Goal: Task Accomplishment & Management: Complete application form

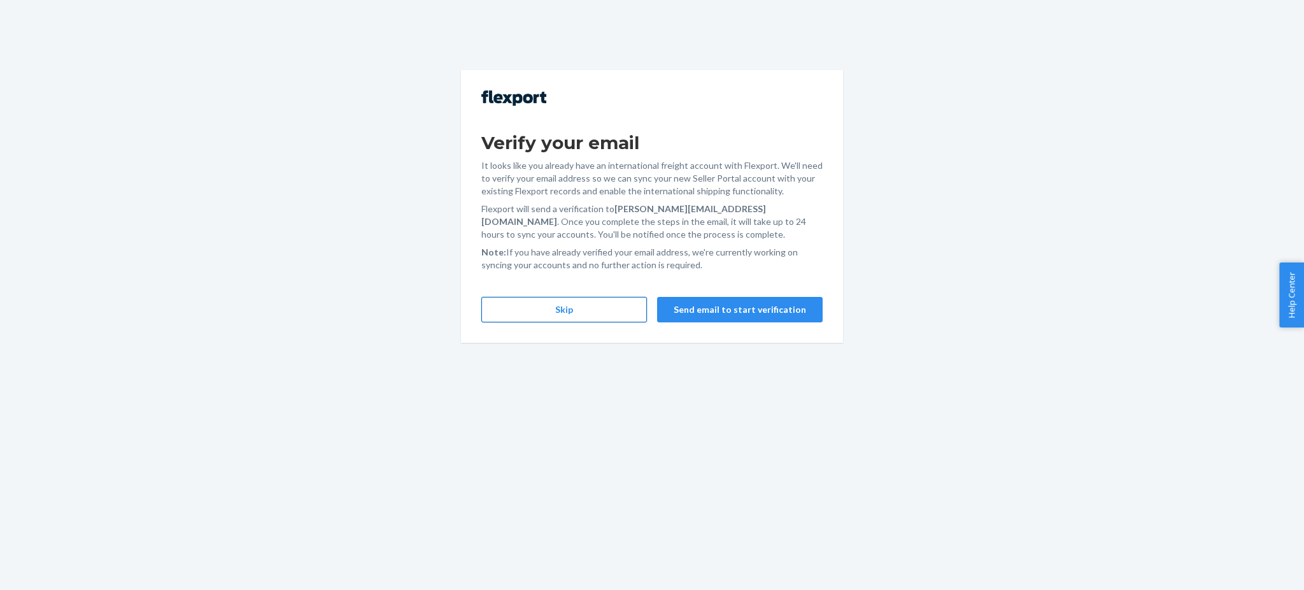
click at [602, 310] on button "Skip" at bounding box center [564, 309] width 166 height 25
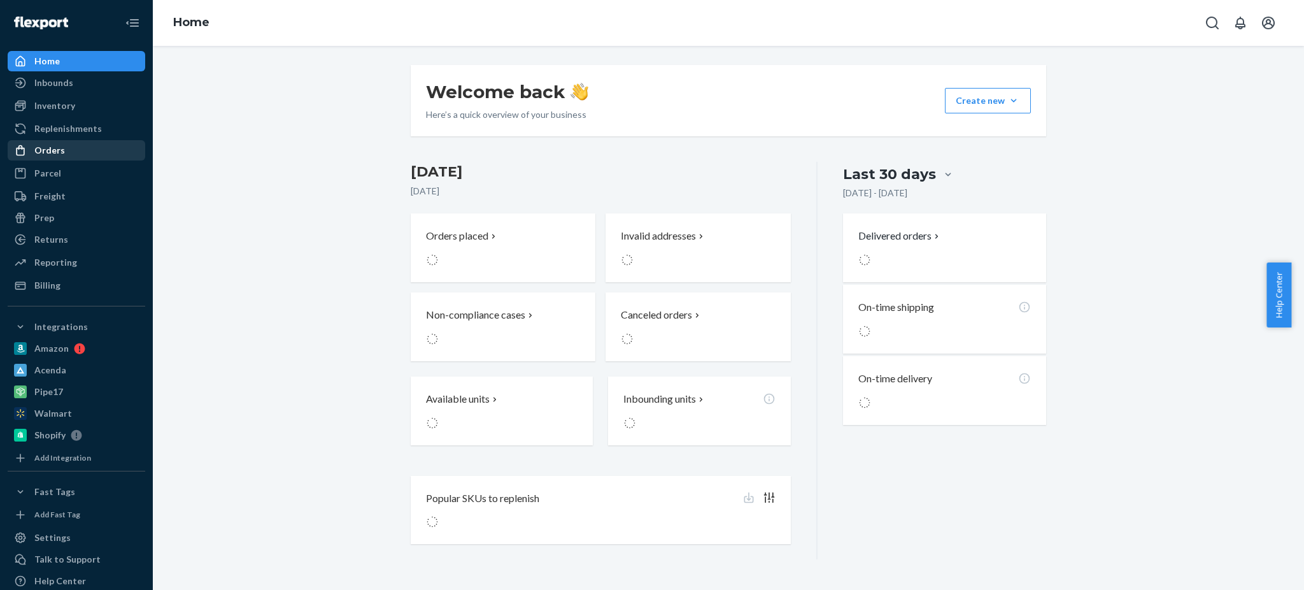
click at [43, 152] on div "Orders" at bounding box center [49, 150] width 31 height 13
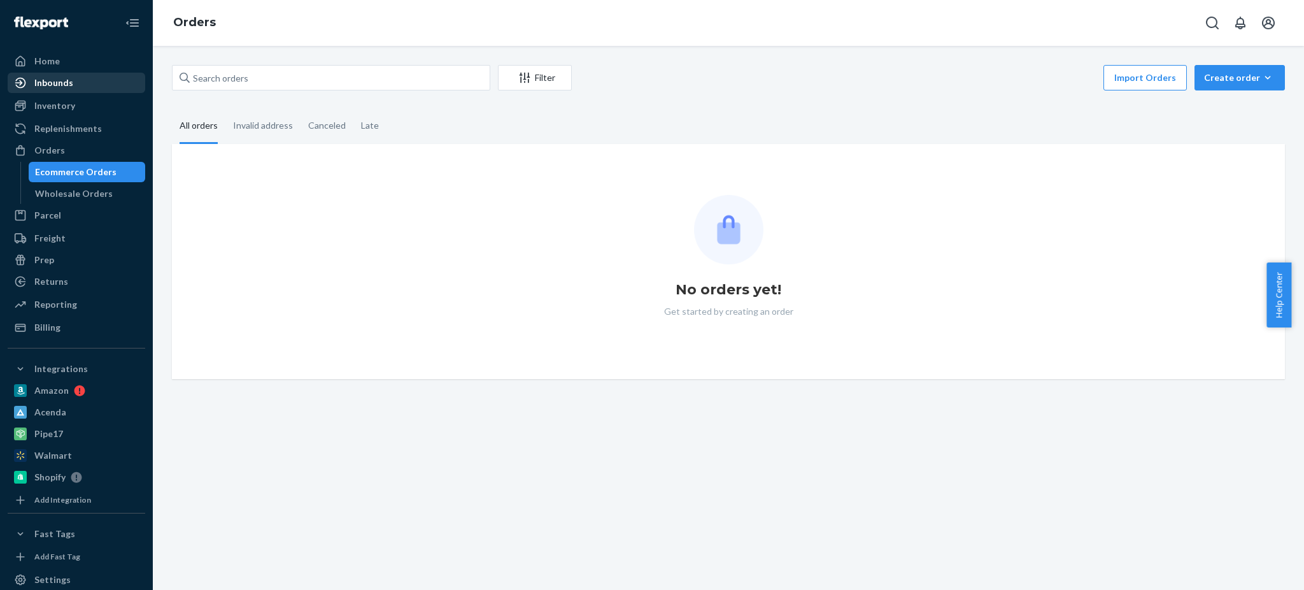
click at [55, 89] on div "Inbounds" at bounding box center [76, 83] width 135 height 18
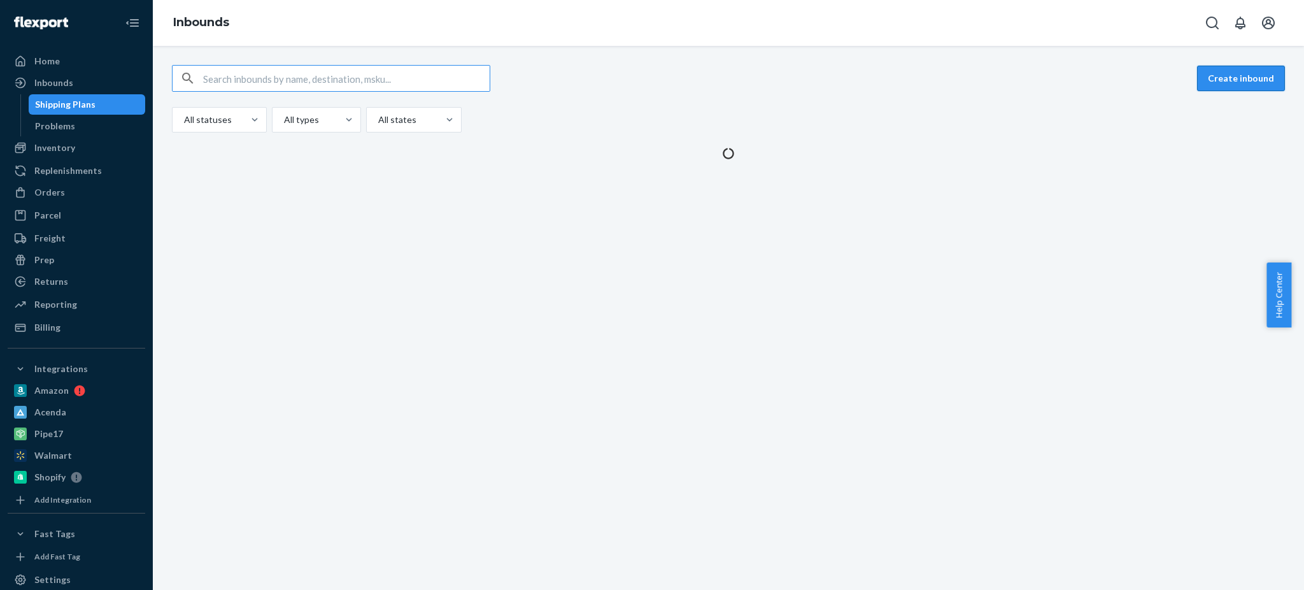
click at [1234, 78] on button "Create inbound" at bounding box center [1241, 78] width 88 height 25
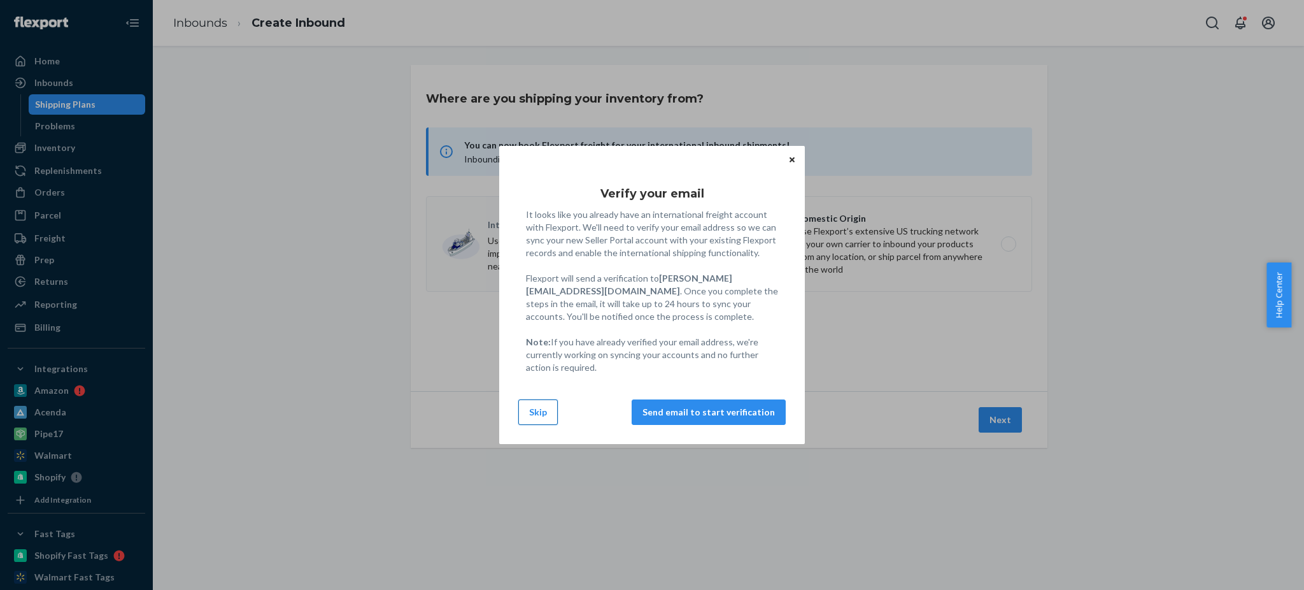
click at [531, 414] on button "Skip" at bounding box center [537, 411] width 39 height 25
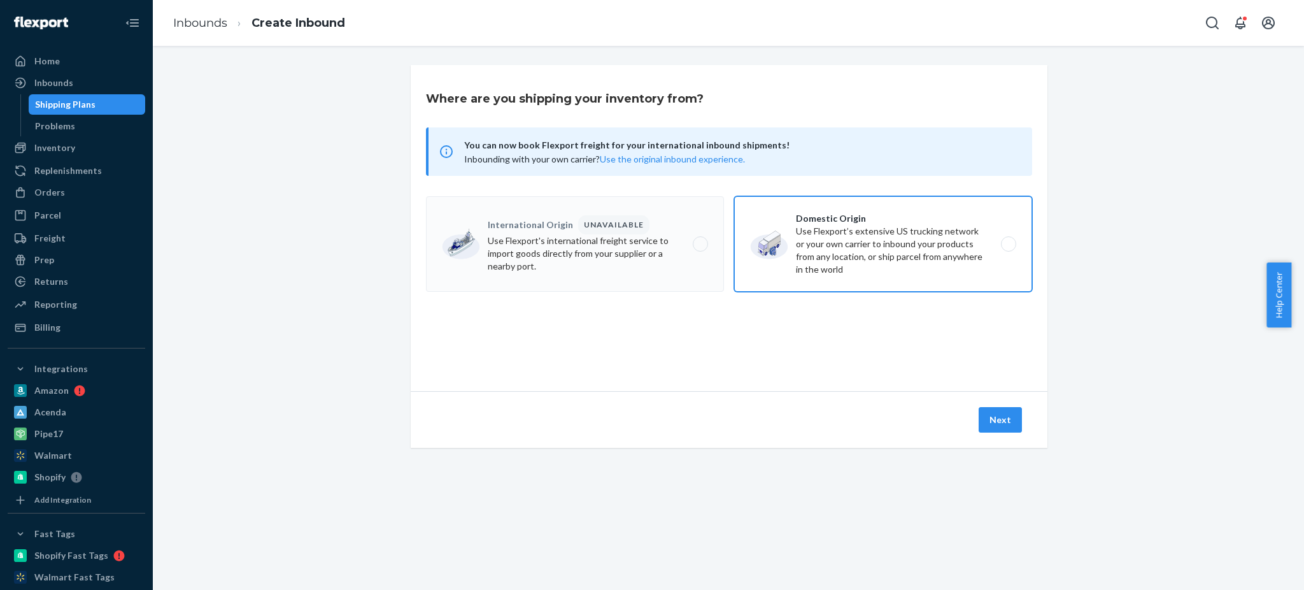
click at [837, 257] on label "Domestic Origin Use Flexport’s extensive US trucking network or your own carrie…" at bounding box center [883, 244] width 298 height 96
click at [1008, 248] on input "Domestic Origin Use Flexport’s extensive US trucking network or your own carrie…" at bounding box center [1012, 244] width 8 height 8
radio input "true"
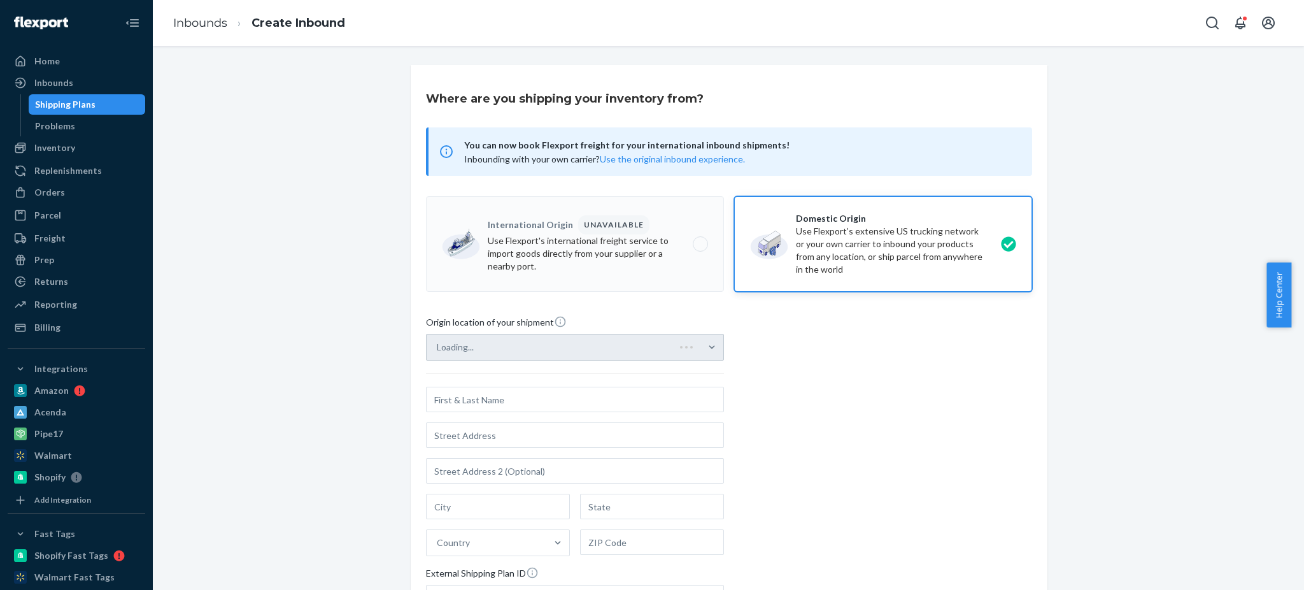
click at [551, 347] on div "Loading..." at bounding box center [575, 347] width 298 height 27
click at [551, 347] on div "Select from saved addresses" at bounding box center [564, 346] width 274 height 25
click at [438, 347] on input "Select from saved addresses" at bounding box center [437, 347] width 1 height 13
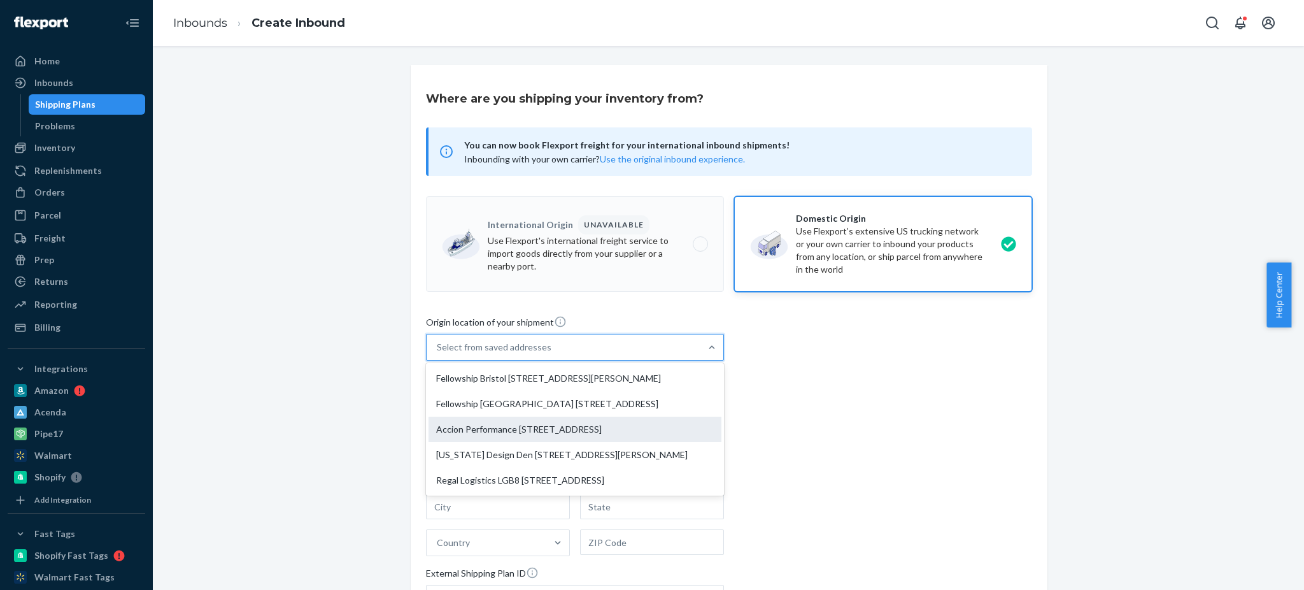
click at [552, 424] on div "Accion Performance [STREET_ADDRESS]" at bounding box center [575, 429] width 293 height 25
click at [438, 353] on input "option Accion Performance [STREET_ADDRESS], 3 of 5. 5 results available. Use Up…" at bounding box center [437, 347] width 1 height 13
type input "Accion Performance"
type input "[GEOGRAPHIC_DATA]"
type input "IN"
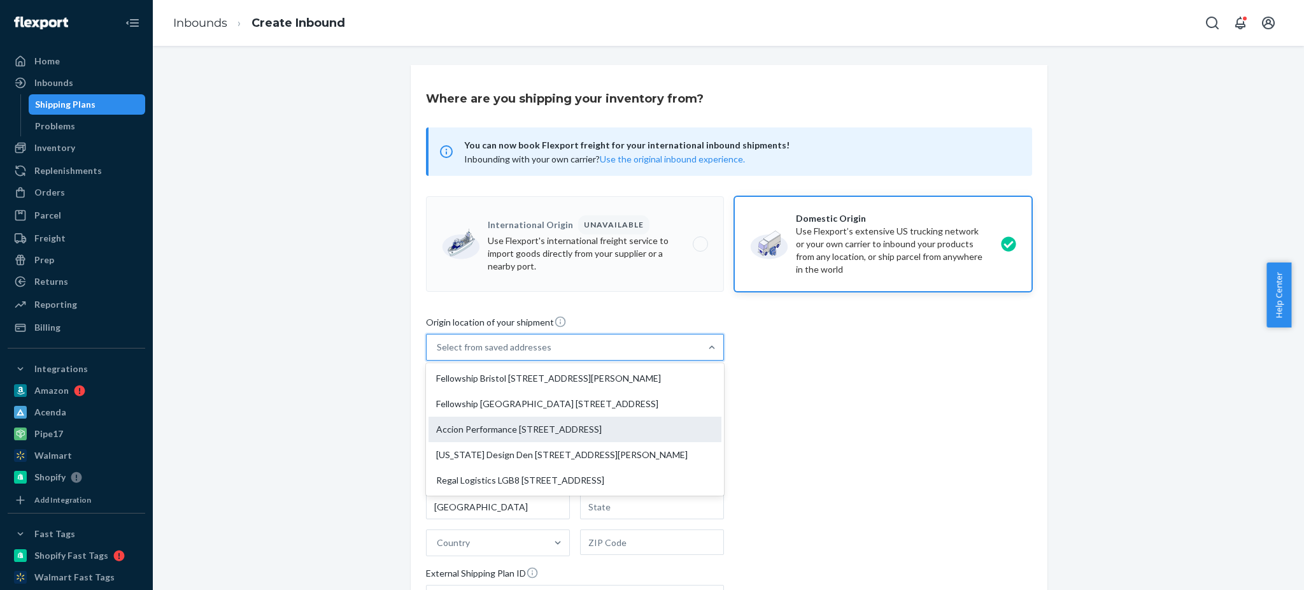
type input "46268"
type input "[STREET_ADDRESS]"
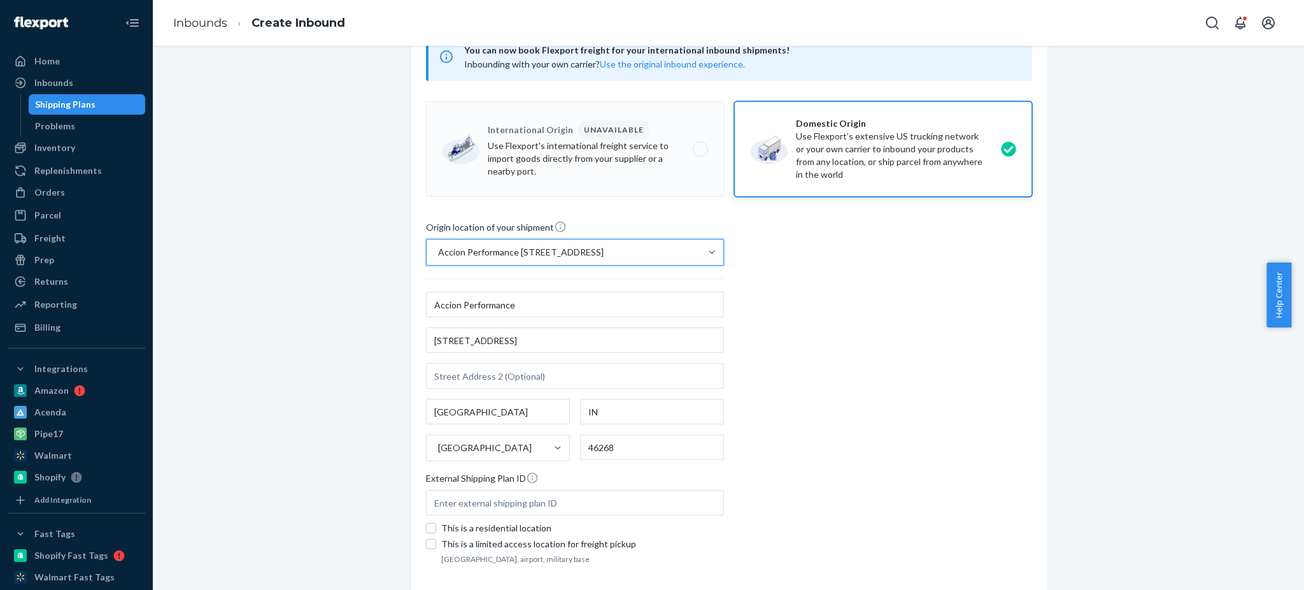
scroll to position [185, 0]
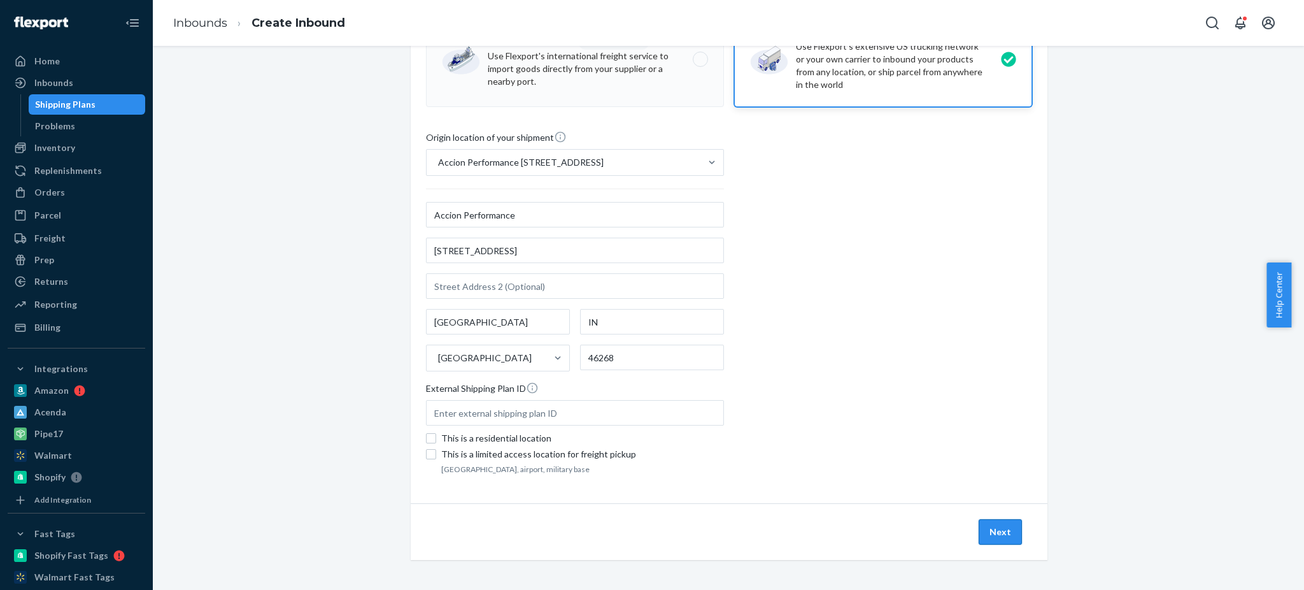
click at [986, 531] on button "Next" at bounding box center [1000, 531] width 43 height 25
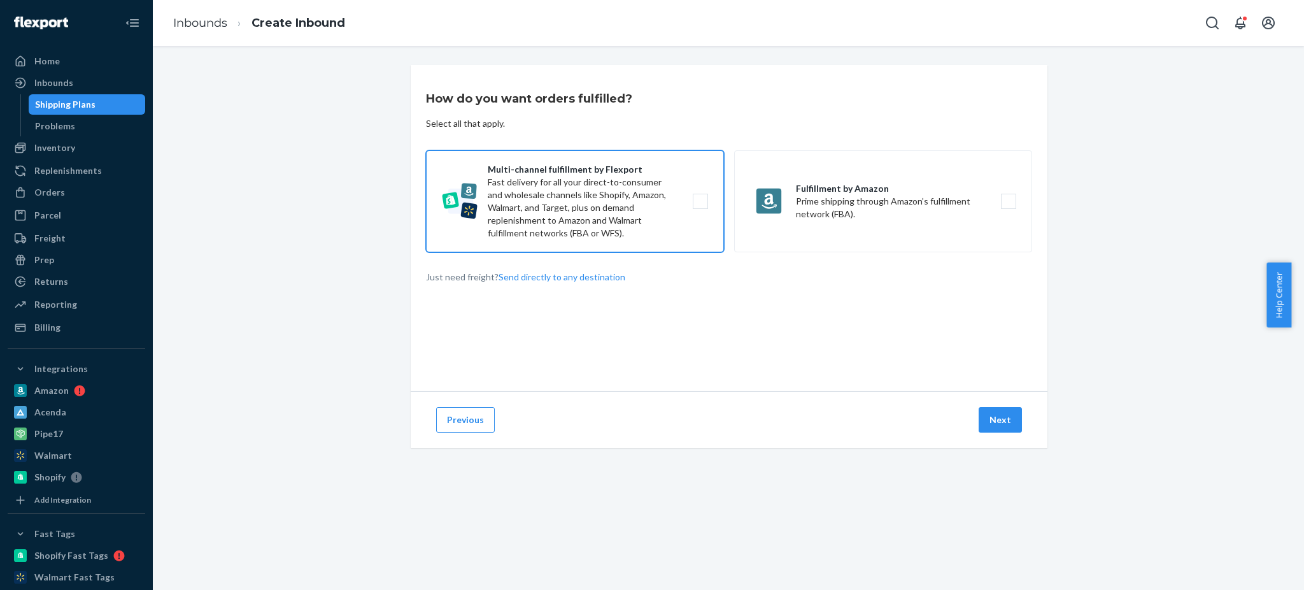
click at [648, 199] on label "Multi-channel fulfillment by Flexport Fast delivery for all your direct-to-cons…" at bounding box center [575, 201] width 298 height 102
click at [700, 199] on input "Multi-channel fulfillment by Flexport Fast delivery for all your direct-to-cons…" at bounding box center [704, 201] width 8 height 8
checkbox input "true"
click at [994, 417] on button "Next" at bounding box center [1000, 419] width 43 height 25
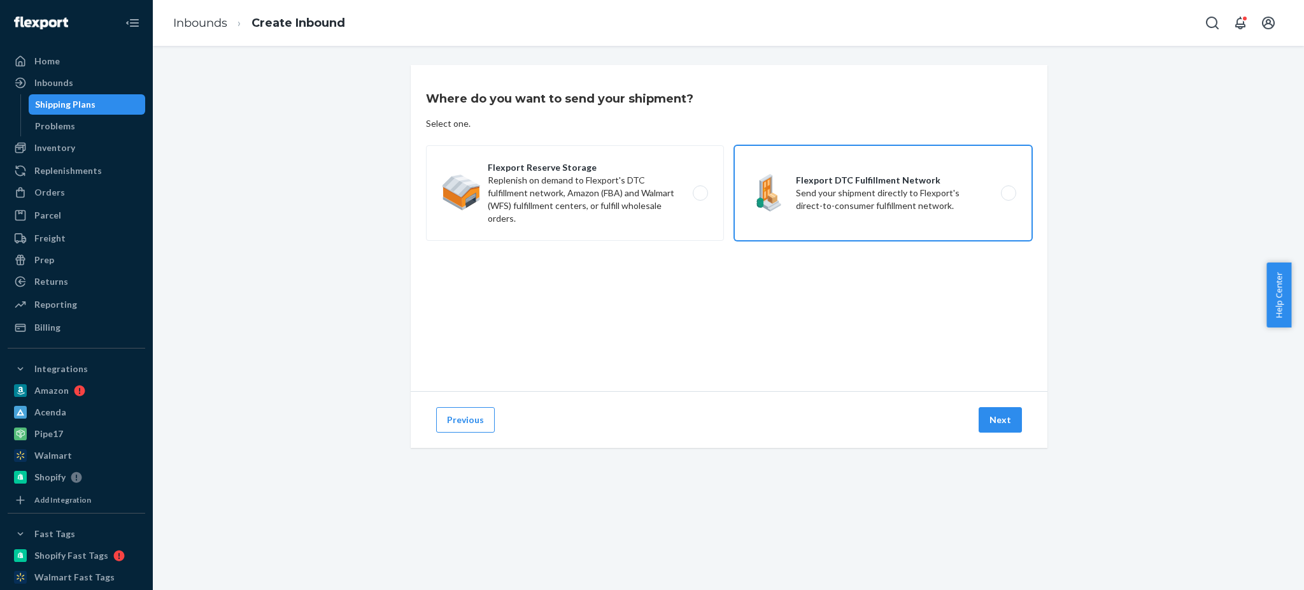
click at [775, 195] on label "Flexport DTC Fulfillment Network Send your shipment directly to Flexport's dire…" at bounding box center [883, 193] width 298 height 96
click at [1008, 195] on input "Flexport DTC Fulfillment Network Send your shipment directly to Flexport's dire…" at bounding box center [1012, 193] width 8 height 8
radio input "true"
click at [996, 427] on button "Next" at bounding box center [1000, 419] width 43 height 25
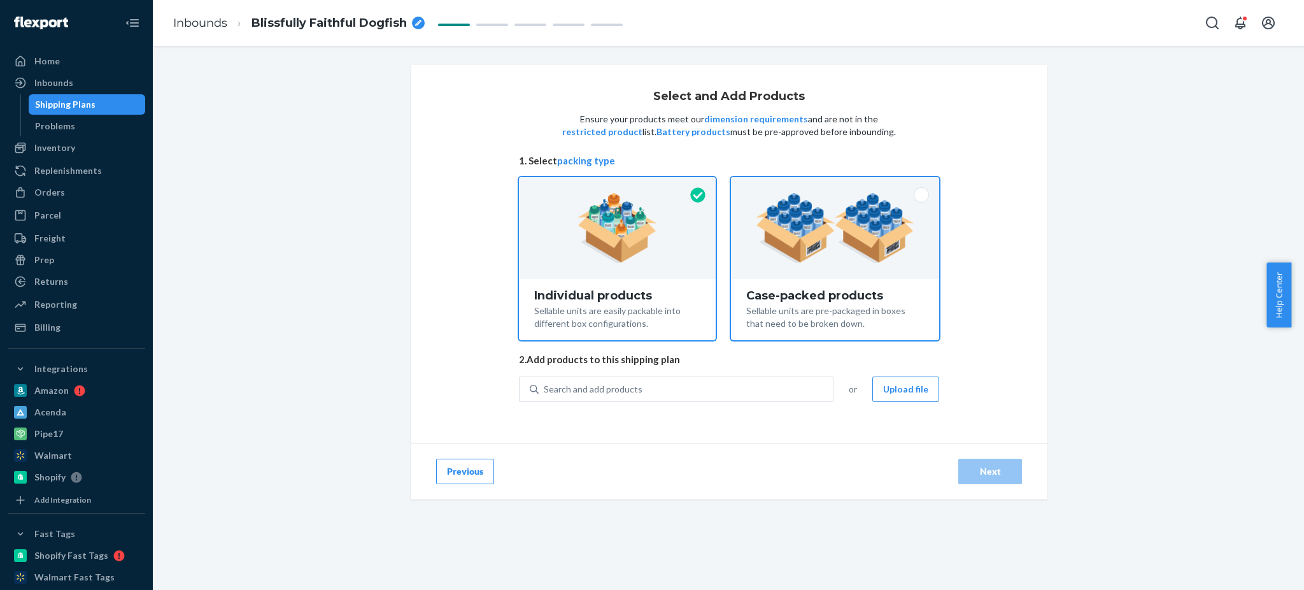
click at [850, 218] on div at bounding box center [835, 228] width 208 height 102
click at [839, 185] on input "Case-packed products Sellable units are pre-packaged in boxes that need to be b…" at bounding box center [835, 181] width 8 height 8
radio input "true"
radio input "false"
click at [420, 20] on icon "breadcrumbs" at bounding box center [418, 23] width 6 height 6
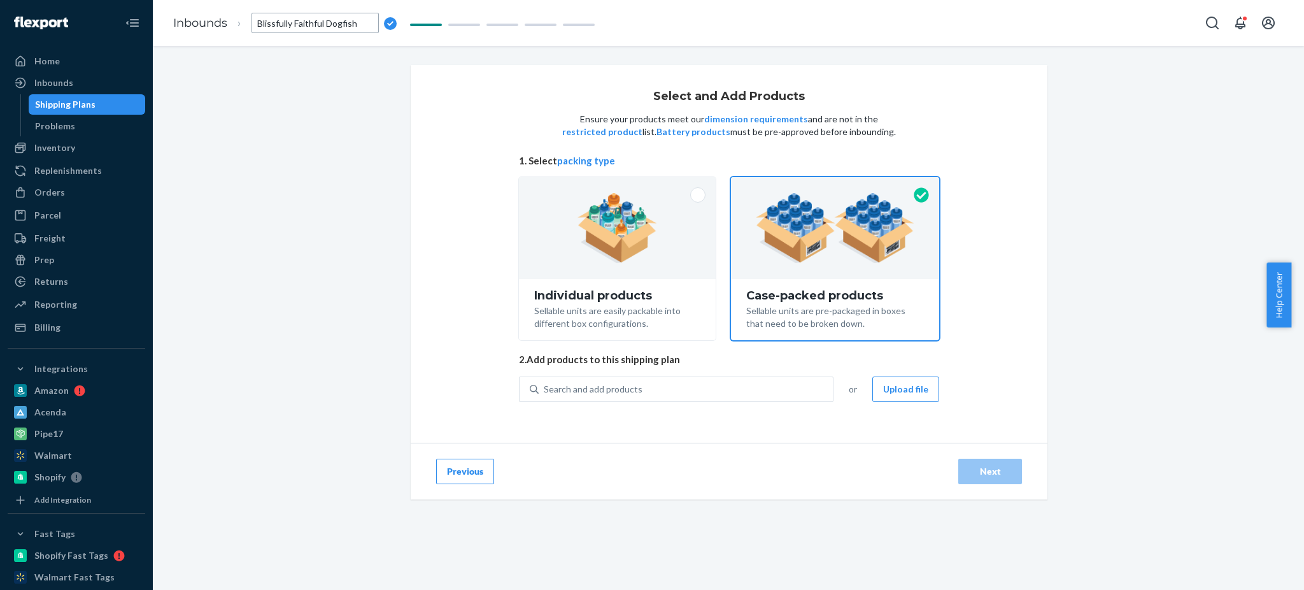
type input "Accion to Deliverr 879"
click at [673, 371] on div "Select and Add Products Ensure your products meet our dimension requirements an…" at bounding box center [729, 253] width 420 height 327
click at [901, 393] on button "Upload file" at bounding box center [905, 388] width 67 height 25
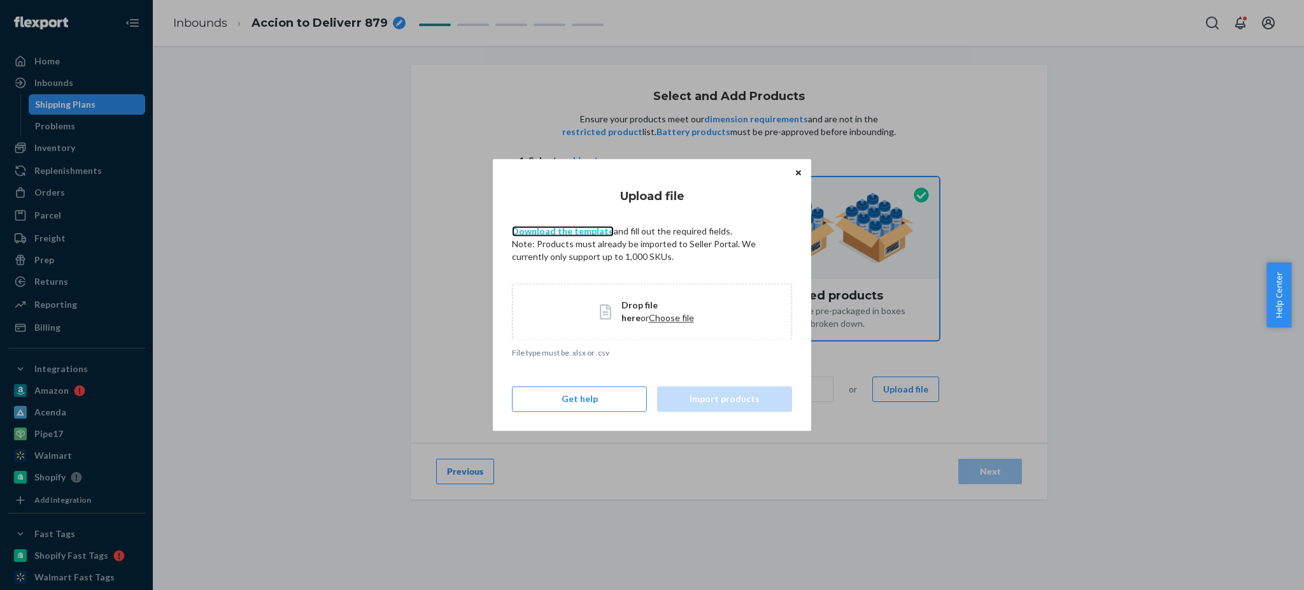
click at [559, 231] on link "Download the template" at bounding box center [563, 230] width 102 height 11
click at [649, 312] on span "or" at bounding box center [645, 317] width 8 height 11
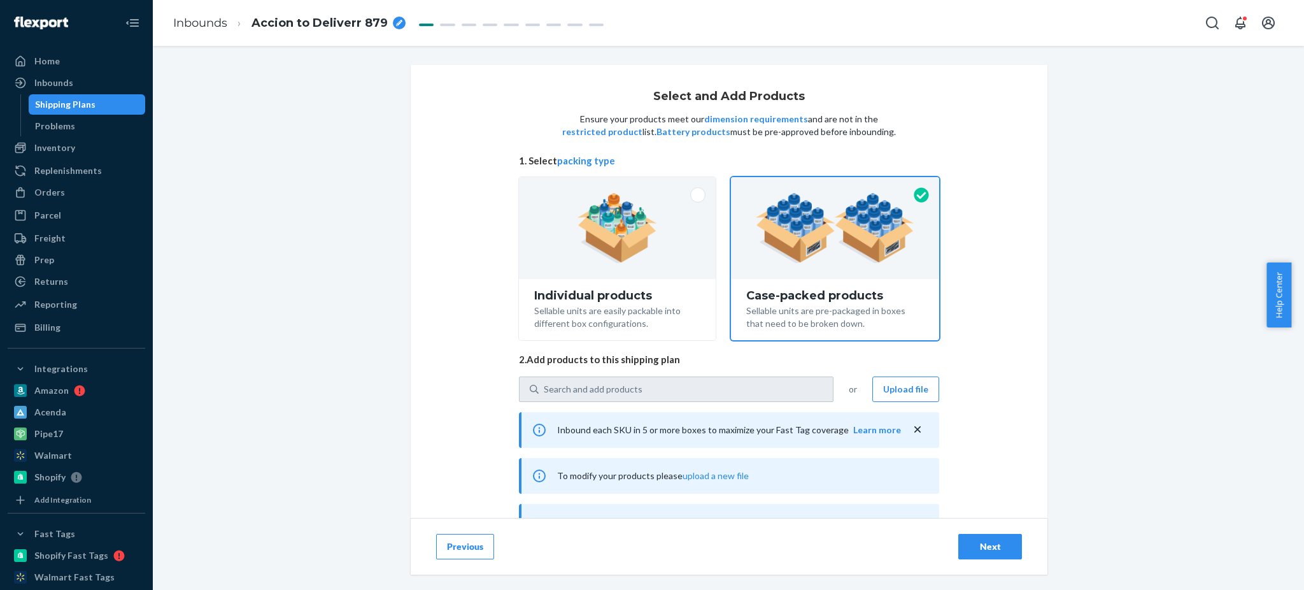
type input "1"
type input "4"
type input "1"
type input "3"
type input "1"
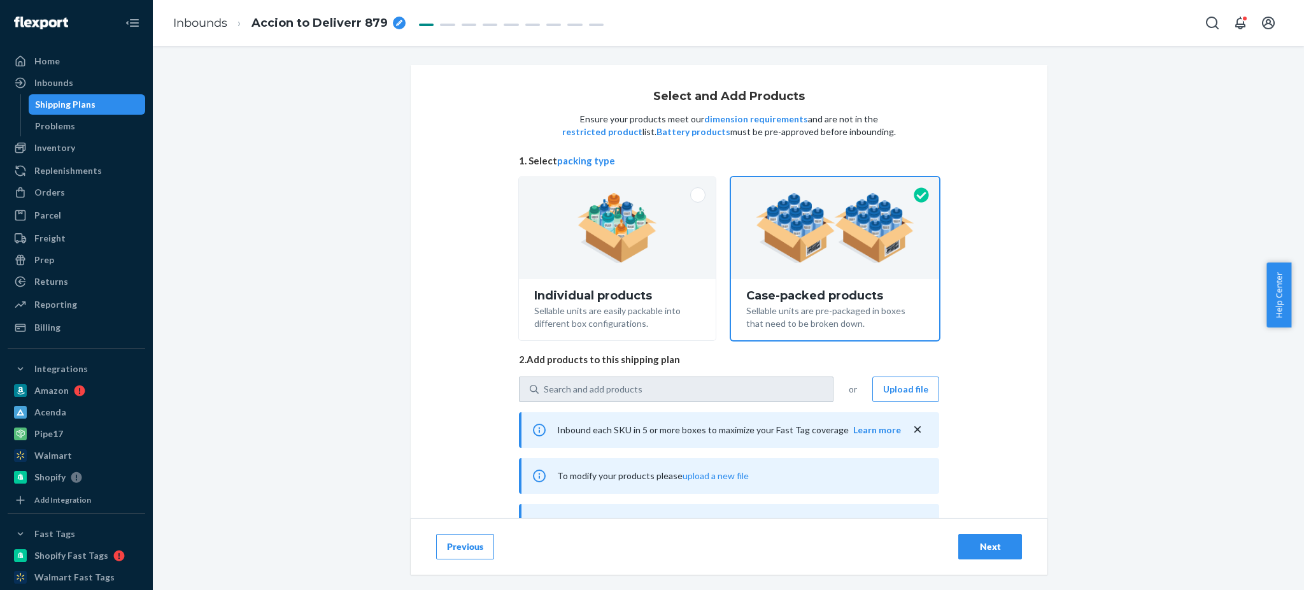
type input "1"
type input "2"
type input "1"
type input "3"
type input "1"
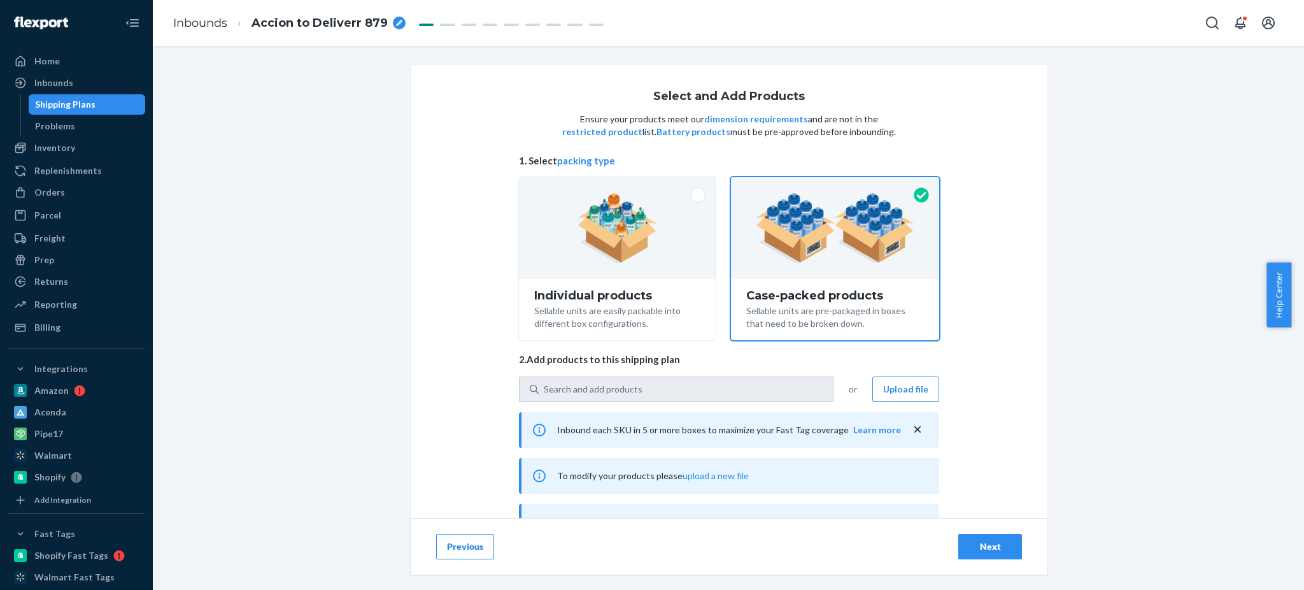
type input "7"
type input "1"
type input "5"
type input "1"
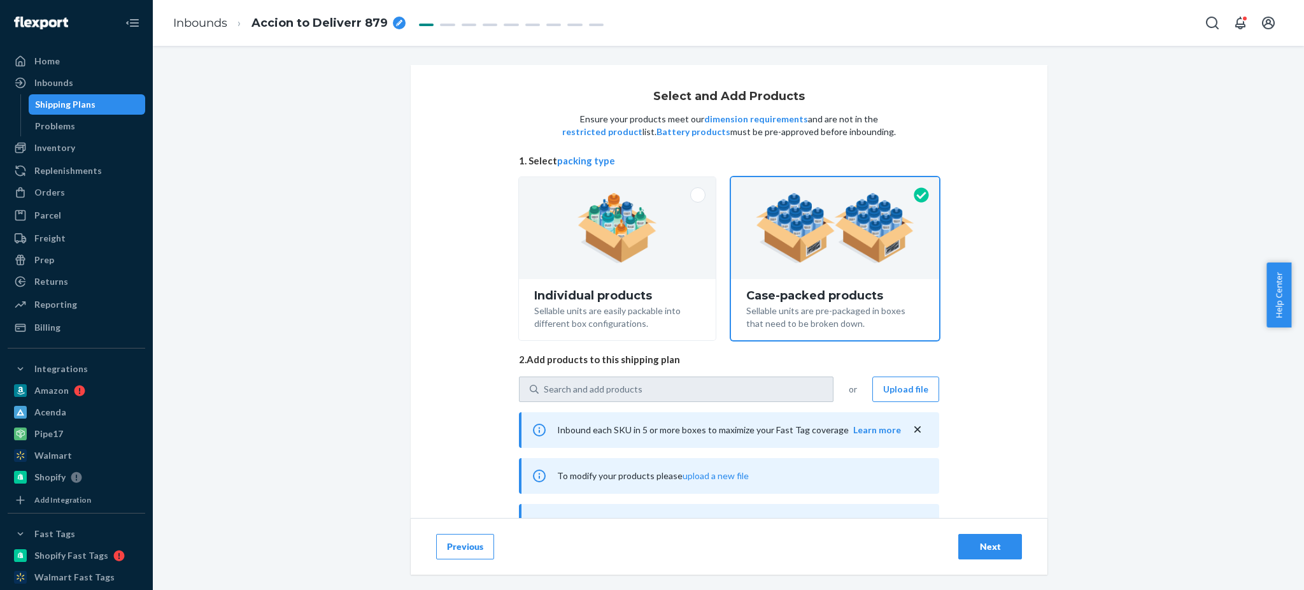
type input "1"
type input "2"
type input "1"
type input "10"
type input "1"
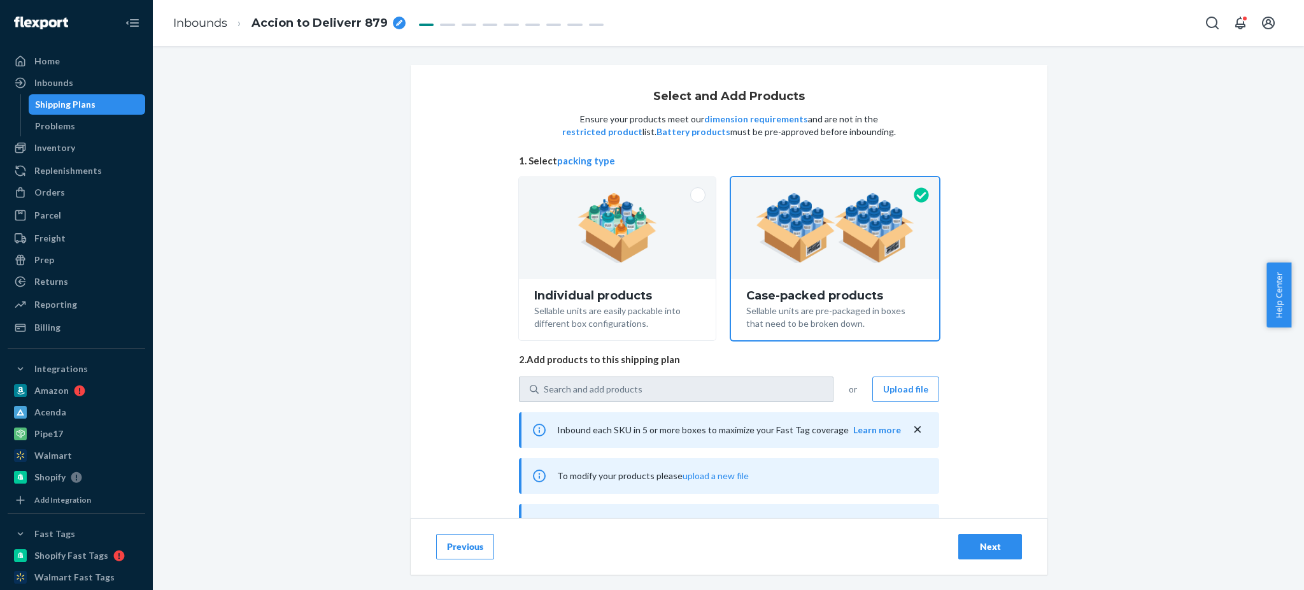
type input "2"
type input "1"
type input "2"
type input "1"
type input "2"
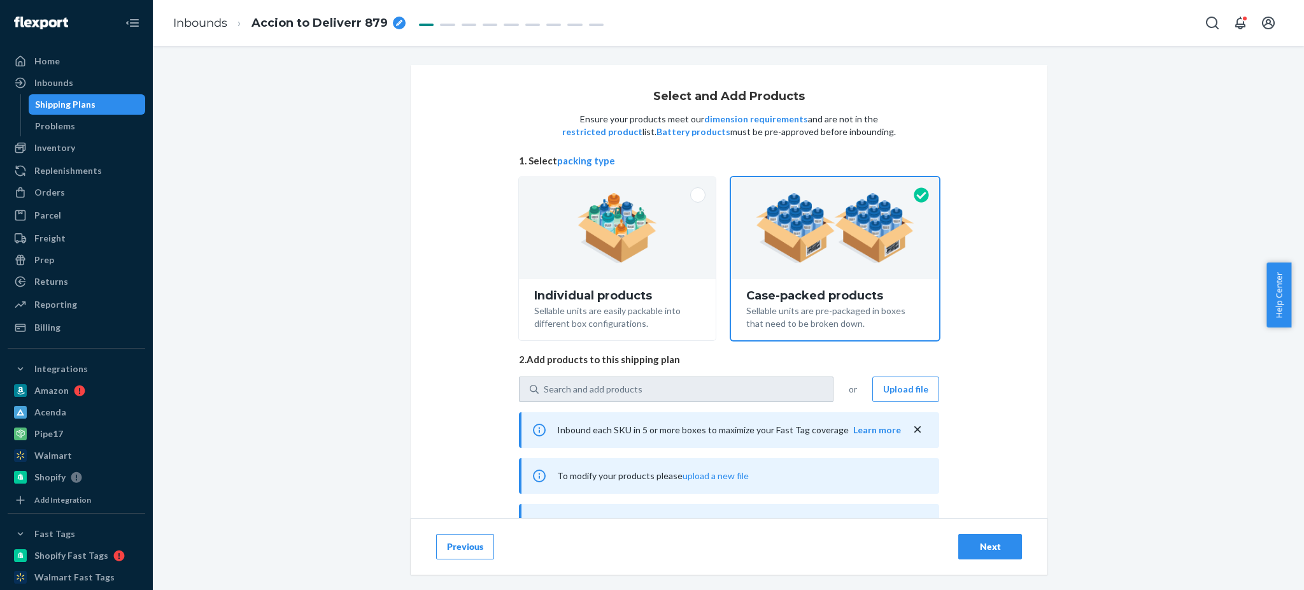
type input "1"
type input "4"
type input "1"
type input "2"
type input "1"
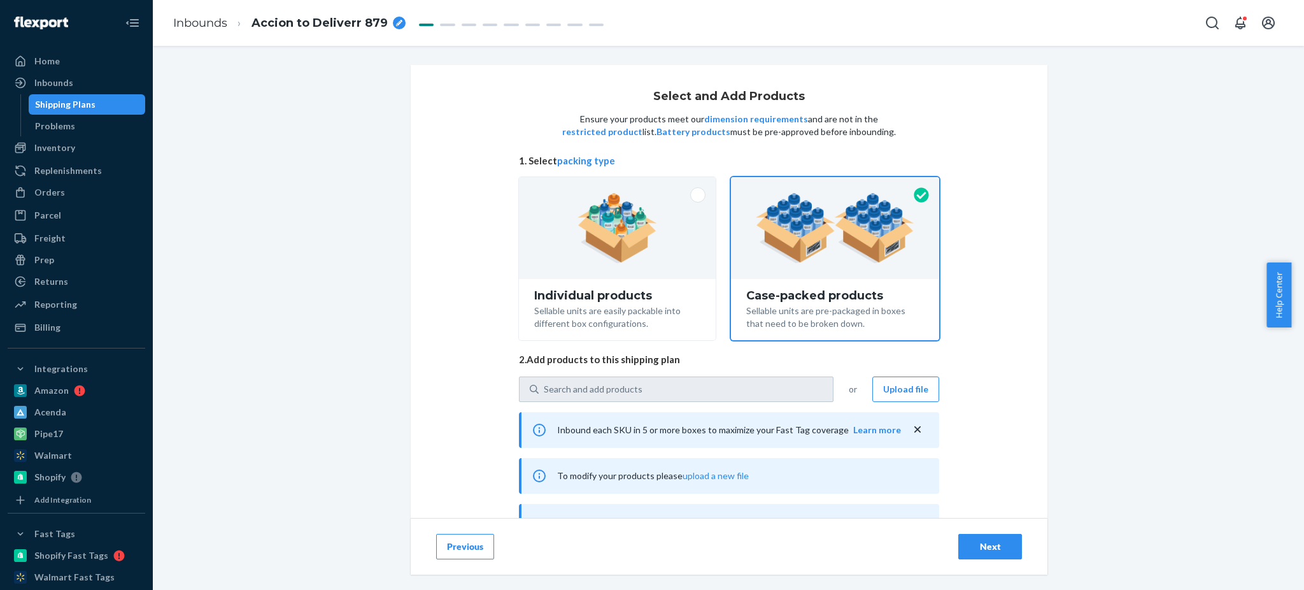
type input "3"
type input "1"
type input "3"
type input "1"
type input "6"
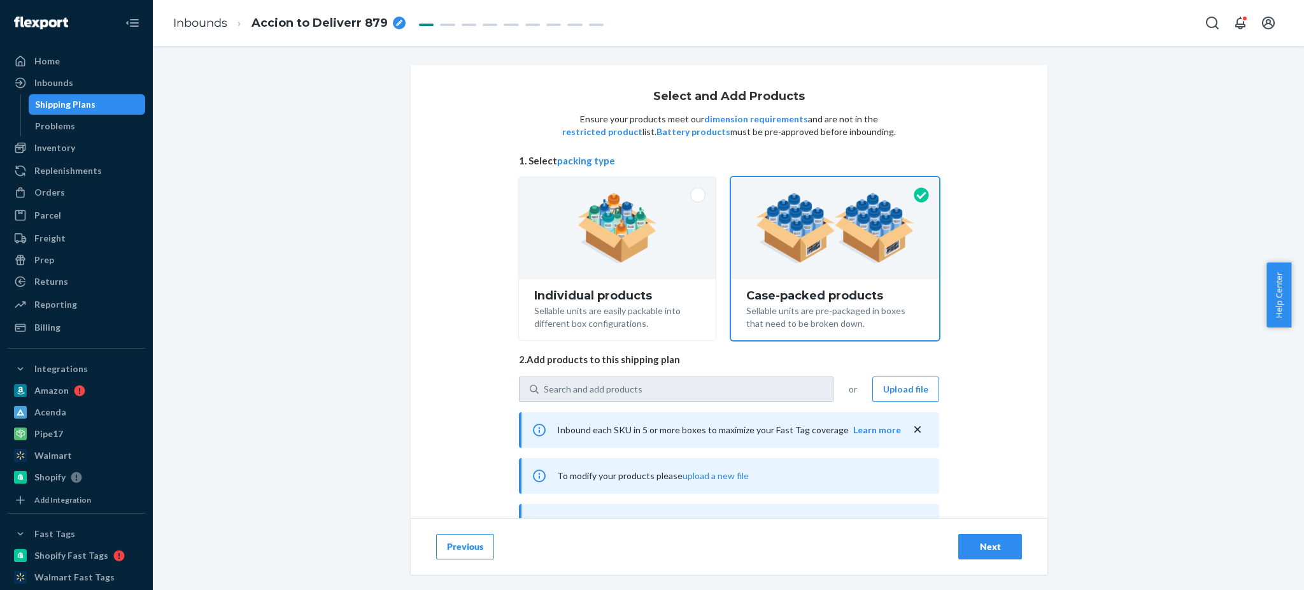
type input "1"
type input "3"
type input "1"
type input "5"
type input "1"
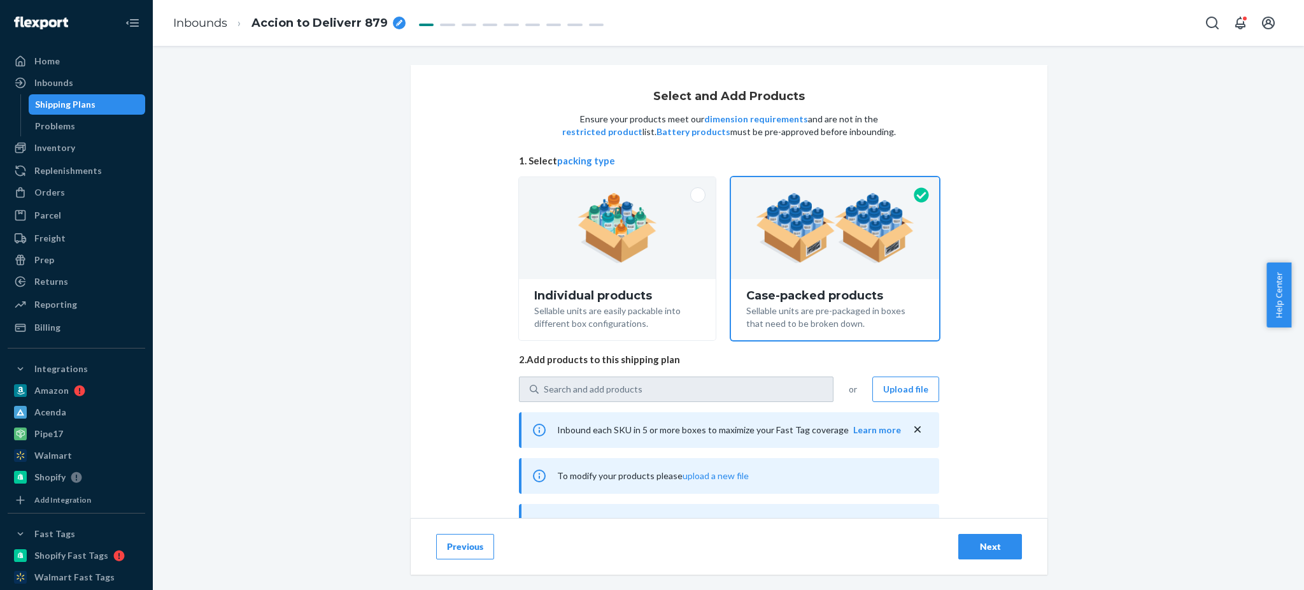
type input "1"
type input "9"
type input "1"
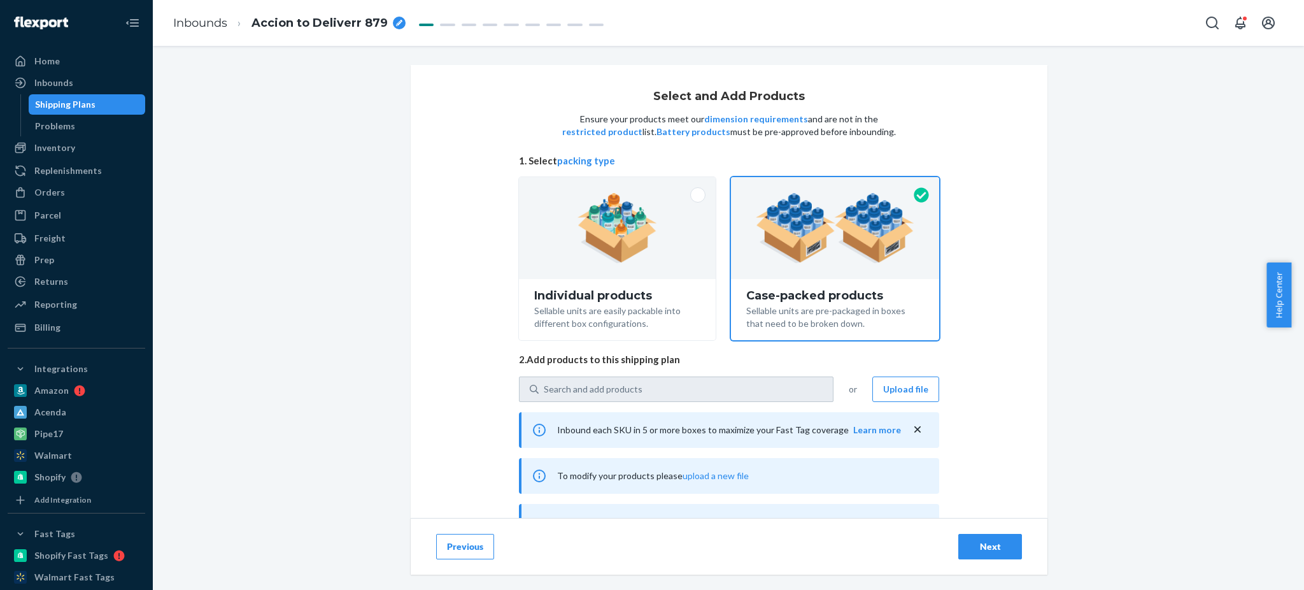
type input "2"
type input "1"
type input "6"
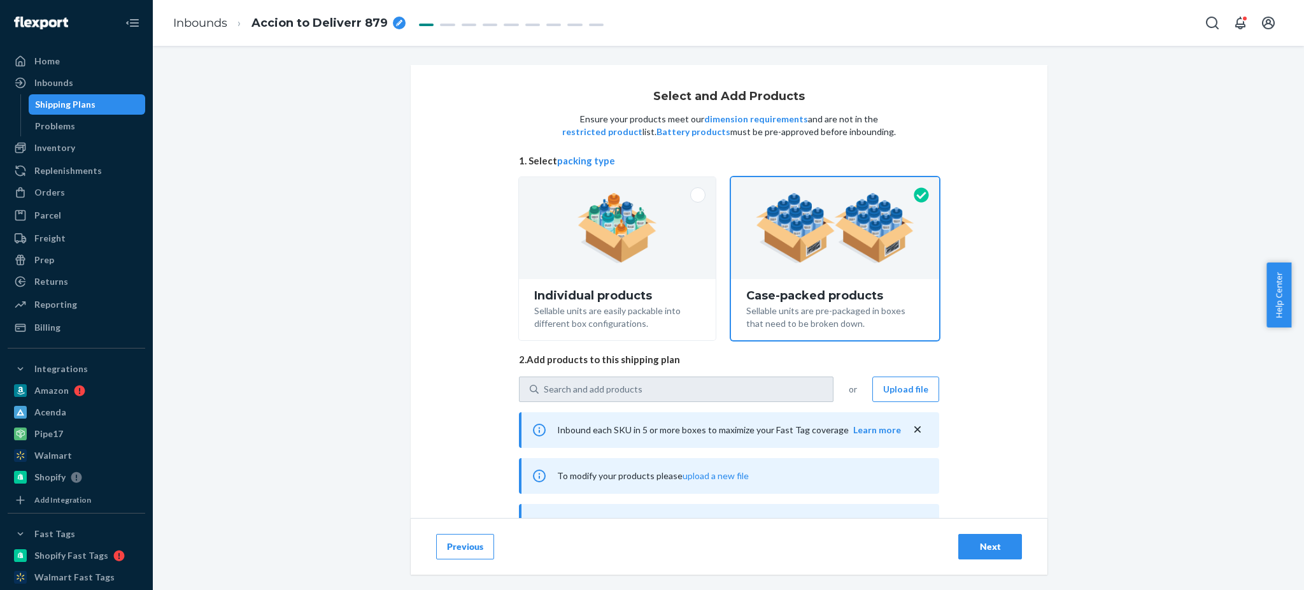
type input "1"
type input "7"
type input "1"
type input "2"
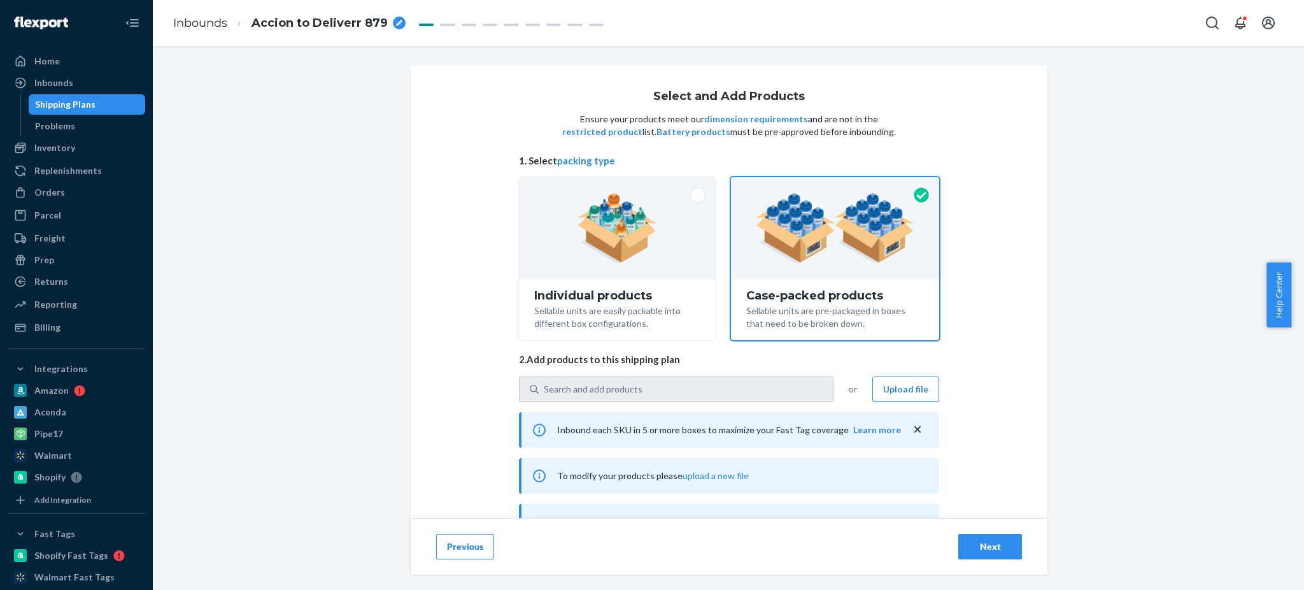
type input "1"
type input "12"
type input "1"
type input "4"
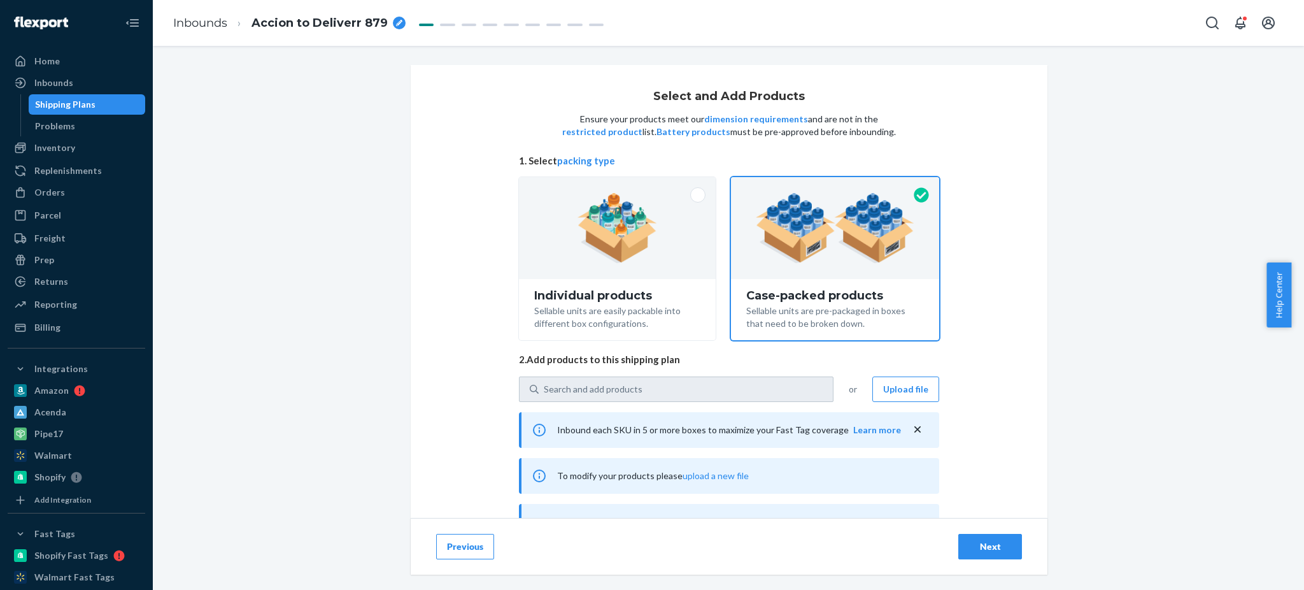
type input "1"
type input "7"
type input "1"
type input "2"
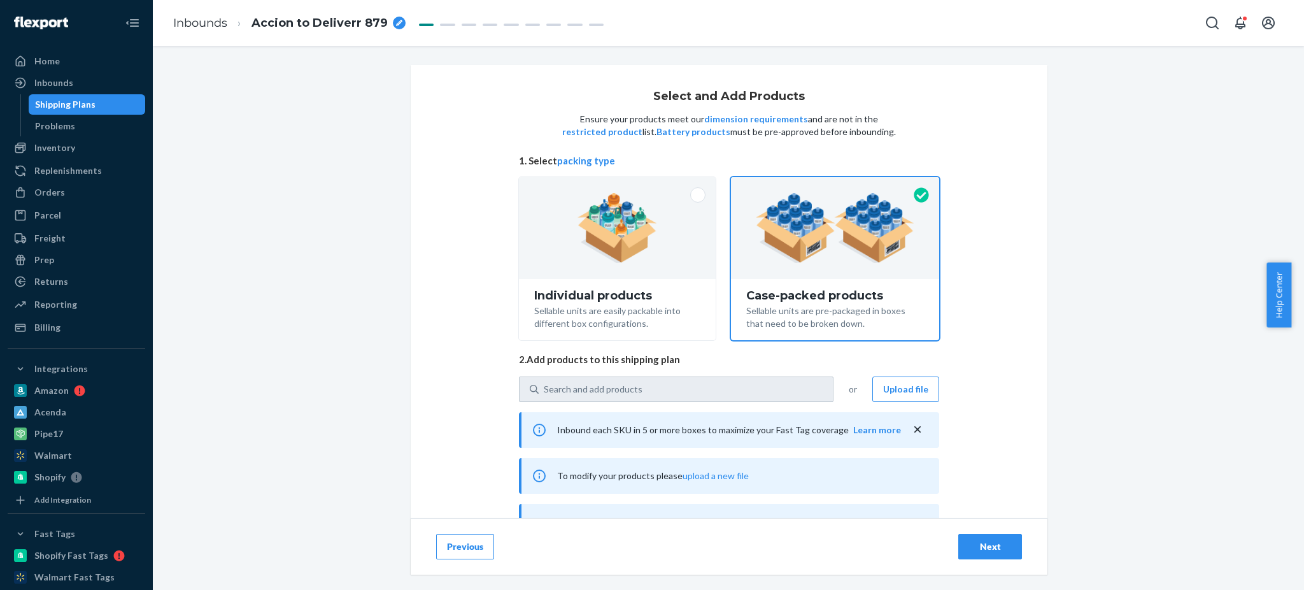
type input "1"
type input "14"
type input "1"
type input "2"
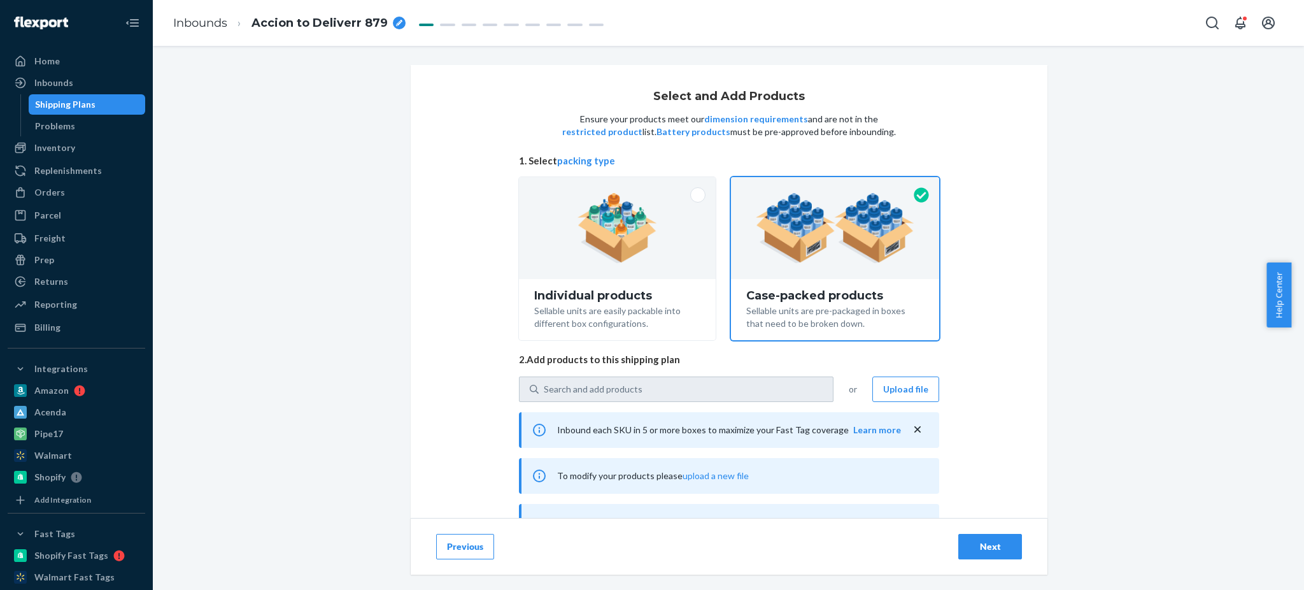
type input "1"
type input "2"
type input "1"
type input "3"
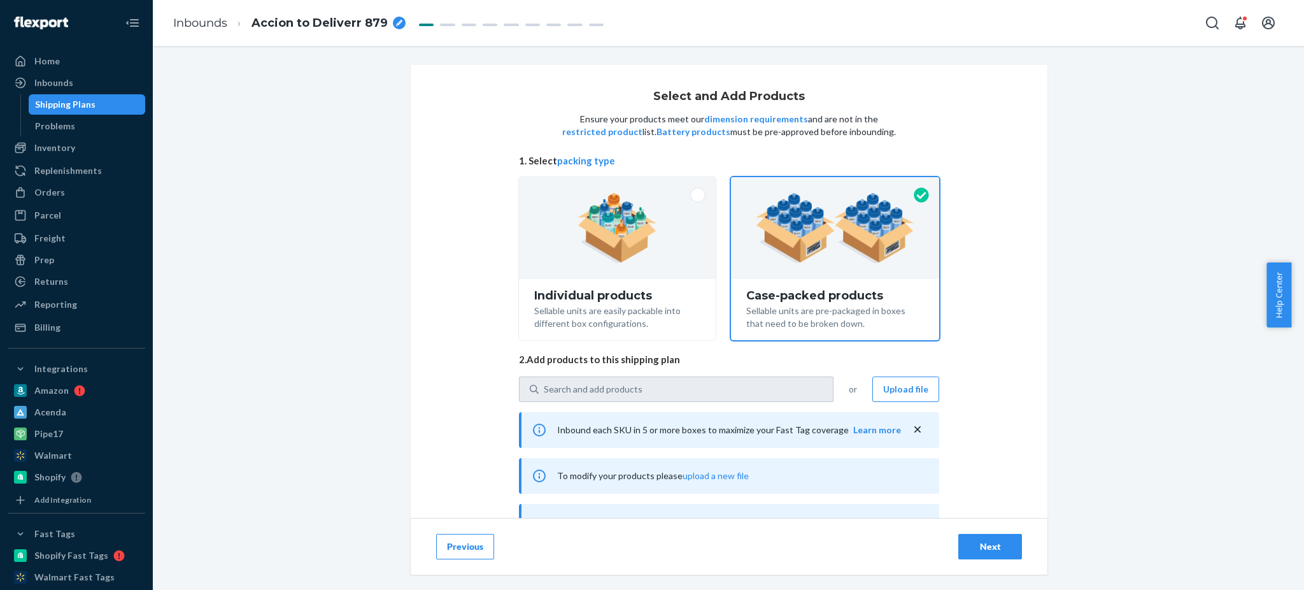
type input "1"
type input "2"
type input "1"
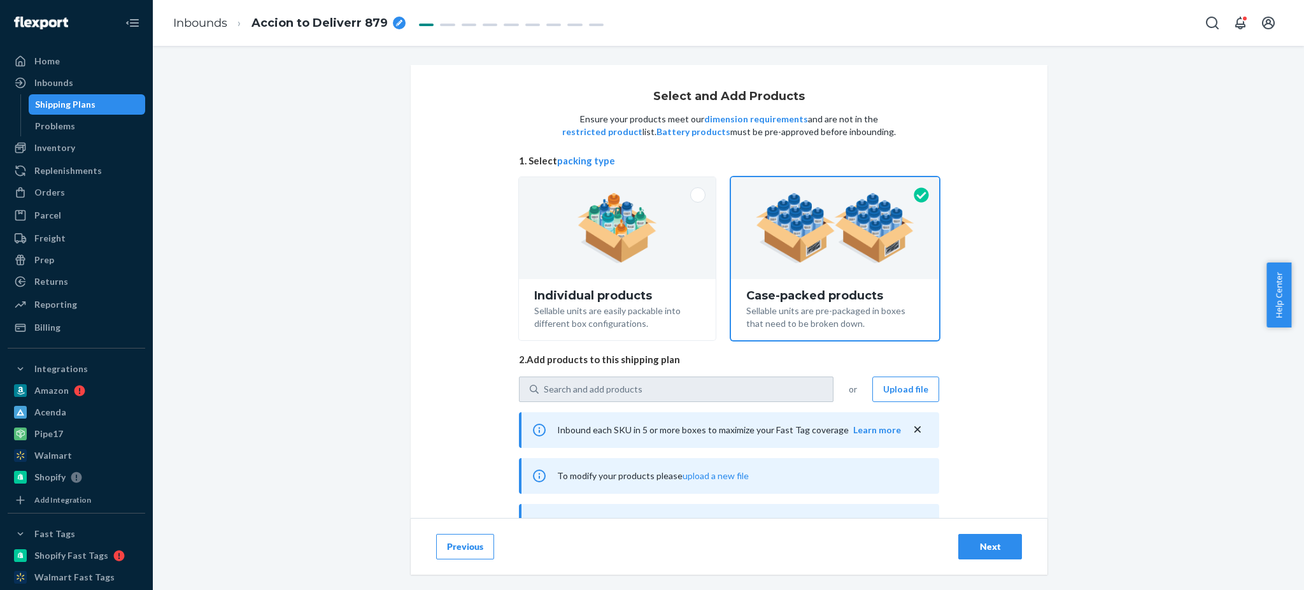
type input "5"
type input "1"
type input "3"
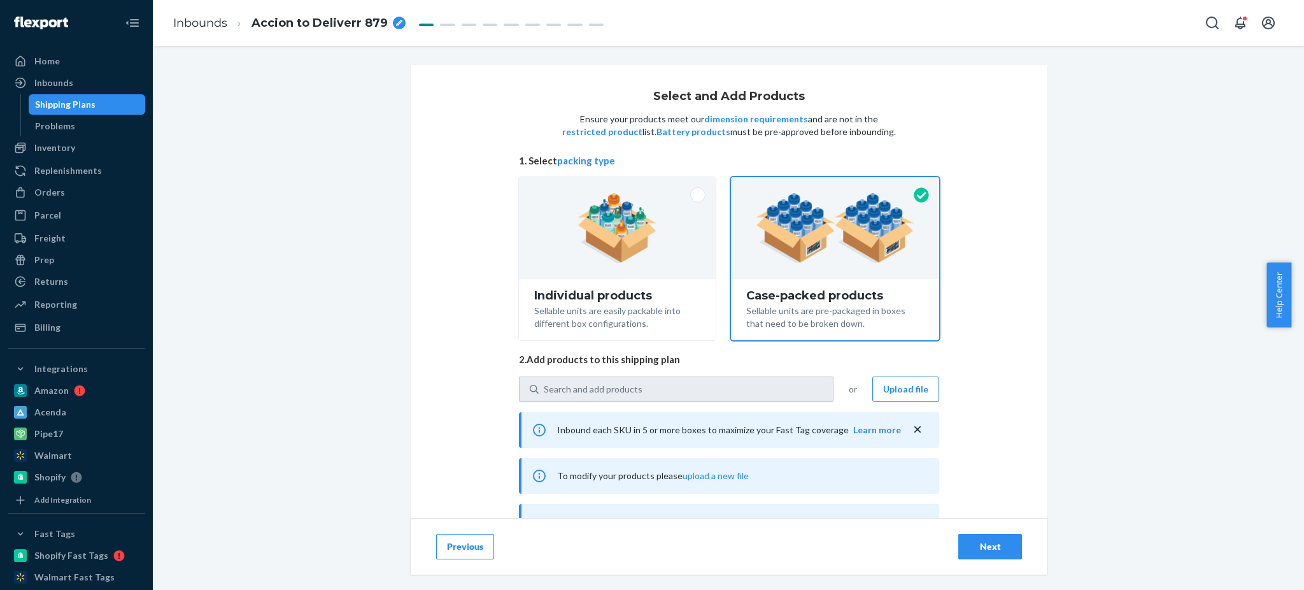
type input "1"
type input "2"
type input "1"
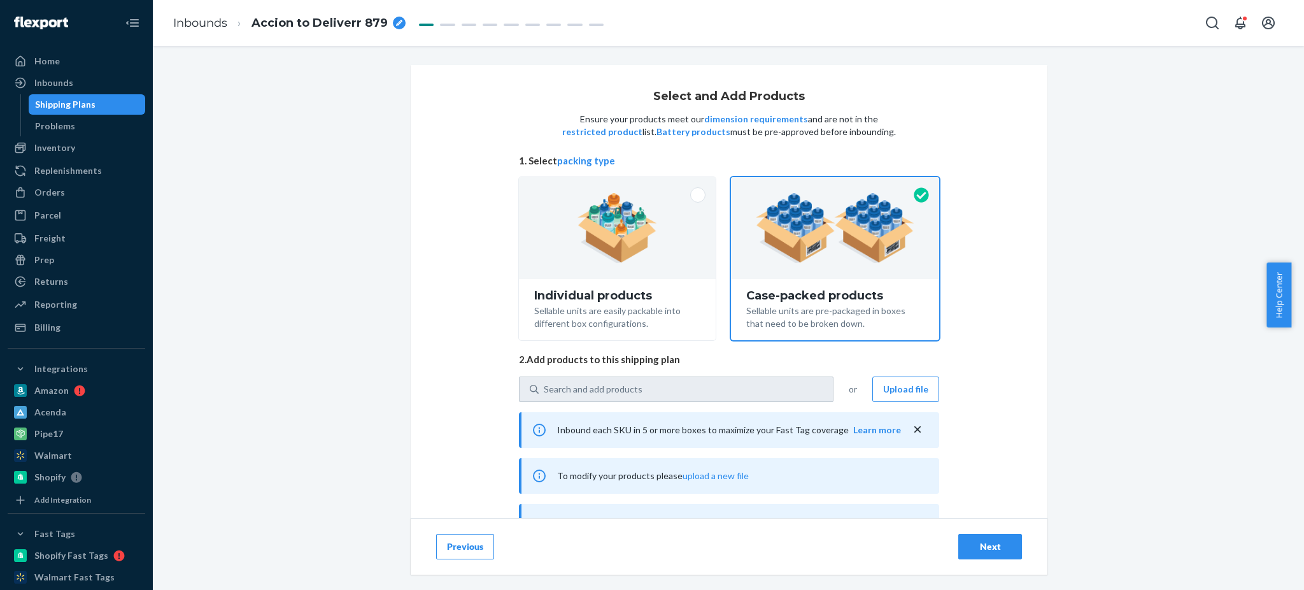
type input "1"
type input "4"
type input "1"
type input "83"
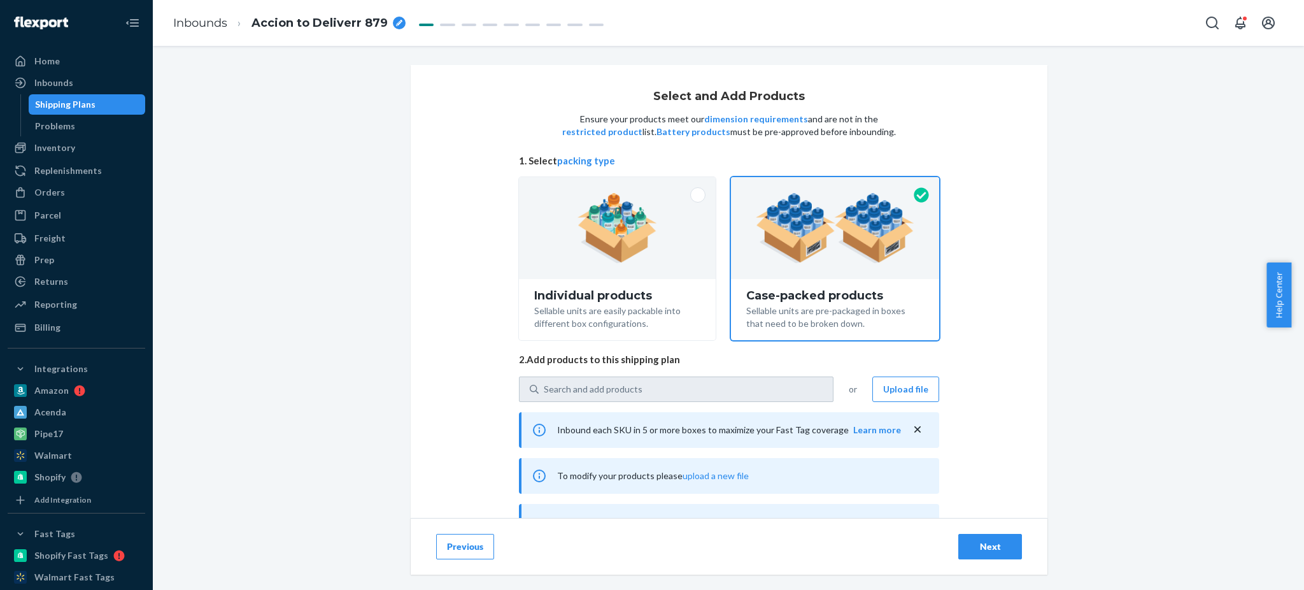
type input "1"
type input "20"
type input "1"
type input "9"
type input "1"
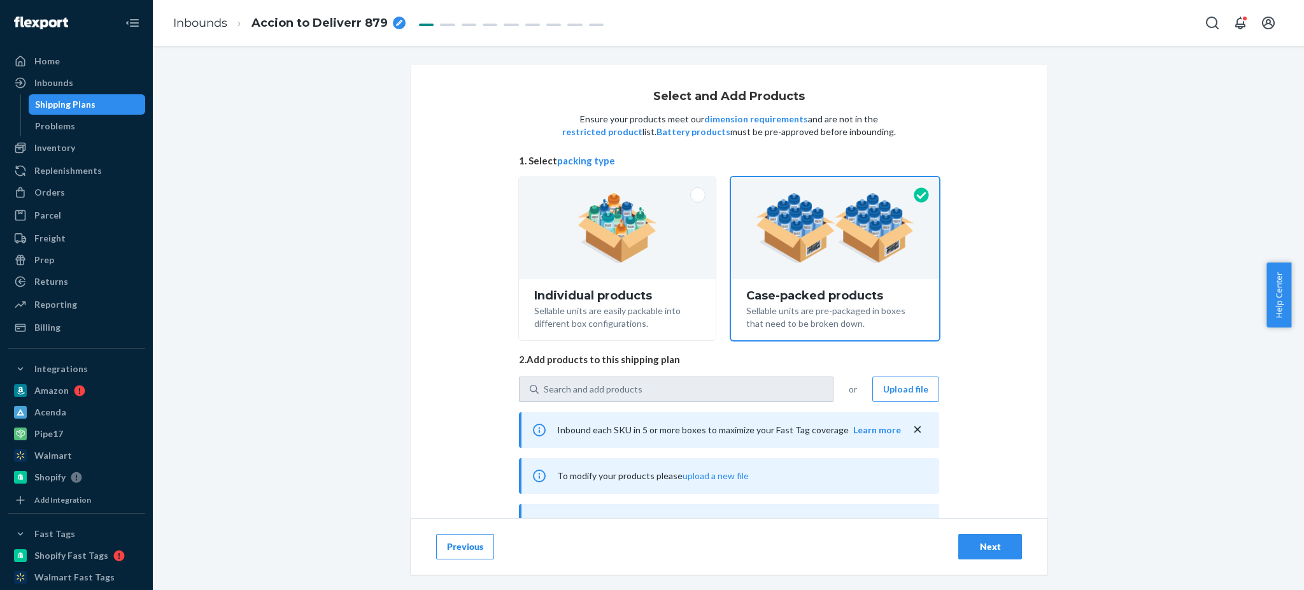
type input "2"
type input "1"
type input "2"
type input "1"
type input "2"
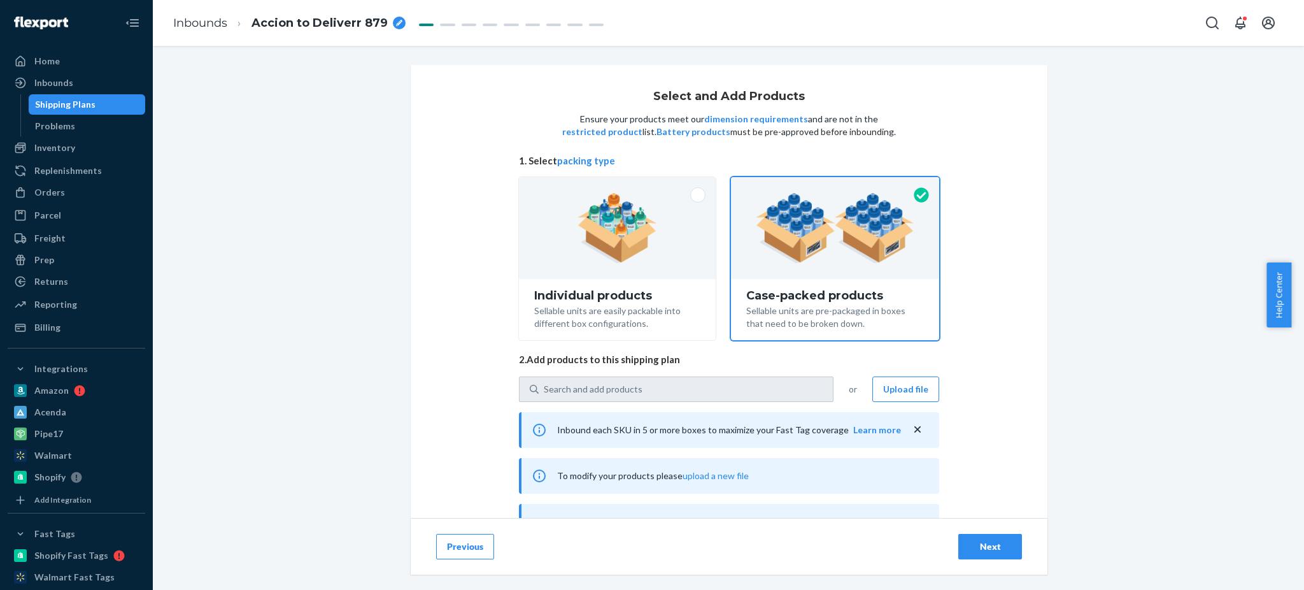
type input "1"
type input "2"
type input "1"
type input "8"
type input "1"
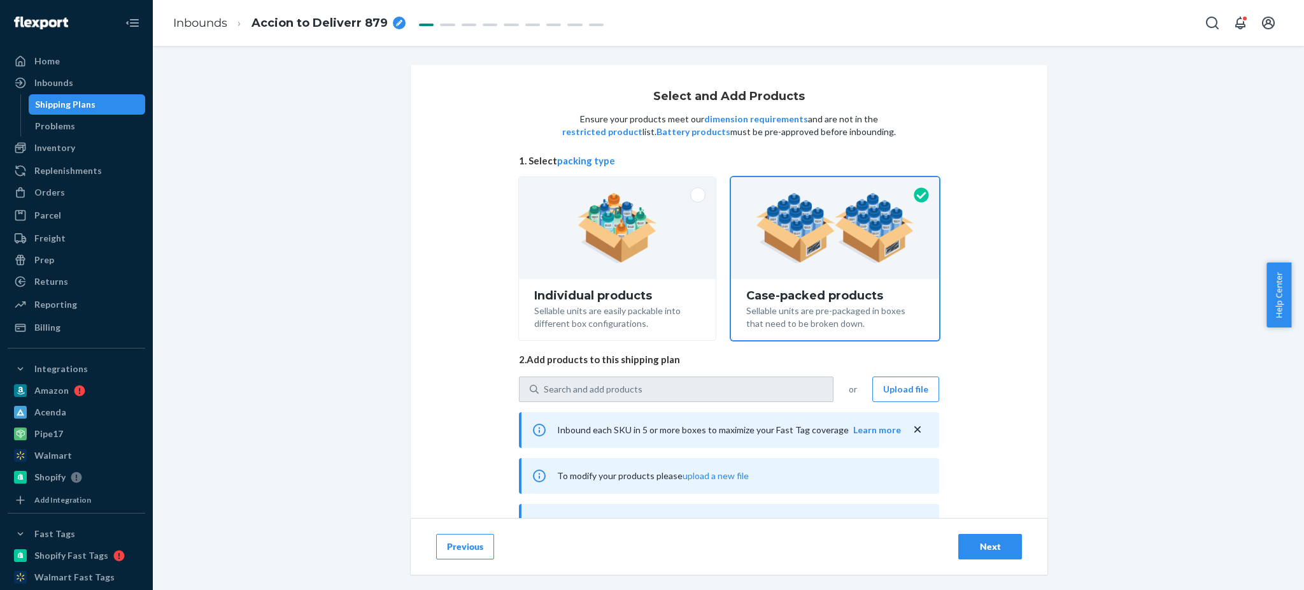
type input "8"
type input "1"
type input "3"
type input "1"
type input "5"
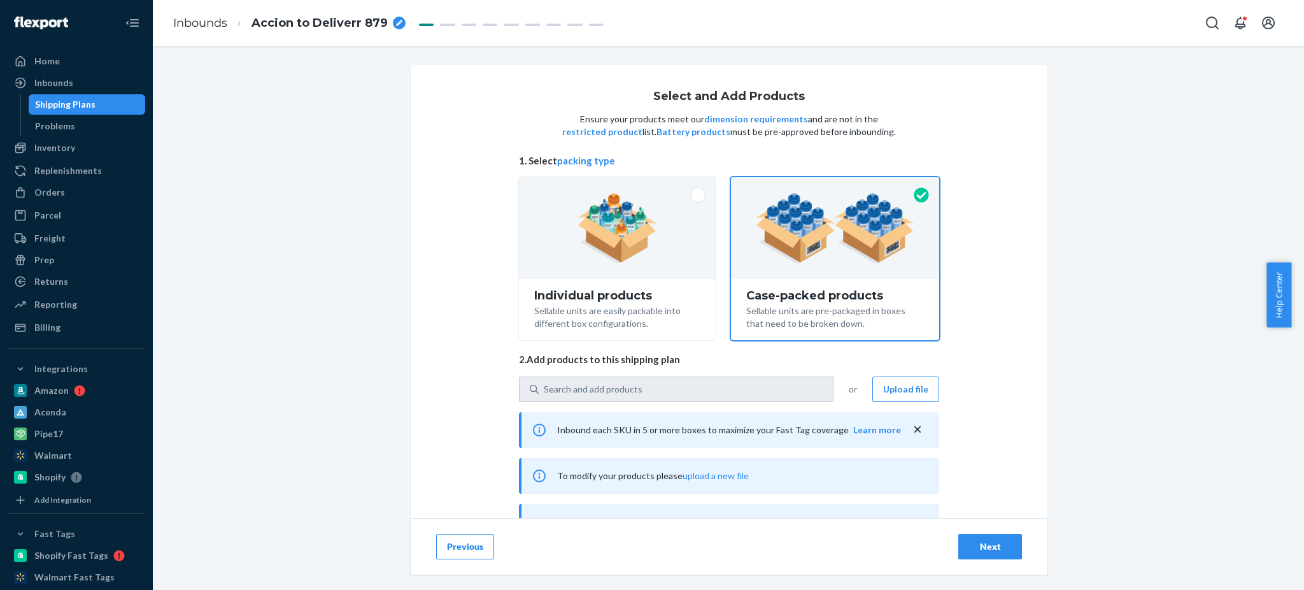
type input "1"
type input "3"
type input "1"
type input "3"
type input "1"
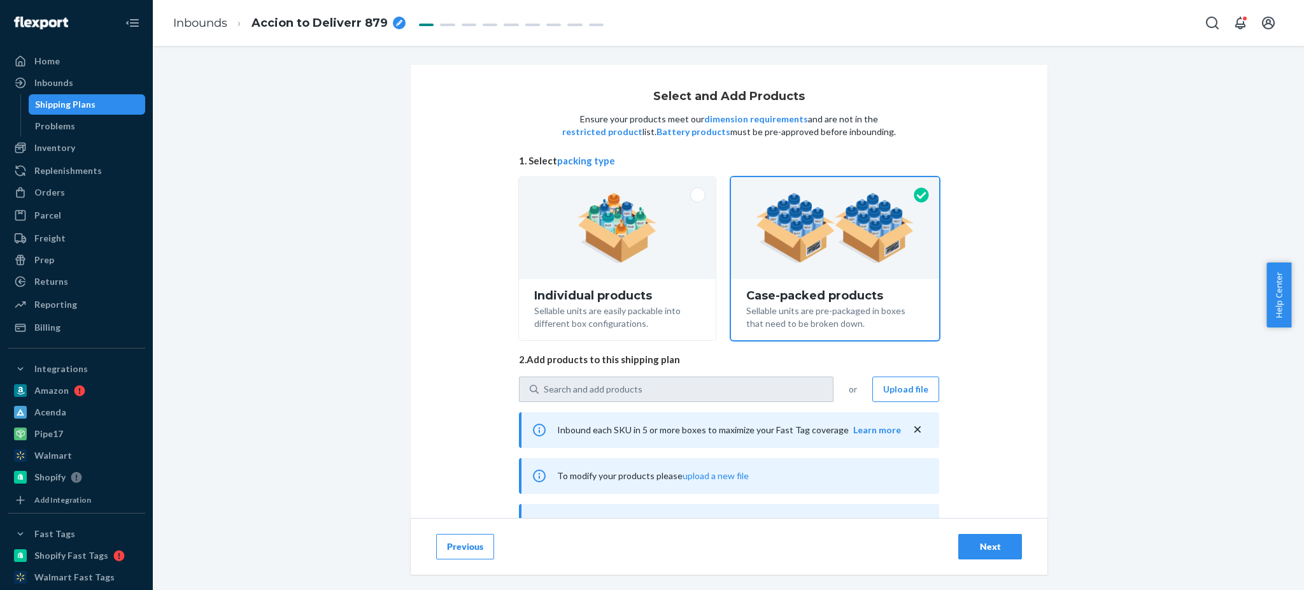
type input "2"
type input "1"
type input "15"
type input "1"
type input "21"
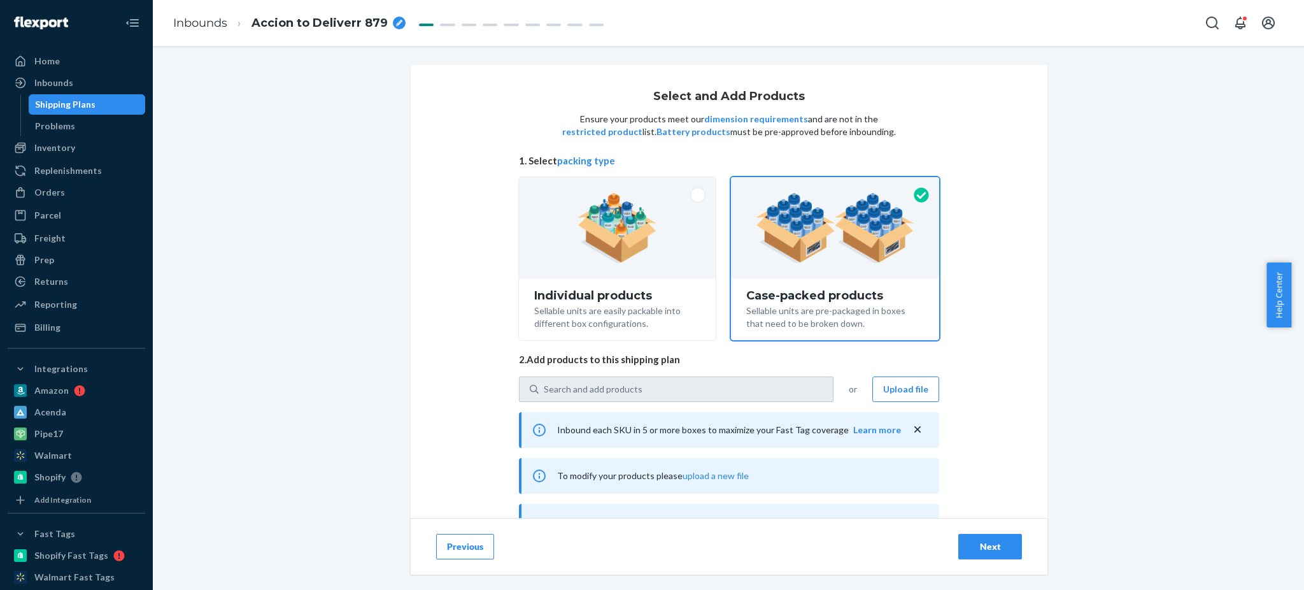
type input "1"
type input "3"
type input "1"
type input "7"
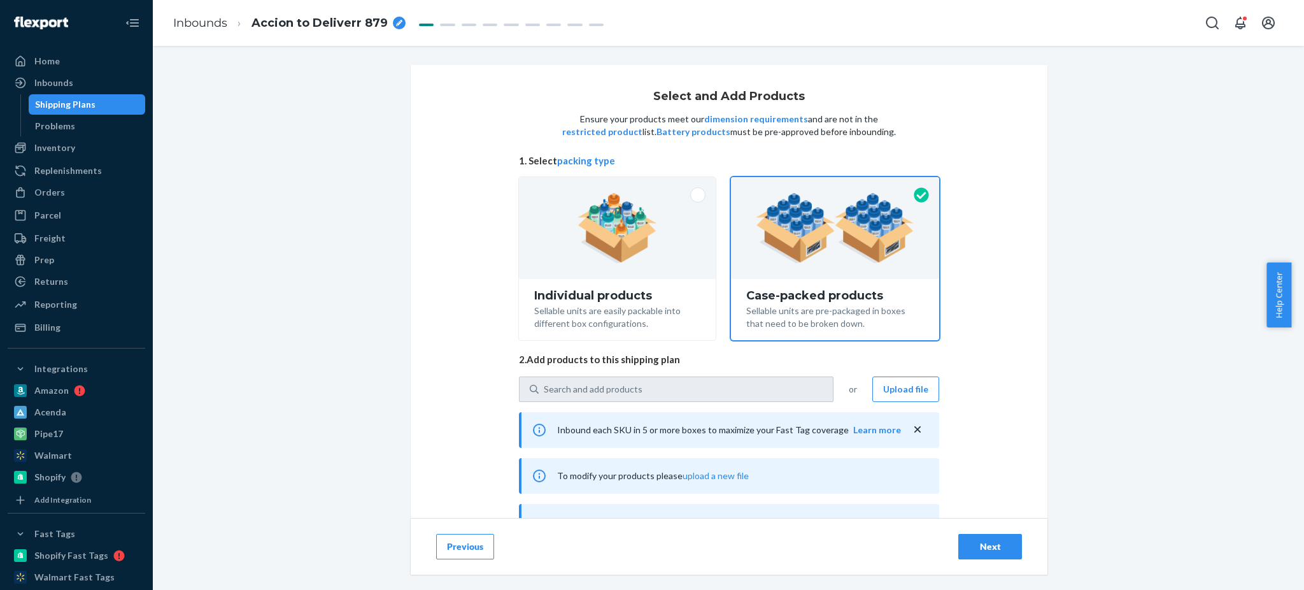
type input "1"
type input "5"
type input "1"
type input "2"
type input "1"
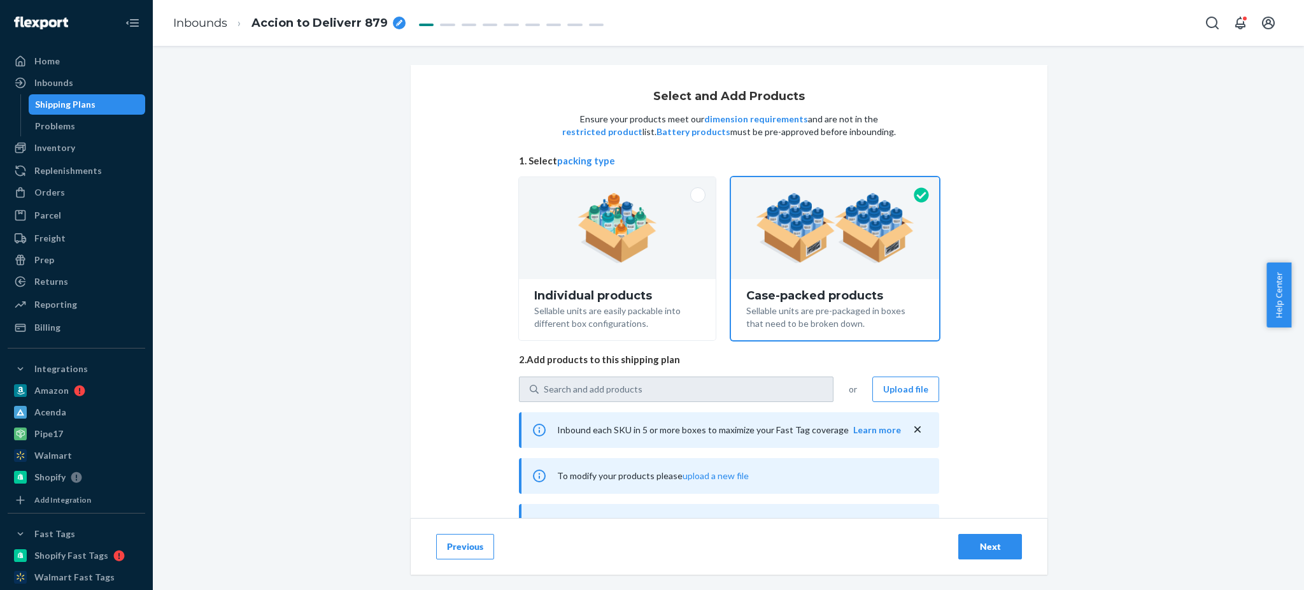
type input "3"
type input "1"
type input "5"
type input "1"
type input "2"
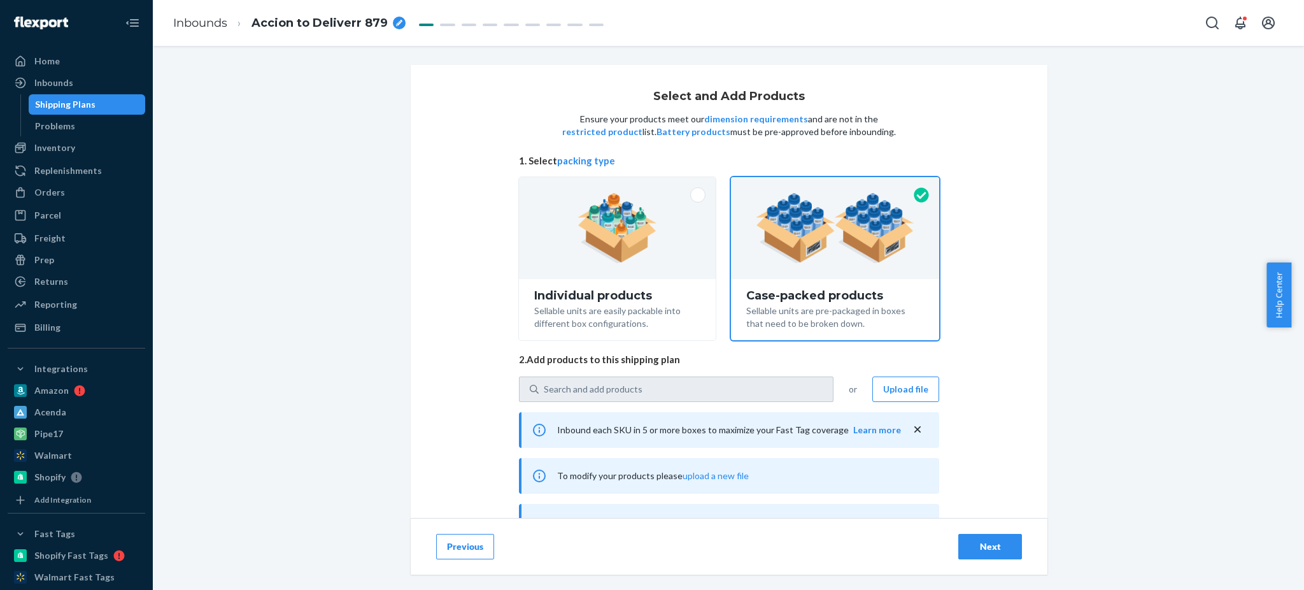
type input "1"
type input "2"
type input "1"
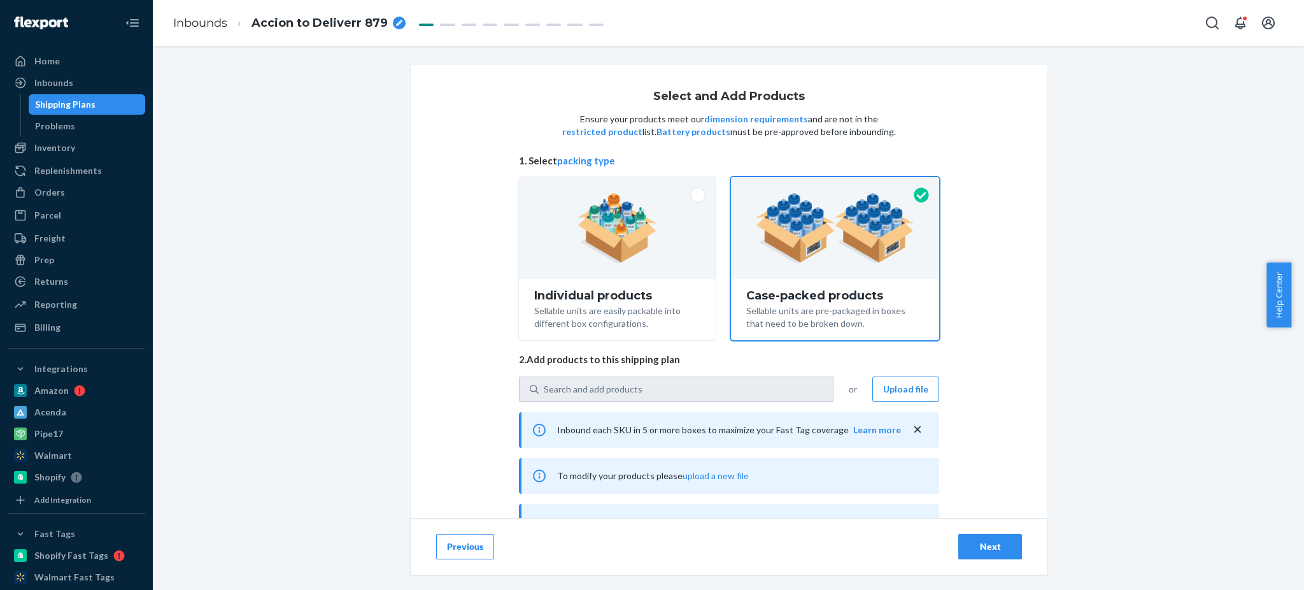
type input "2"
type input "1"
type input "3"
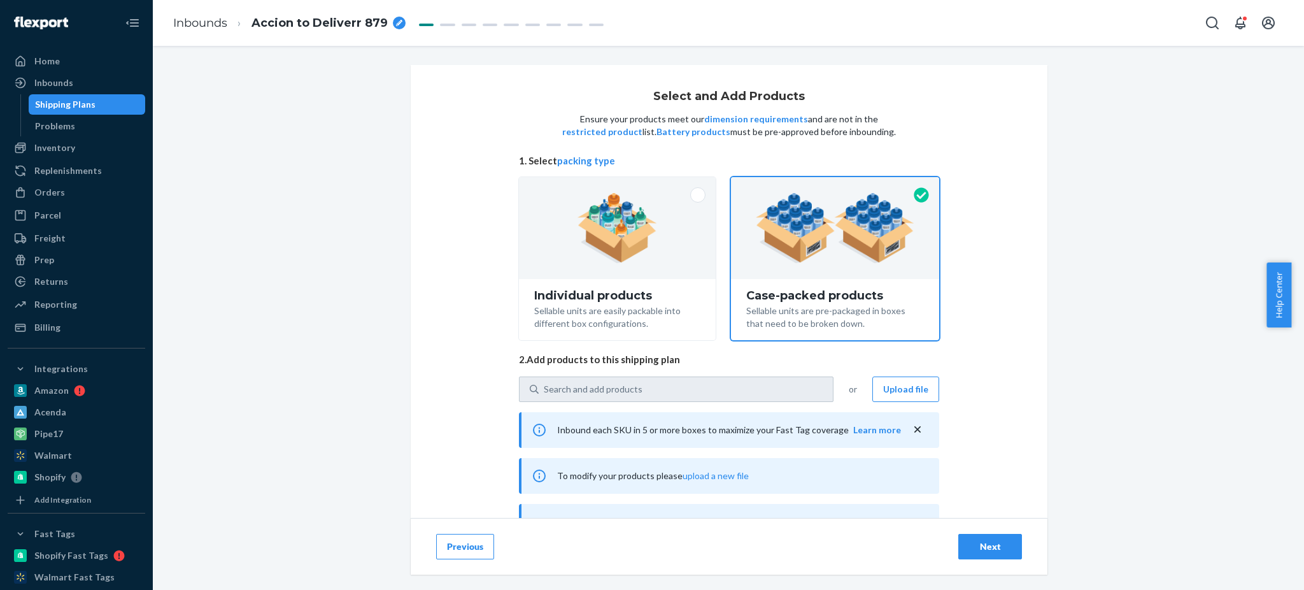
type input "1"
type input "2"
type input "1"
type input "2"
type input "1"
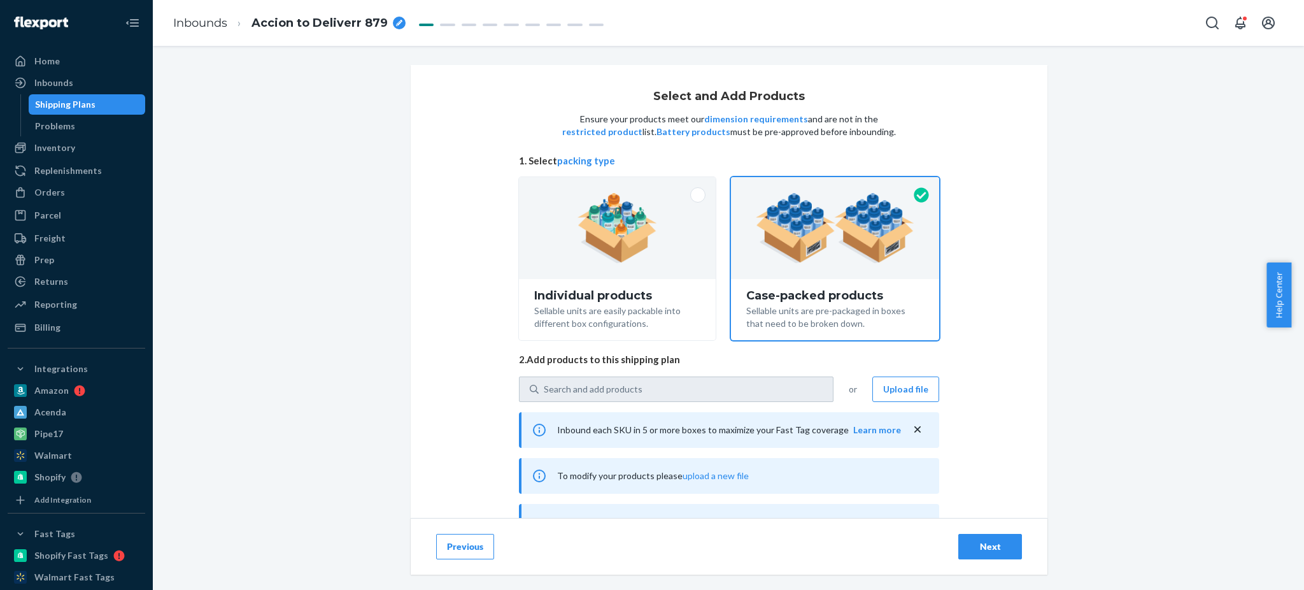
type input "3"
type input "1"
type input "2"
type input "1"
type input "2"
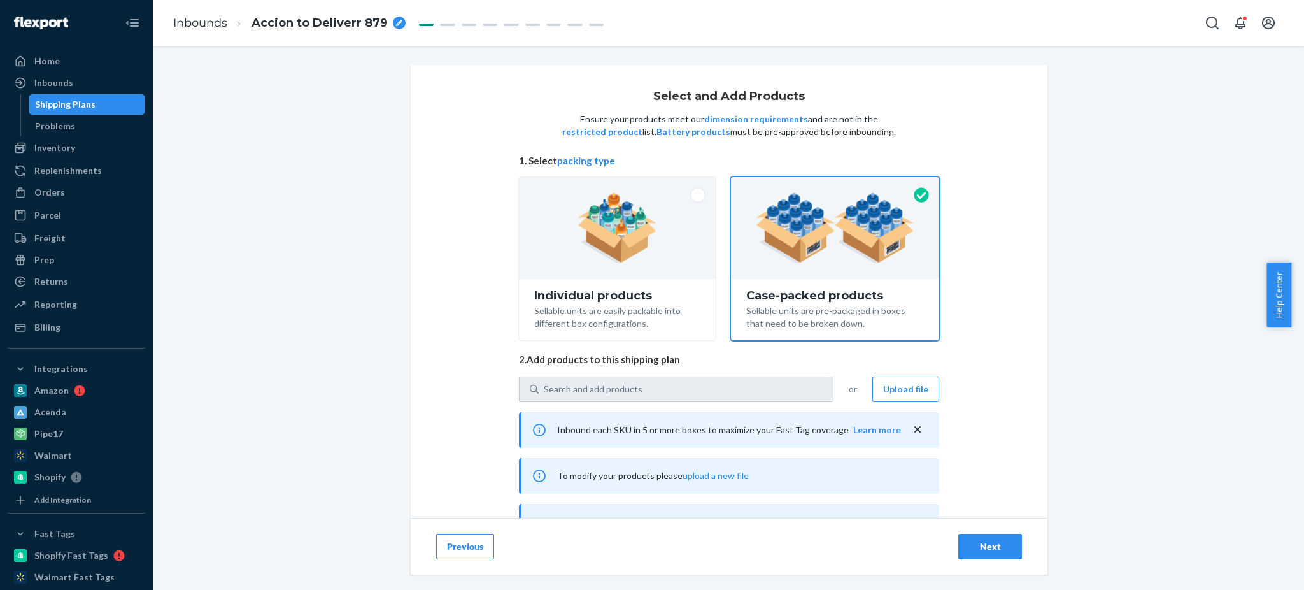
type input "1"
type input "9"
type input "1"
type input "2"
type input "1"
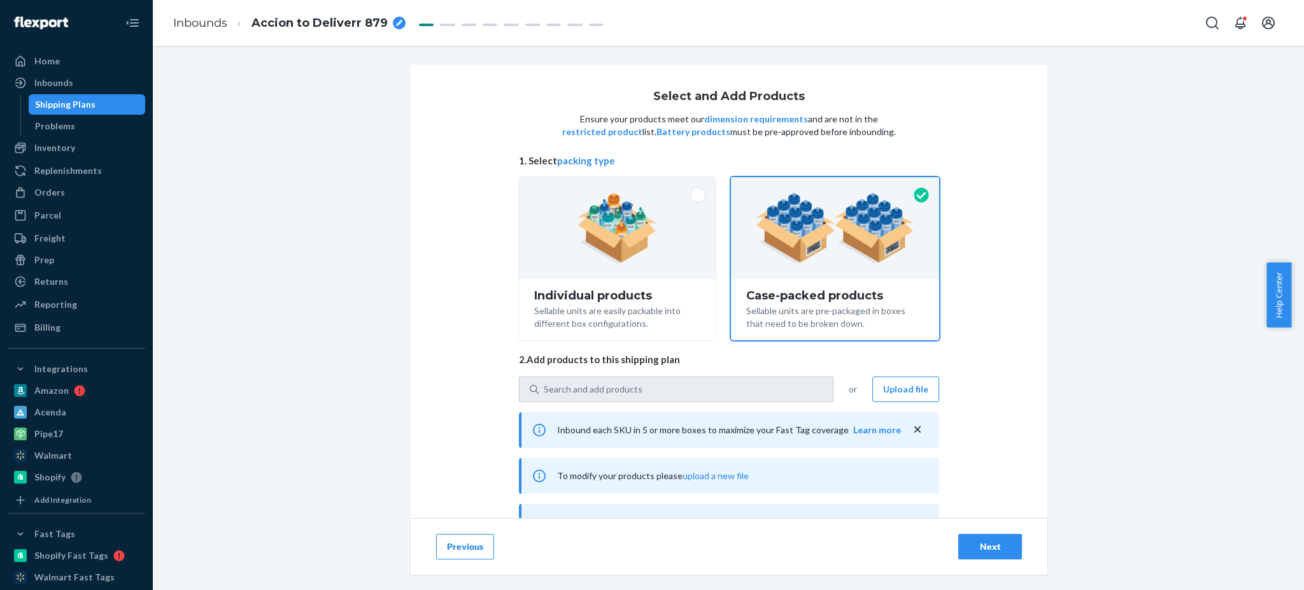
type input "2"
type input "1"
type input "2"
type input "1"
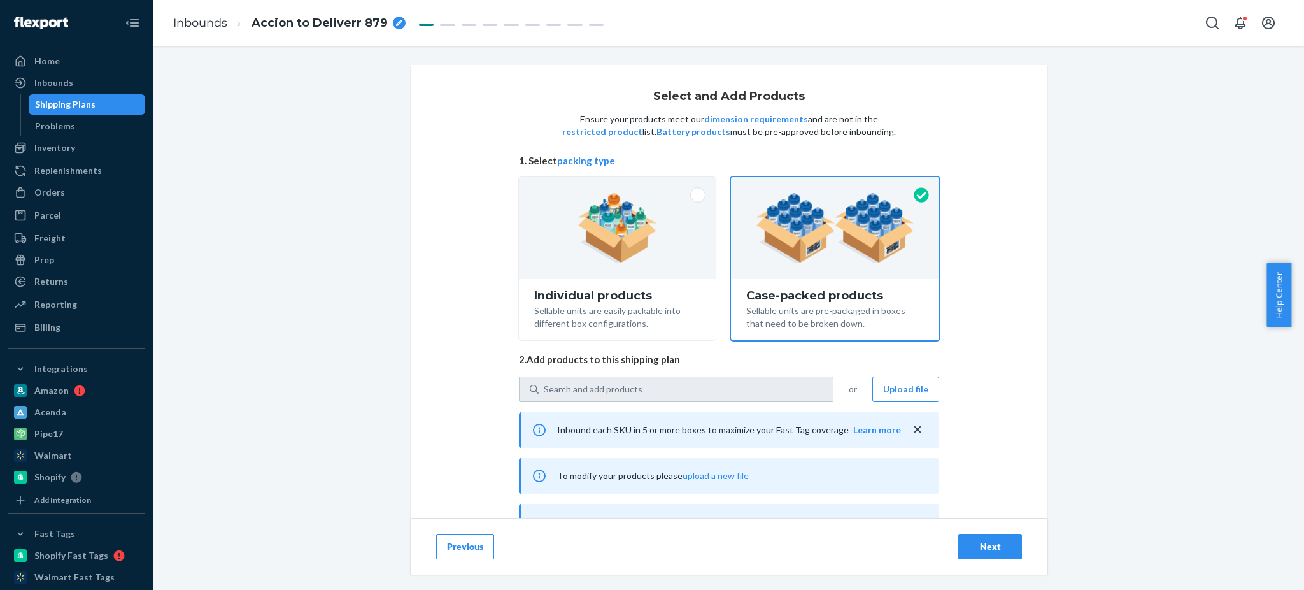
type input "1"
type input "3"
type input "1"
type input "2"
type input "1"
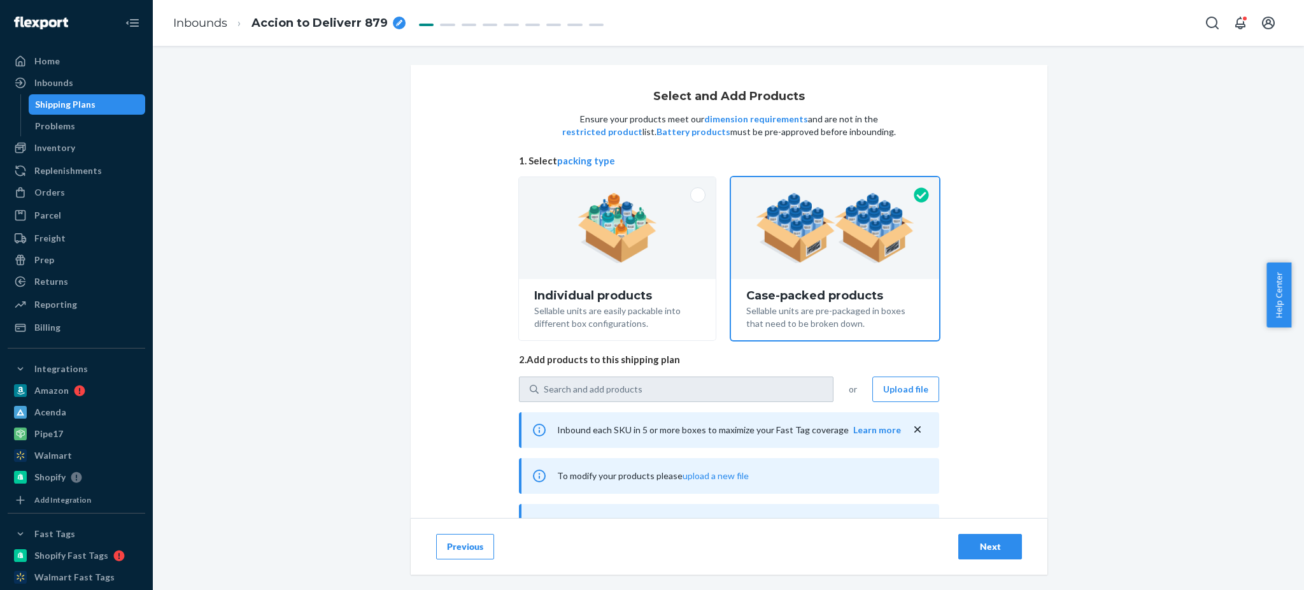
type input "2"
type input "1"
type input "2"
type input "1"
type input "2"
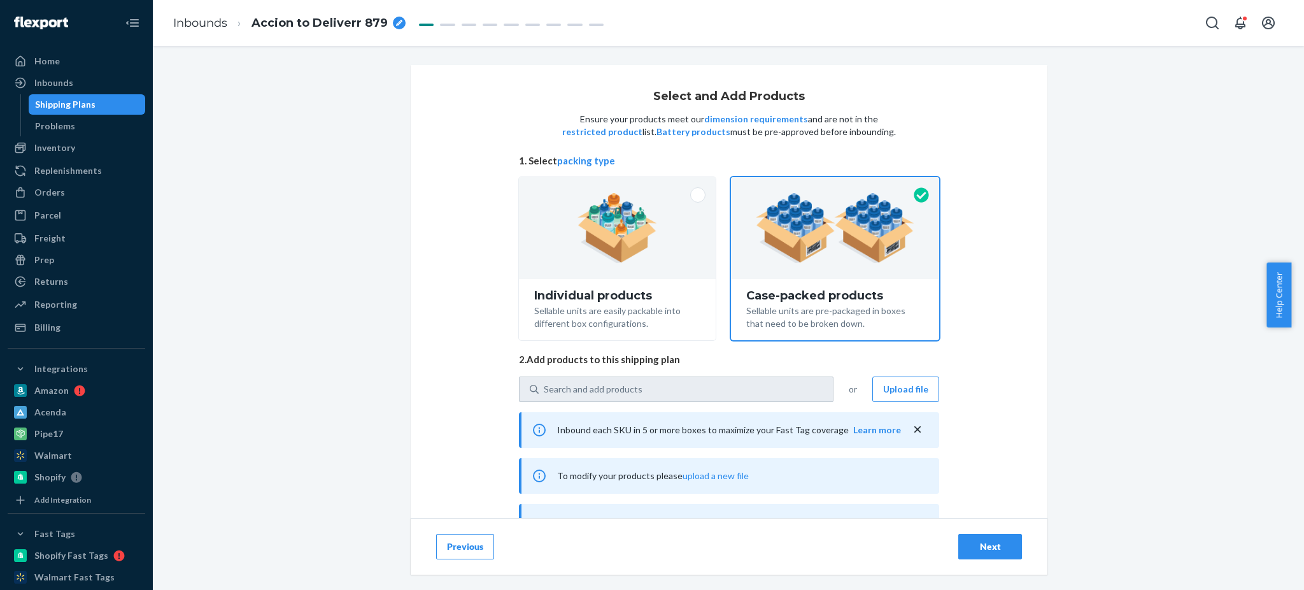
type input "1"
type input "2"
type input "1"
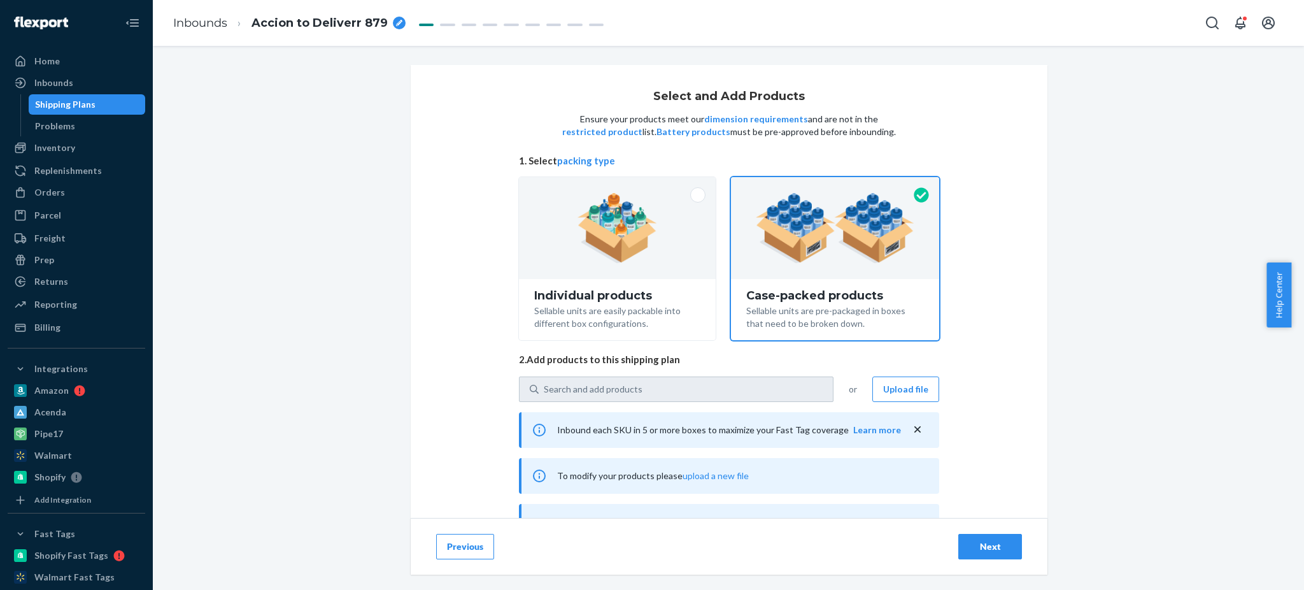
type input "1"
type input "11"
type input "1"
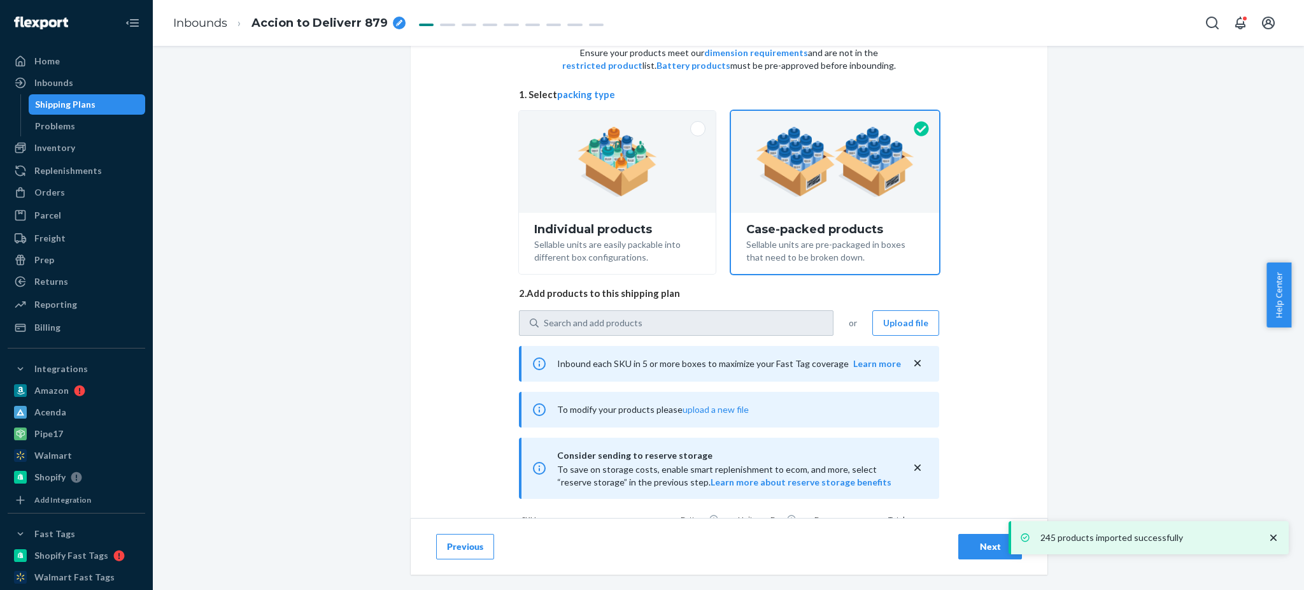
scroll to position [85, 0]
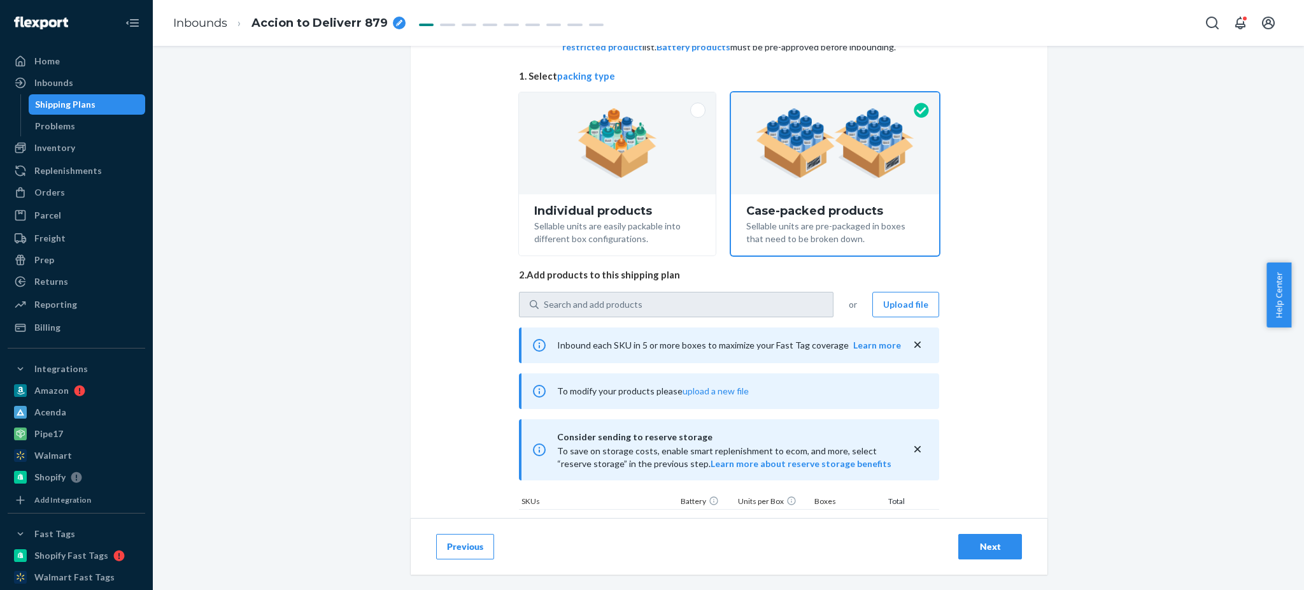
click at [984, 552] on div "Next" at bounding box center [990, 546] width 42 height 13
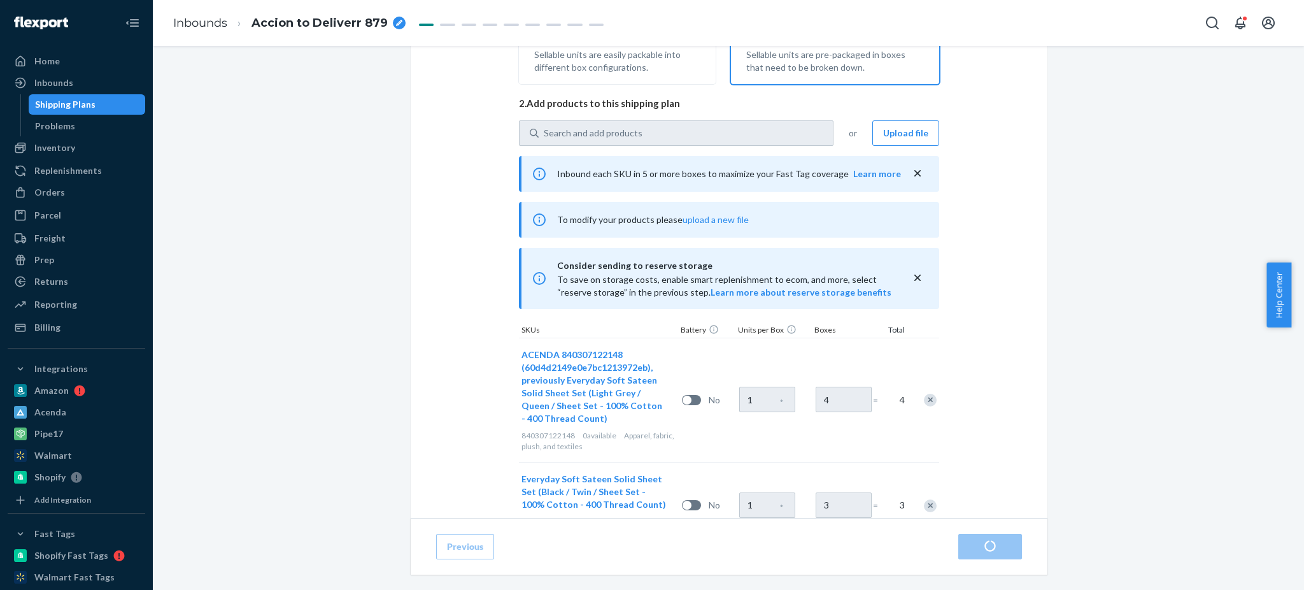
scroll to position [339, 0]
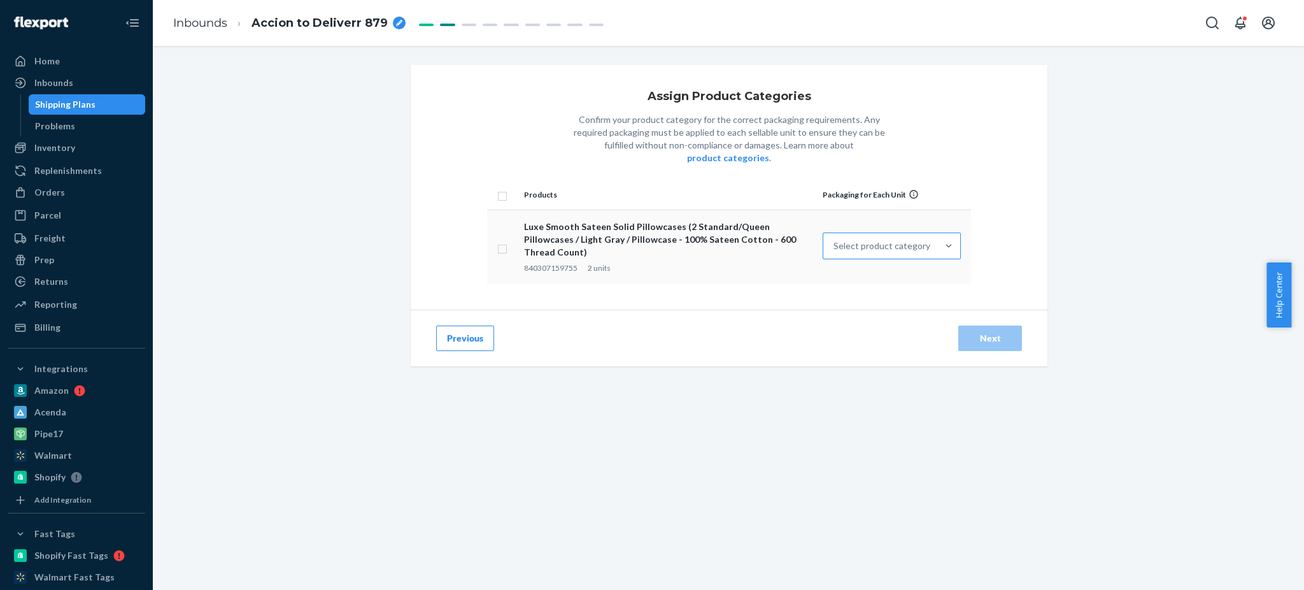
click at [922, 235] on div "Select product category" at bounding box center [880, 245] width 114 height 25
click at [835, 239] on input "Select product category" at bounding box center [834, 245] width 1 height 13
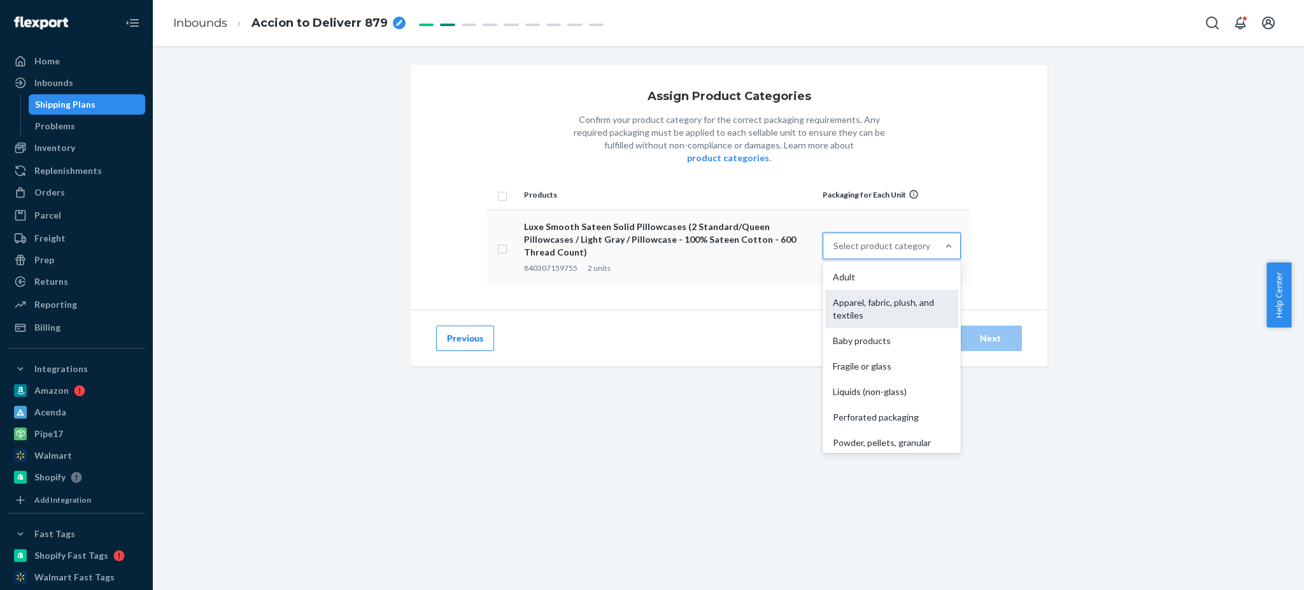
click at [880, 291] on div "Apparel, fabric, plush, and textiles" at bounding box center [891, 309] width 133 height 38
click at [835, 252] on input "option Apparel, fabric, plush, and textiles focused, 2 of 10. 10 results availa…" at bounding box center [834, 245] width 1 height 13
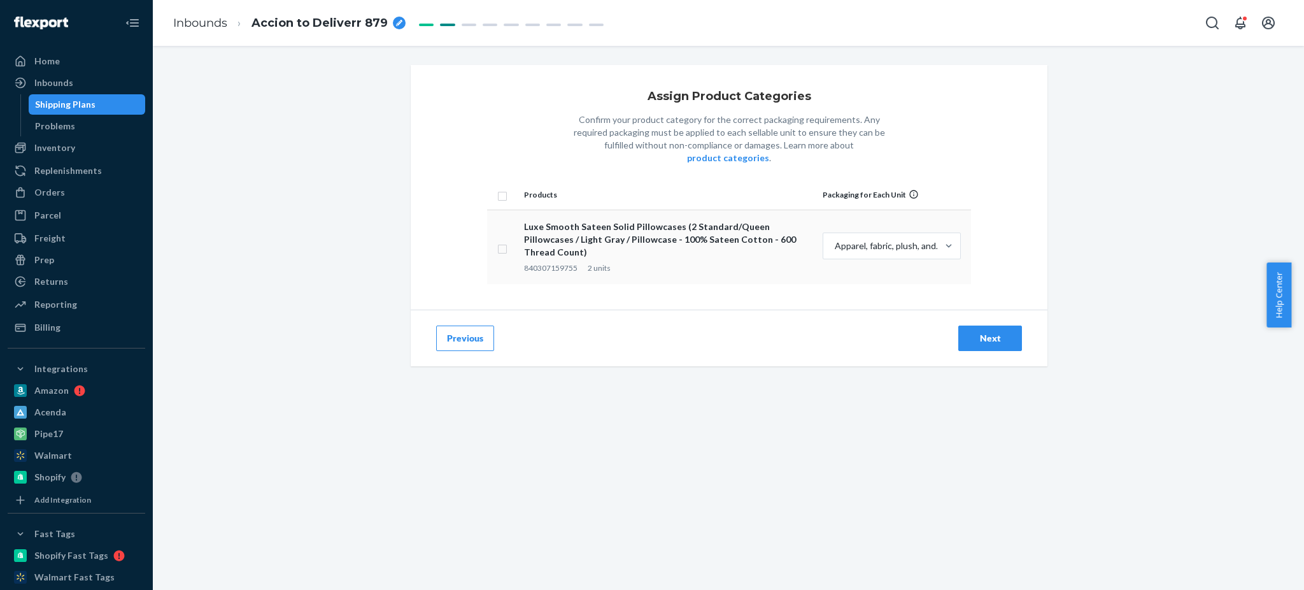
click at [969, 332] on div "Next" at bounding box center [990, 338] width 42 height 13
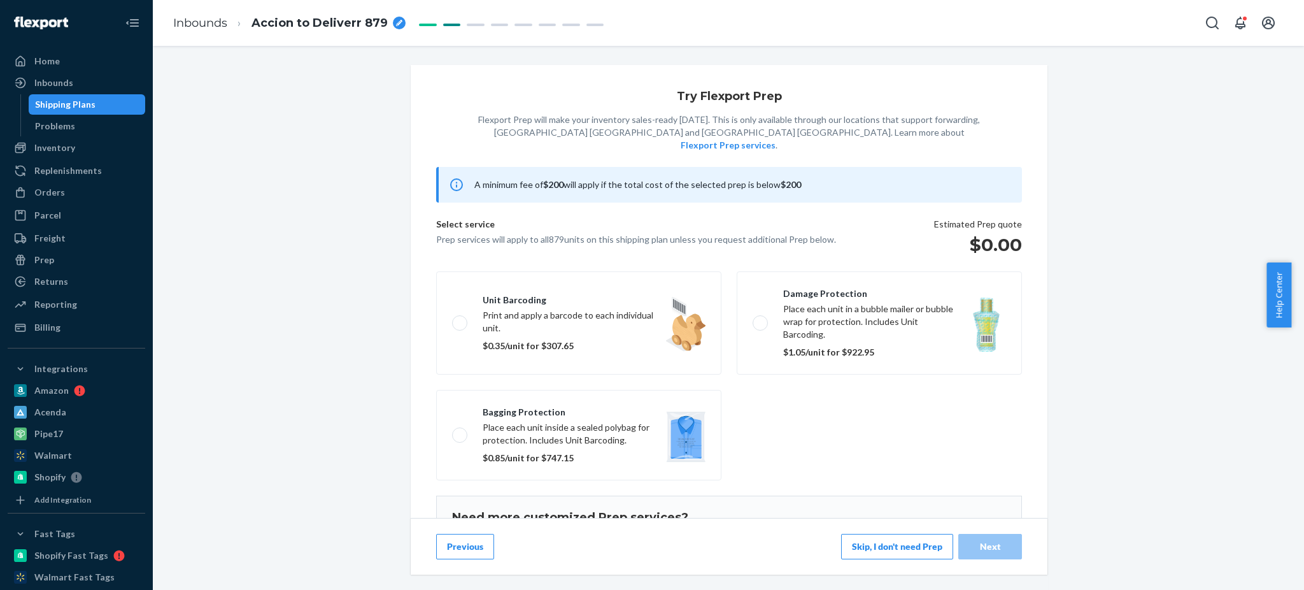
click at [871, 555] on button "Skip, I don't need Prep" at bounding box center [897, 546] width 112 height 25
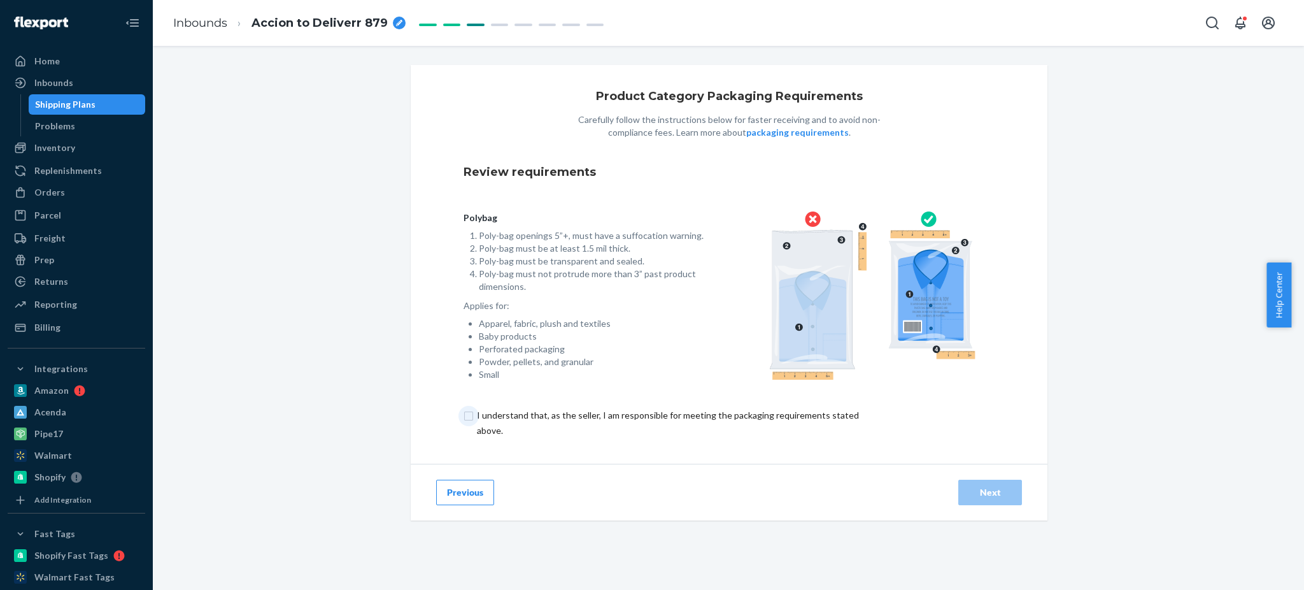
click at [470, 422] on input "checkbox" at bounding box center [676, 423] width 424 height 31
click at [974, 487] on div "Next" at bounding box center [990, 492] width 42 height 13
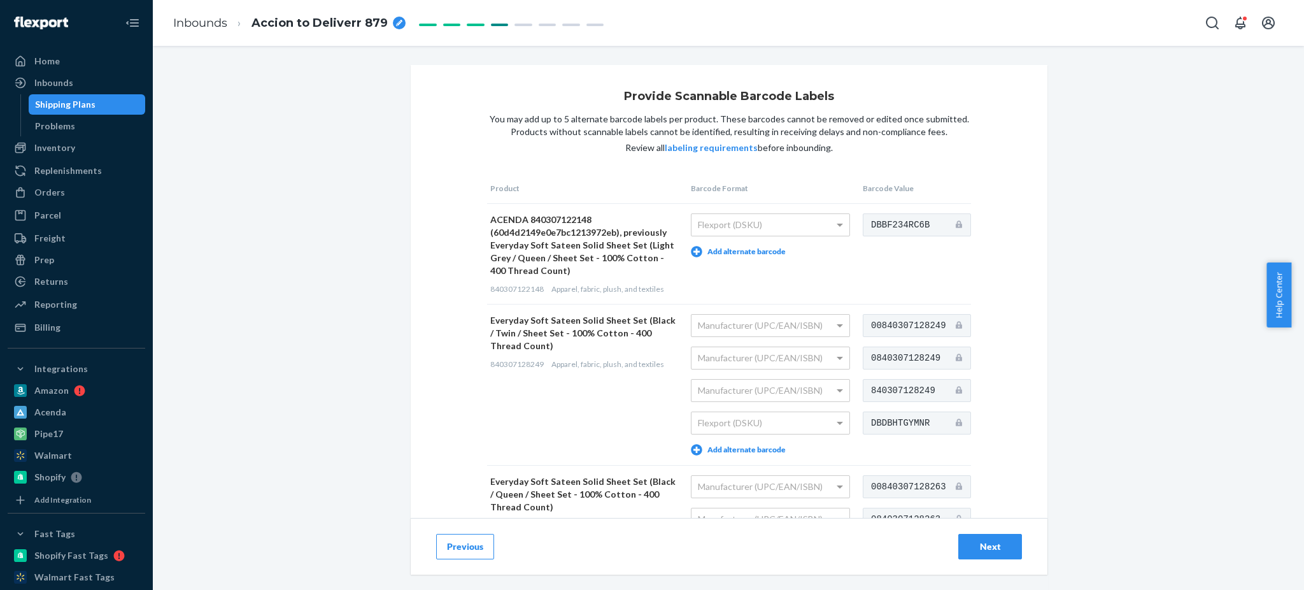
click at [974, 557] on button "Next" at bounding box center [990, 546] width 64 height 25
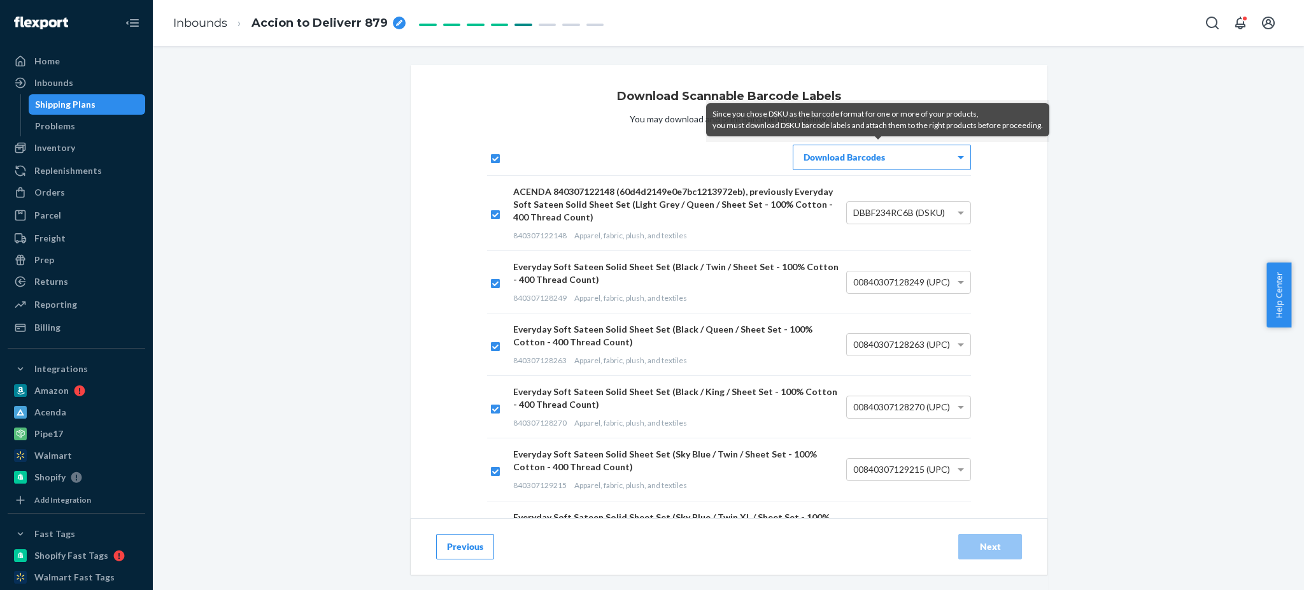
click at [893, 157] on div "Download Barcodes" at bounding box center [882, 157] width 177 height 24
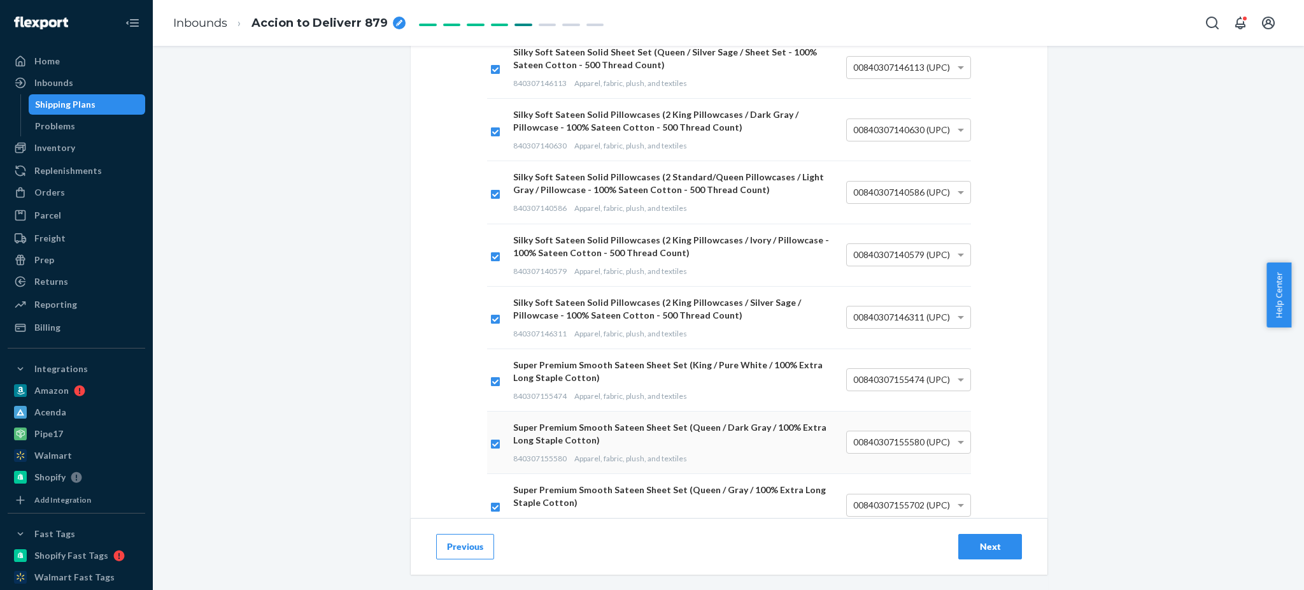
scroll to position [8576, 0]
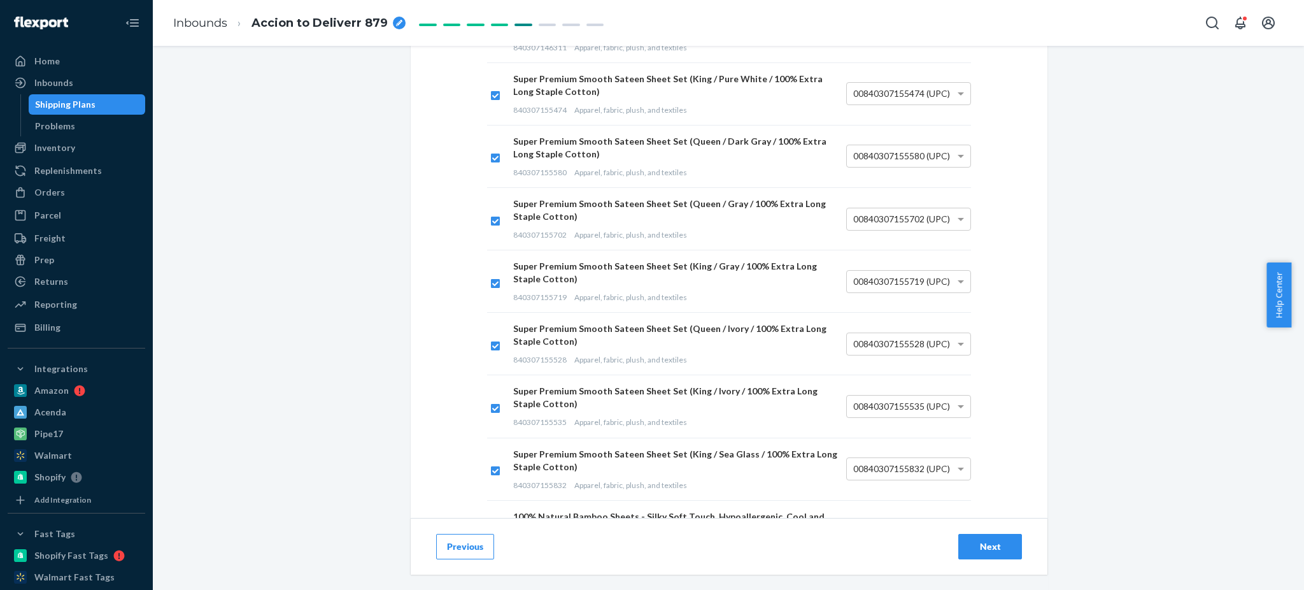
click at [983, 553] on div "Next" at bounding box center [990, 546] width 42 height 13
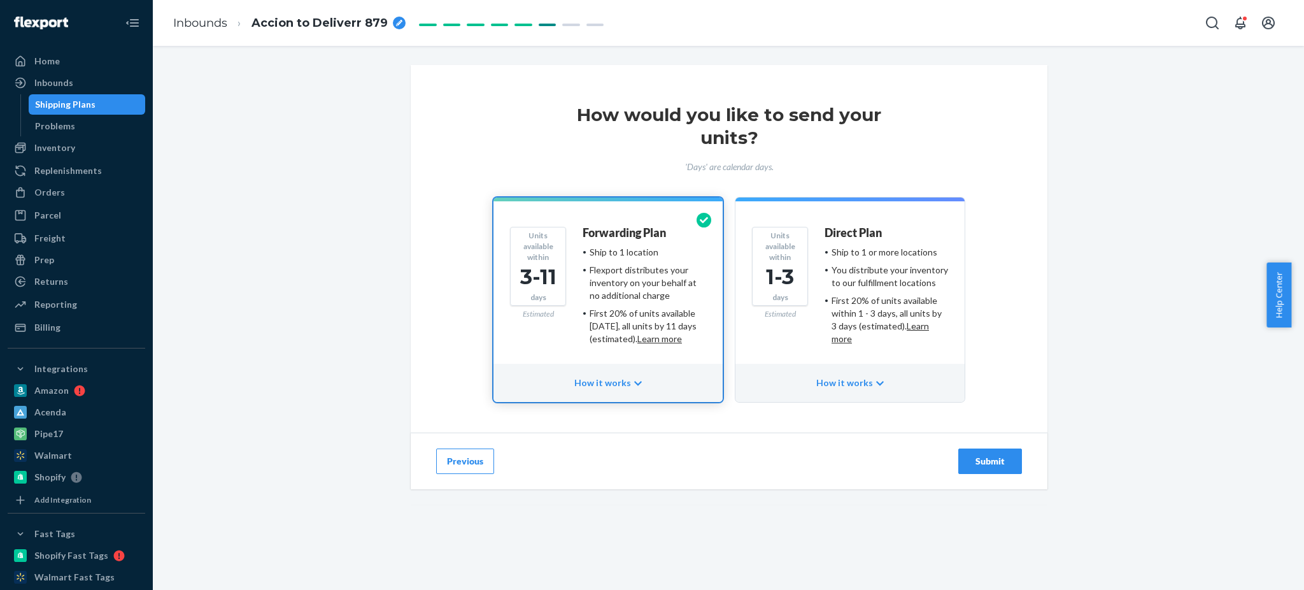
click at [986, 455] on div "Submit" at bounding box center [990, 461] width 42 height 13
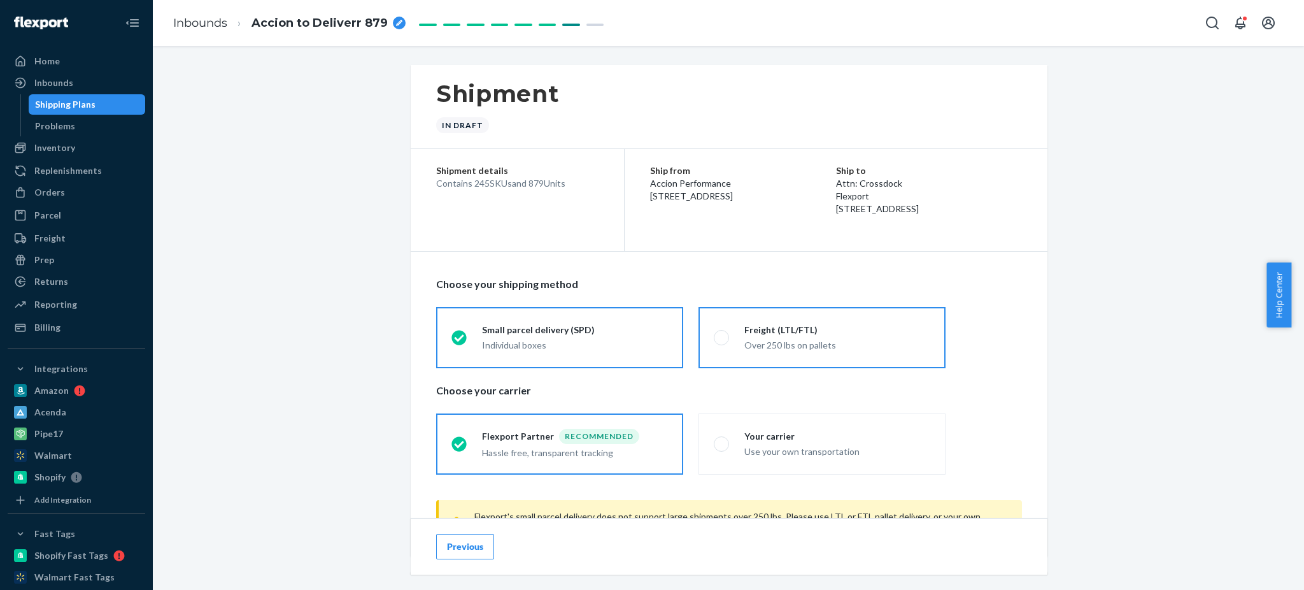
click at [755, 341] on div "Over 250 lbs on pallets" at bounding box center [837, 345] width 186 height 13
click at [722, 341] on input "Freight (LTL/FTL) Over 250 lbs on pallets" at bounding box center [718, 337] width 8 height 8
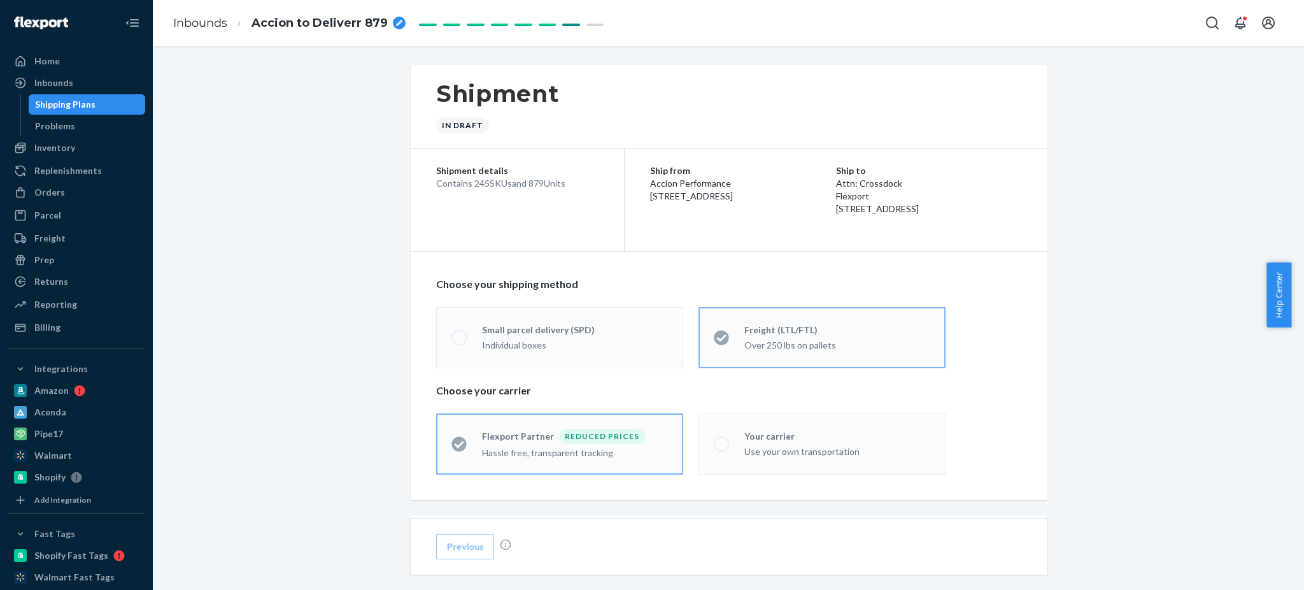
click at [755, 462] on label "Your carrier Use your own transportation" at bounding box center [822, 443] width 247 height 61
click at [762, 448] on div "Use your own transportation" at bounding box center [837, 451] width 186 height 13
click at [722, 448] on input "Your carrier Use your own transportation" at bounding box center [718, 443] width 8 height 8
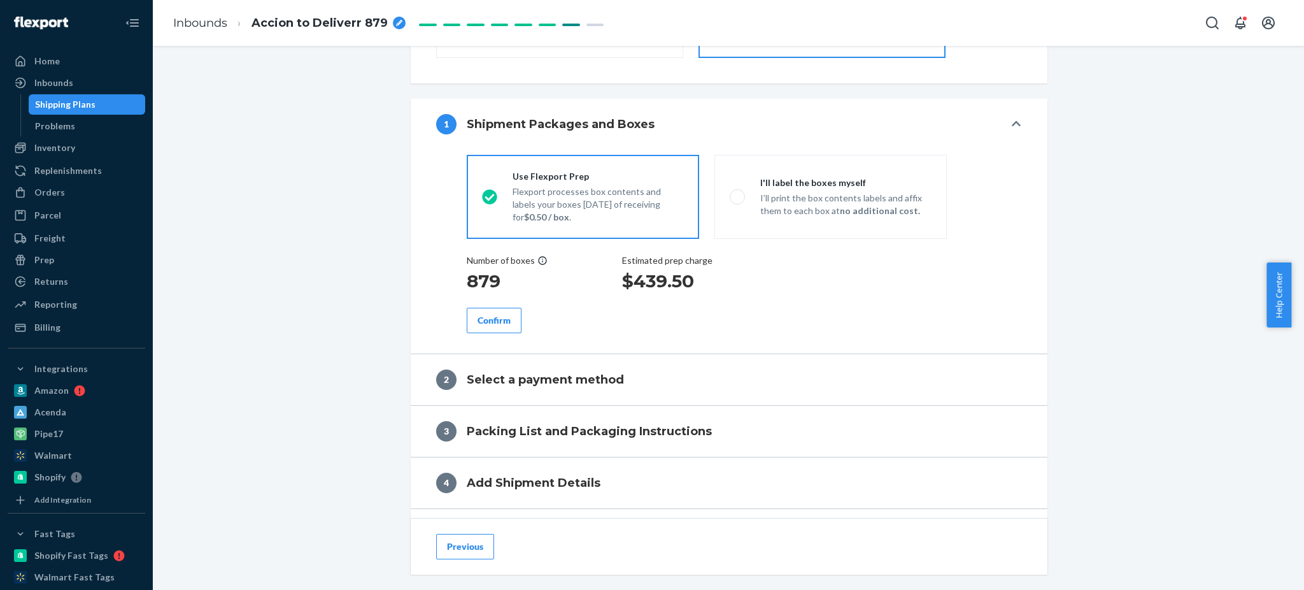
scroll to position [424, 0]
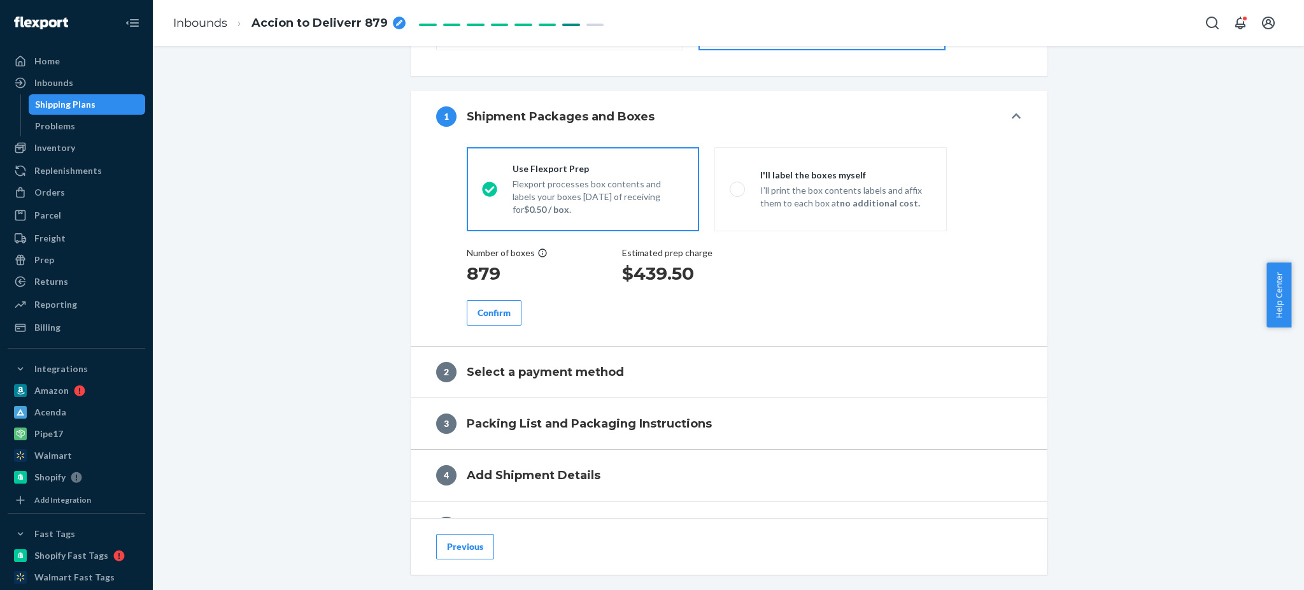
click at [507, 319] on button "Confirm" at bounding box center [494, 312] width 55 height 25
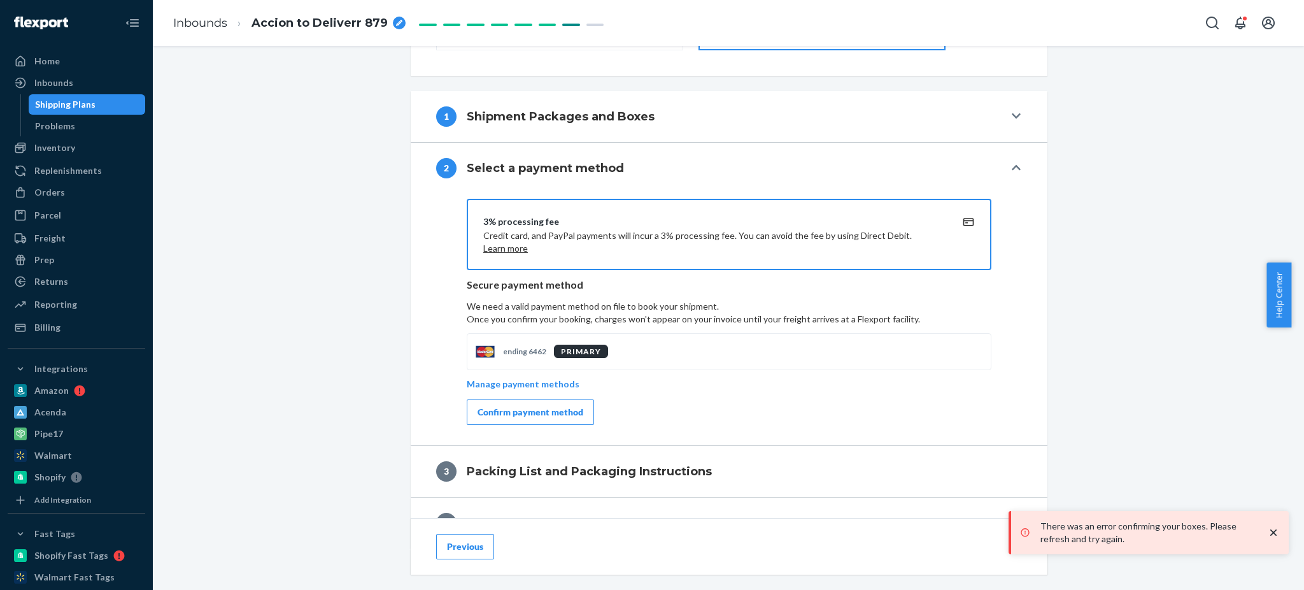
click at [513, 406] on div "Confirm payment method" at bounding box center [531, 412] width 106 height 13
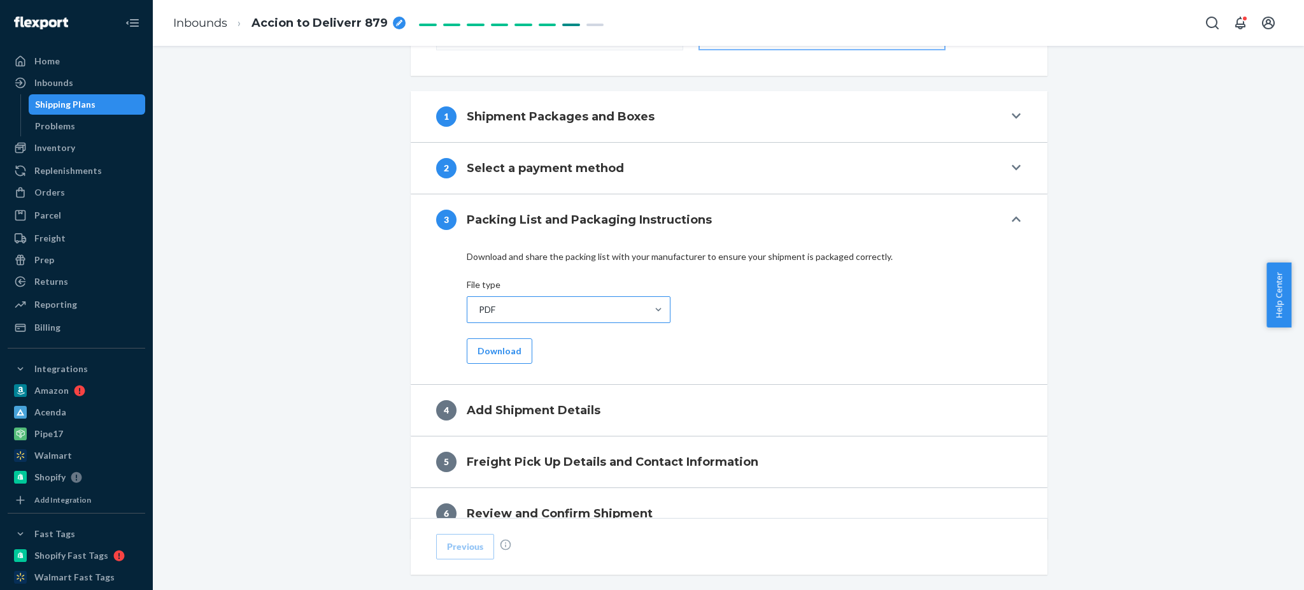
click at [503, 321] on div "PDF" at bounding box center [557, 309] width 180 height 25
click at [479, 316] on input "PDF" at bounding box center [478, 309] width 1 height 13
click at [503, 321] on div "PDF" at bounding box center [557, 309] width 180 height 25
click at [479, 316] on input "0 results available. Select is focused ,type to refine list, press Down to open…" at bounding box center [478, 309] width 1 height 13
click at [492, 353] on button "Download" at bounding box center [500, 350] width 66 height 25
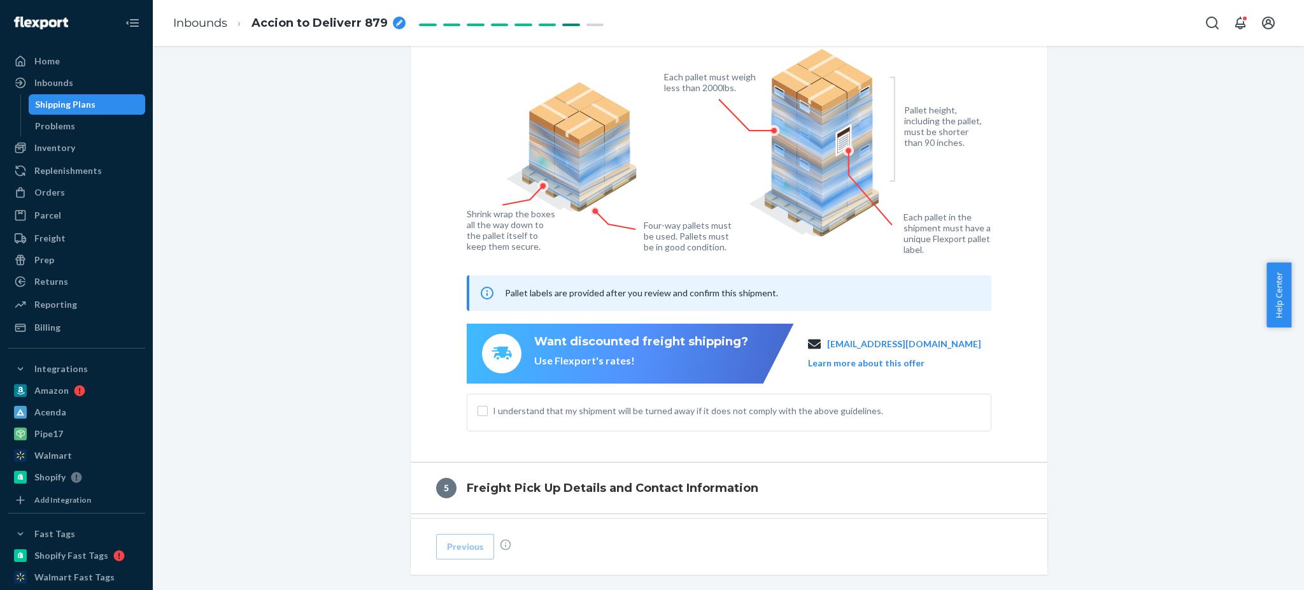
scroll to position [849, 0]
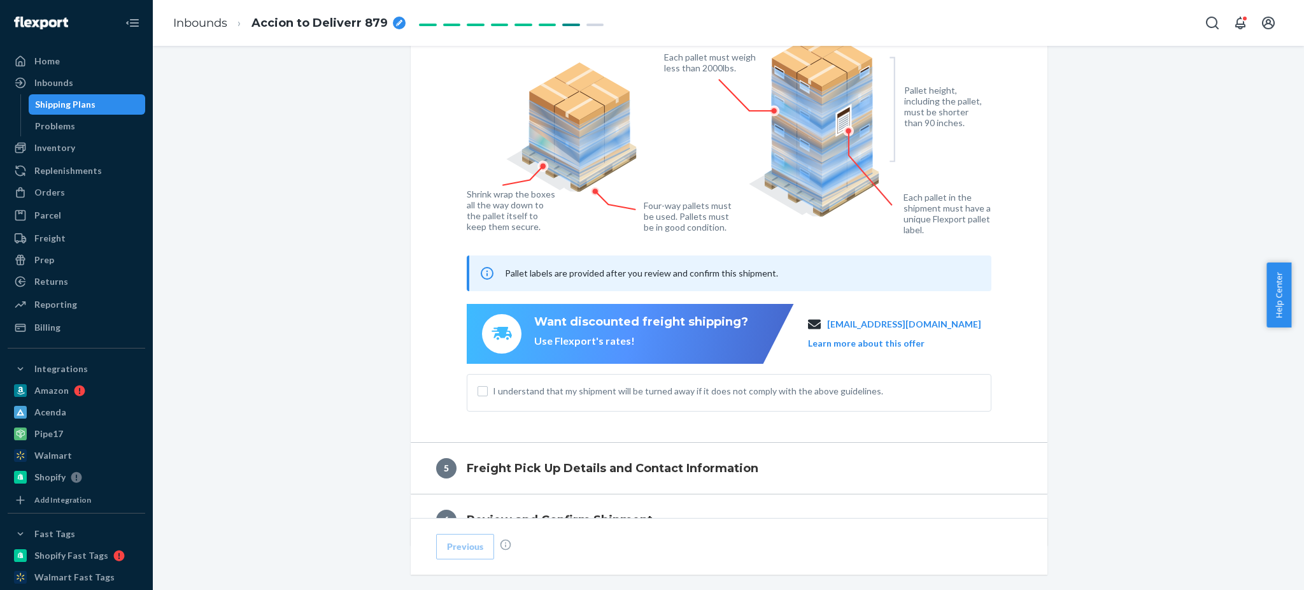
click at [489, 380] on div "I understand that my shipment will be turned away if it does not comply with th…" at bounding box center [729, 393] width 525 height 38
click at [481, 383] on div "I understand that my shipment will be turned away if it does not comply with th…" at bounding box center [729, 393] width 525 height 38
click at [480, 391] on input "I understand that my shipment will be turned away if it does not comply with th…" at bounding box center [483, 391] width 10 height 10
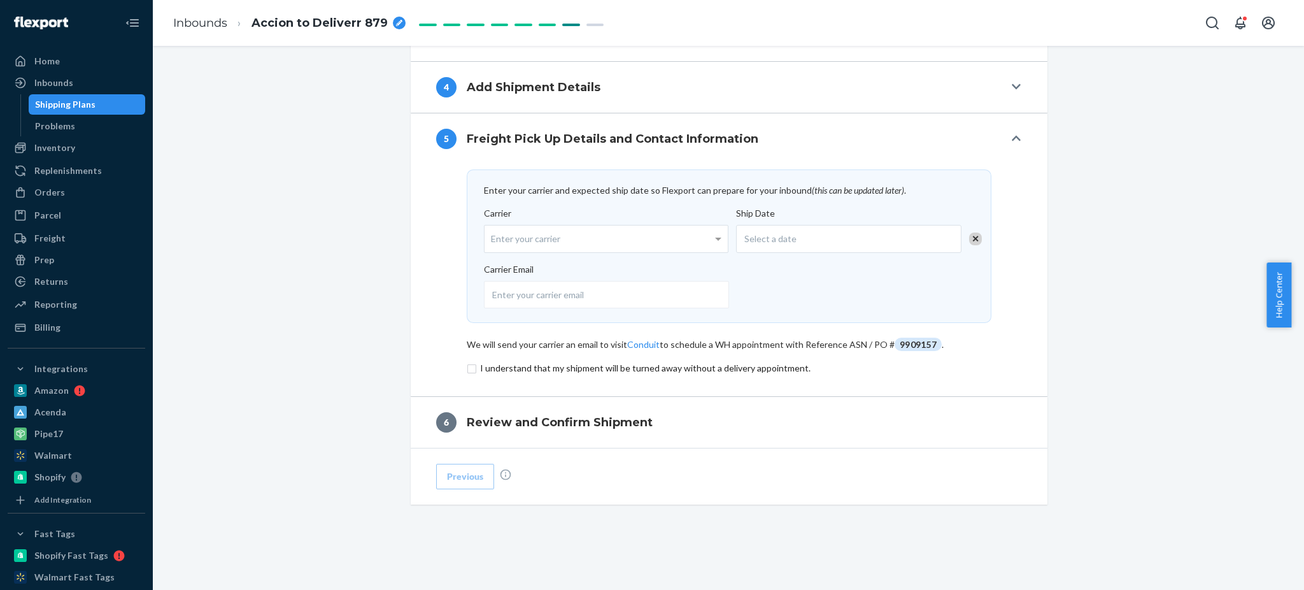
scroll to position [608, 0]
click at [684, 238] on div "Enter your carrier" at bounding box center [606, 239] width 243 height 27
click at [494, 238] on input "Carrier Enter your carrier No results found" at bounding box center [492, 239] width 3 height 24
click at [639, 231] on div "Enter your carrier" at bounding box center [606, 239] width 243 height 27
click at [494, 231] on input "Carrier Enter your carrier No results found" at bounding box center [492, 239] width 3 height 24
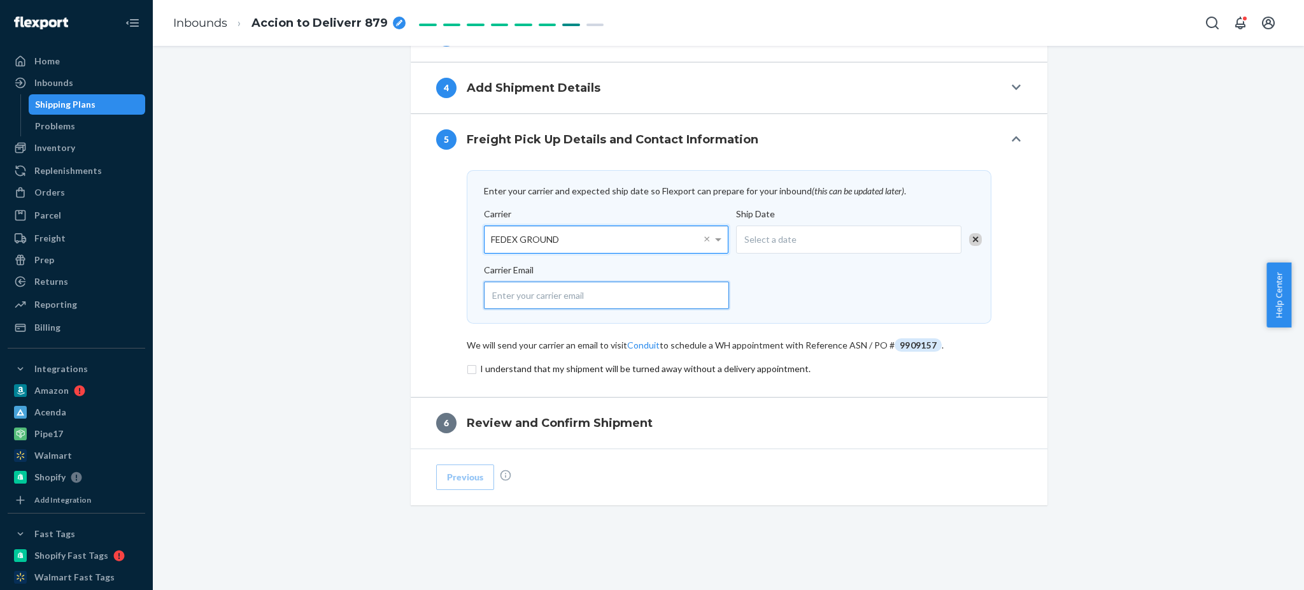
click at [573, 297] on input "email" at bounding box center [606, 294] width 245 height 27
paste input "[PERSON_NAME][EMAIL_ADDRESS][PERSON_NAME][DOMAIN_NAME]"
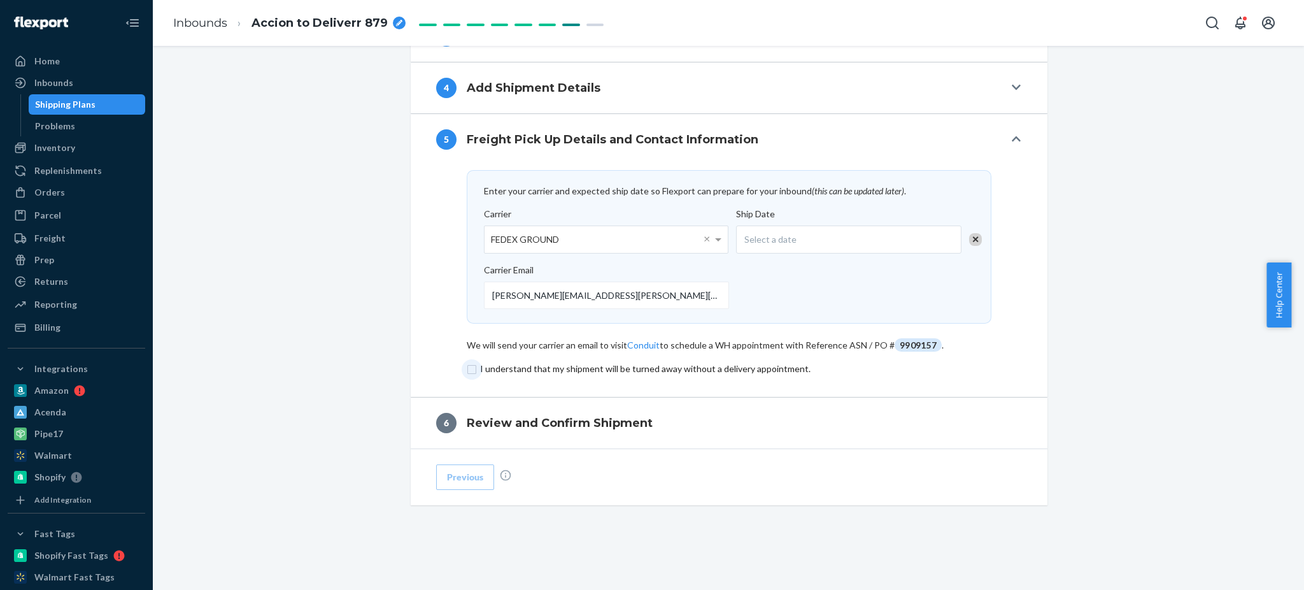
click at [467, 367] on input "checkbox" at bounding box center [729, 368] width 525 height 15
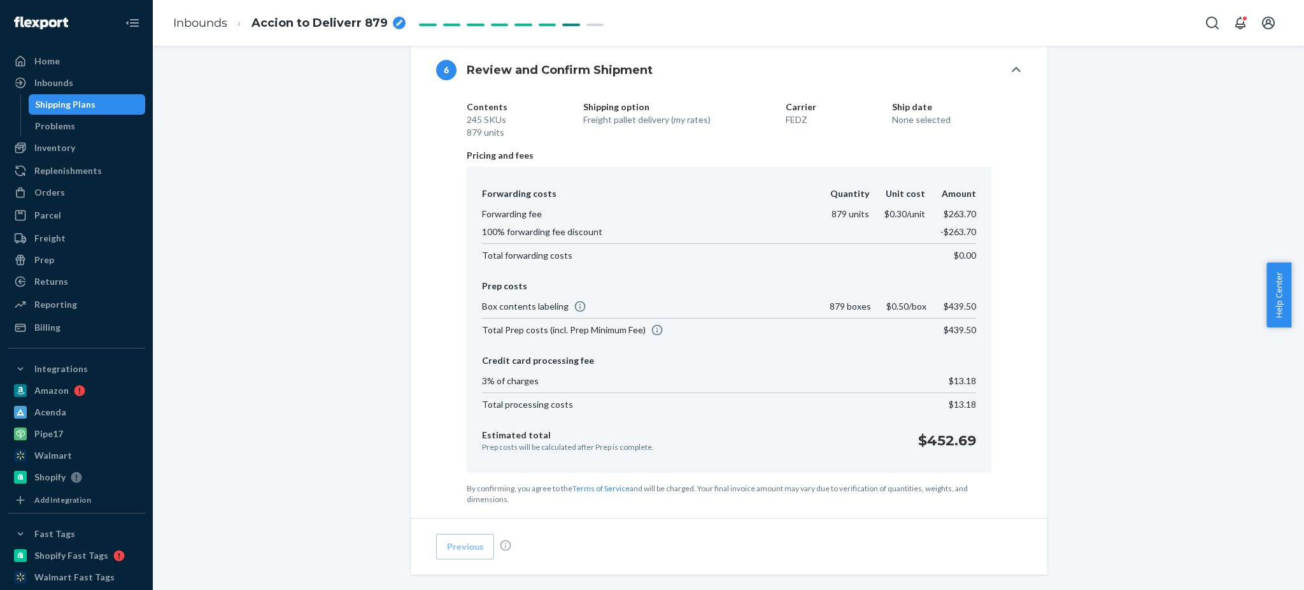
scroll to position [846, 0]
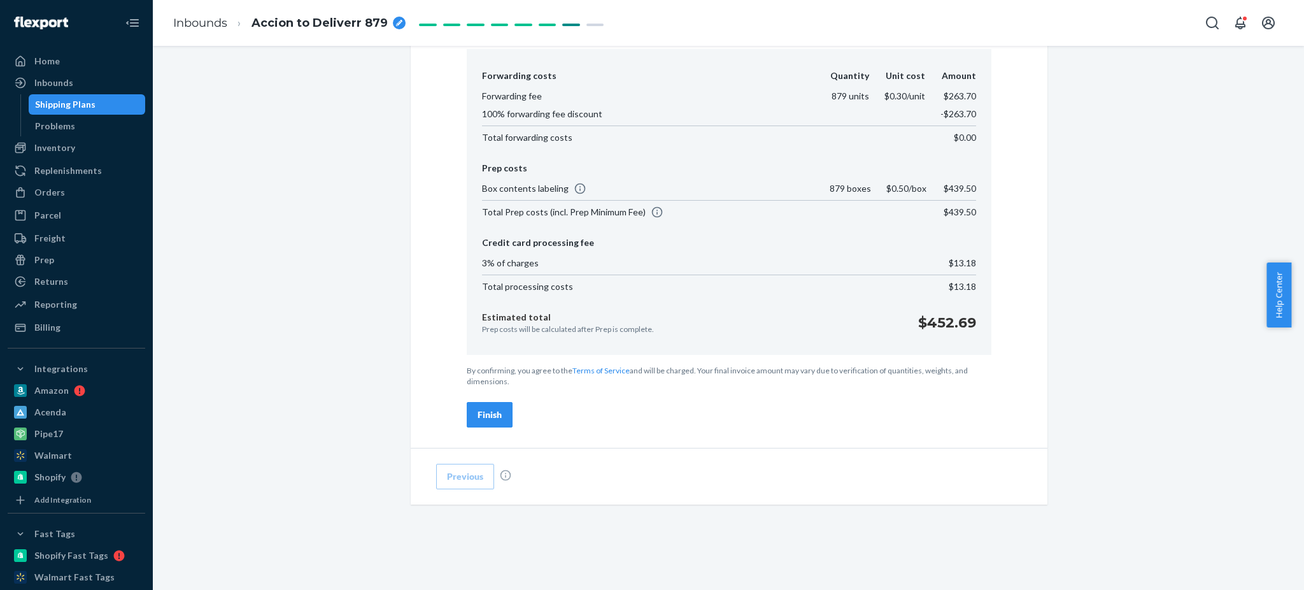
click at [470, 408] on button "Finish" at bounding box center [490, 414] width 46 height 25
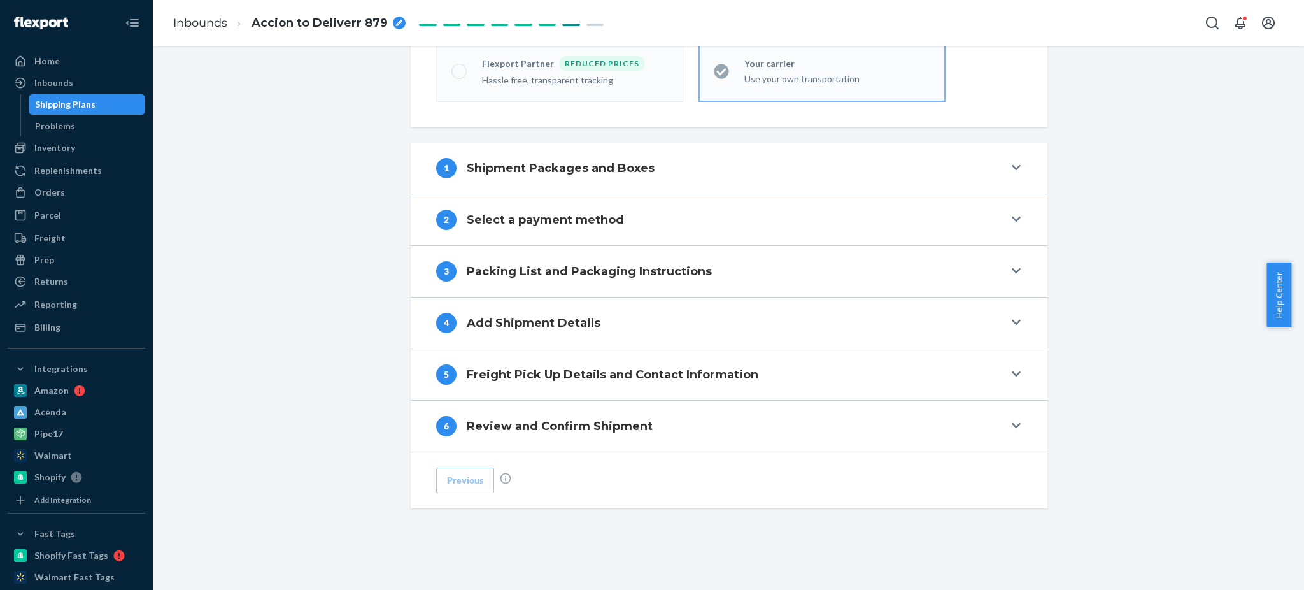
scroll to position [375, 0]
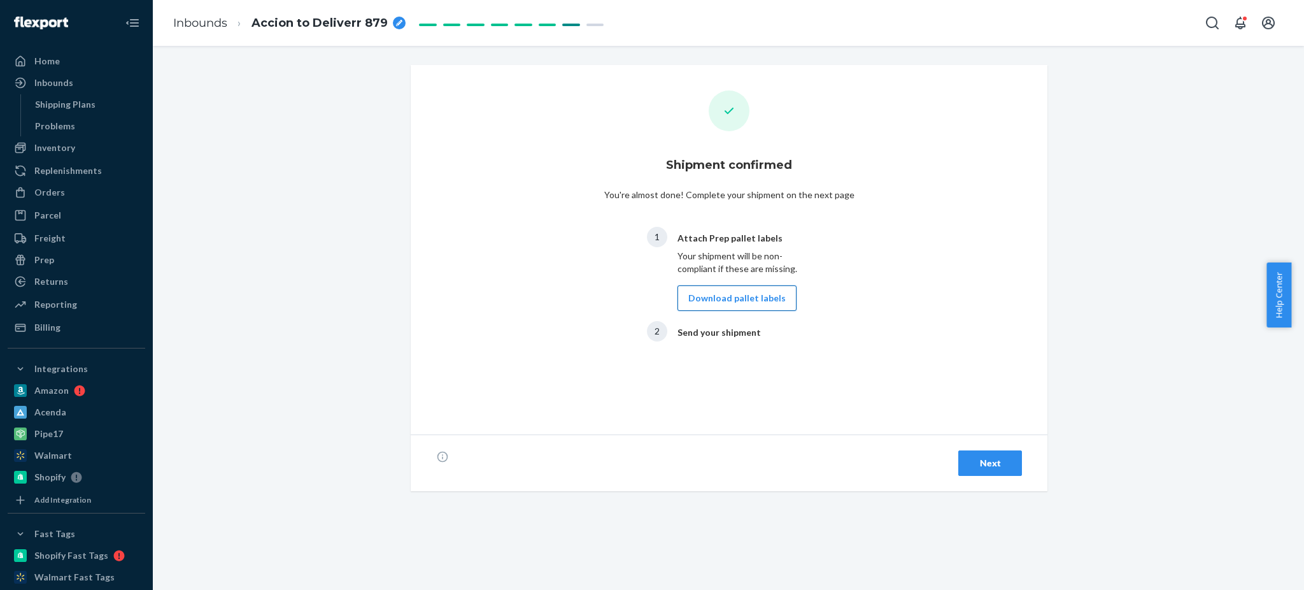
click at [734, 301] on button "Download pallet labels" at bounding box center [737, 297] width 119 height 25
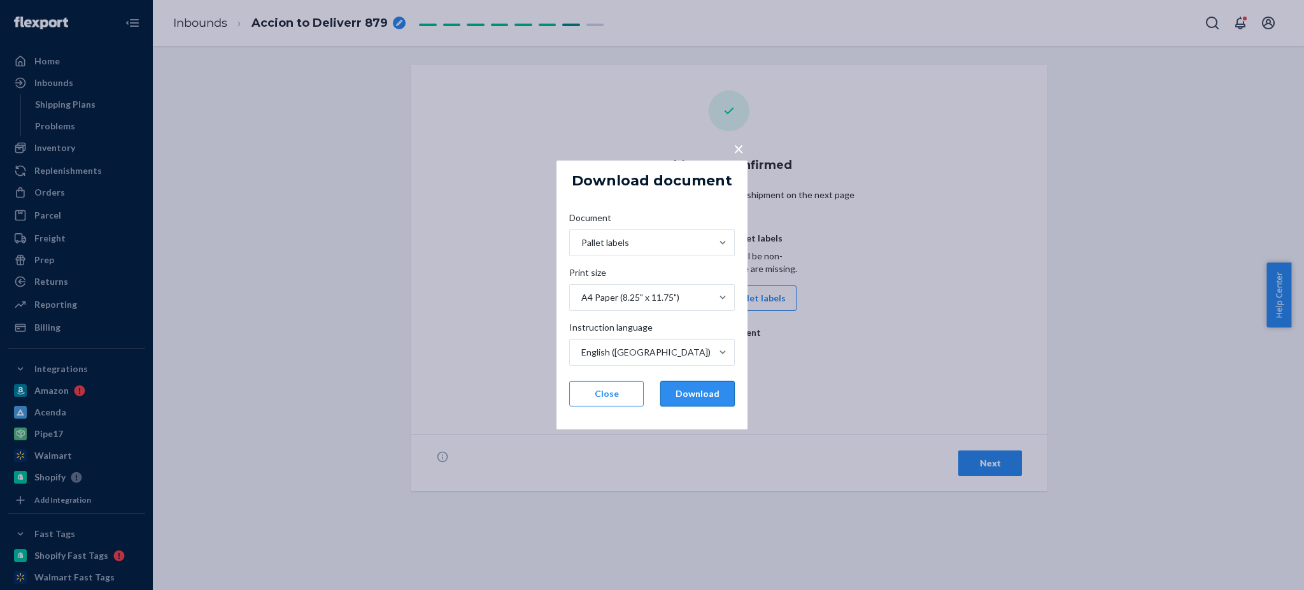
click at [718, 391] on button "Download" at bounding box center [697, 393] width 75 height 25
click at [616, 404] on button "Close" at bounding box center [606, 393] width 75 height 25
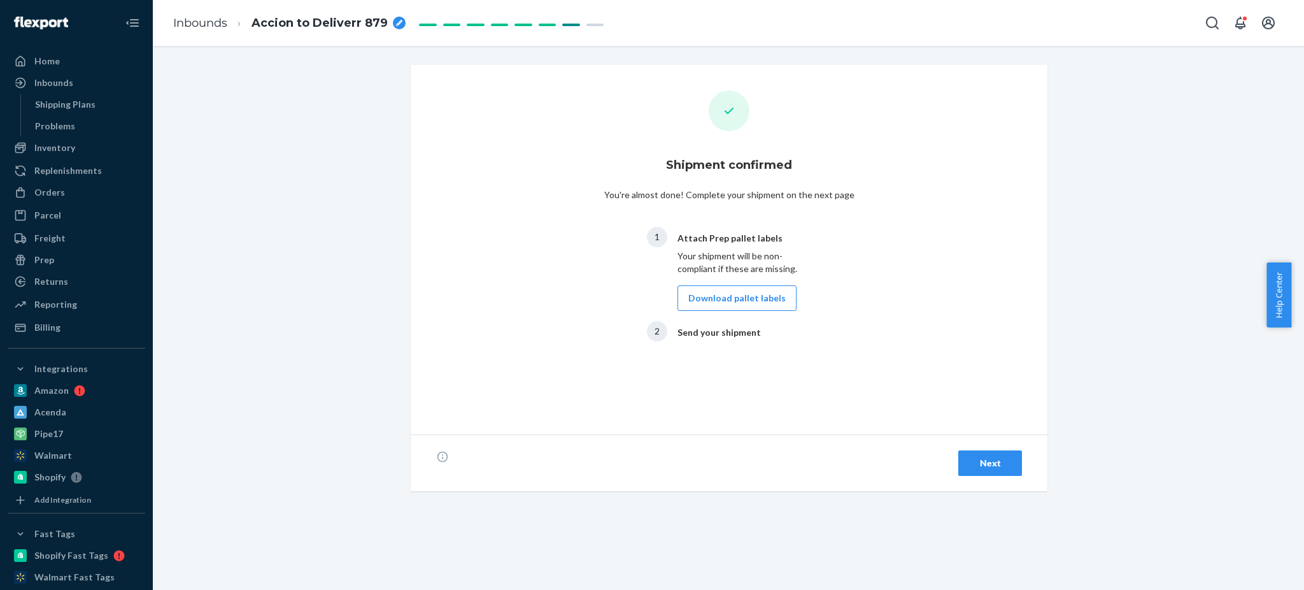
click at [958, 459] on button "Next" at bounding box center [990, 462] width 64 height 25
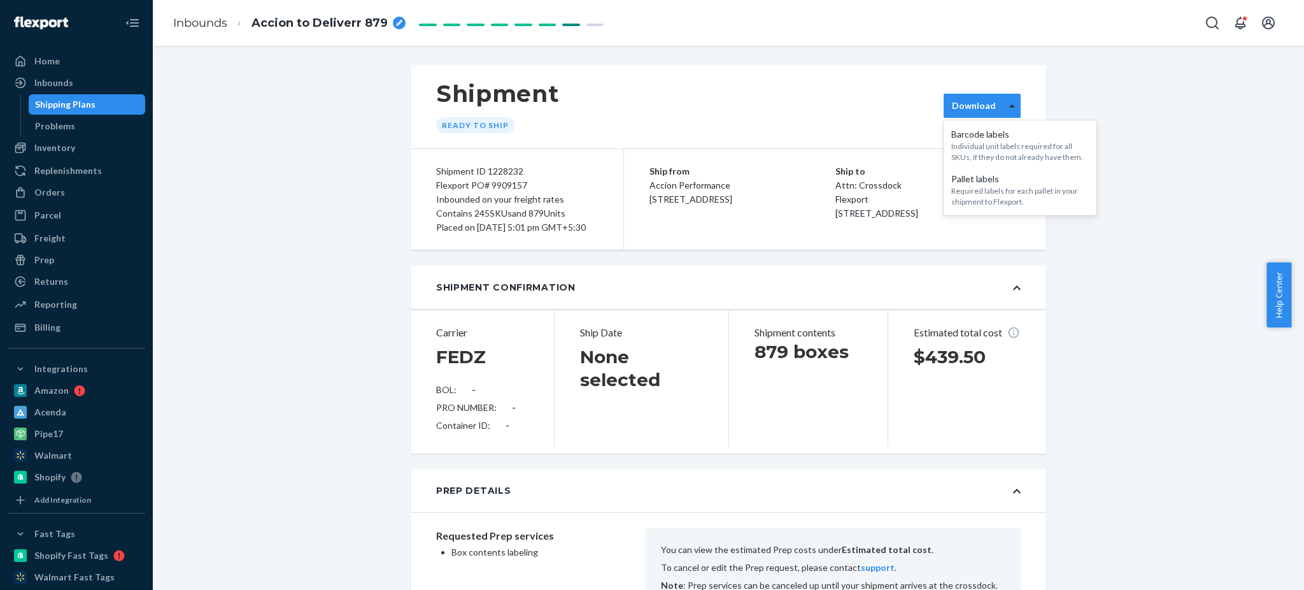
click at [1004, 101] on div at bounding box center [1012, 105] width 16 height 19
click at [494, 188] on div "Flexport PO# 9909157" at bounding box center [517, 185] width 162 height 14
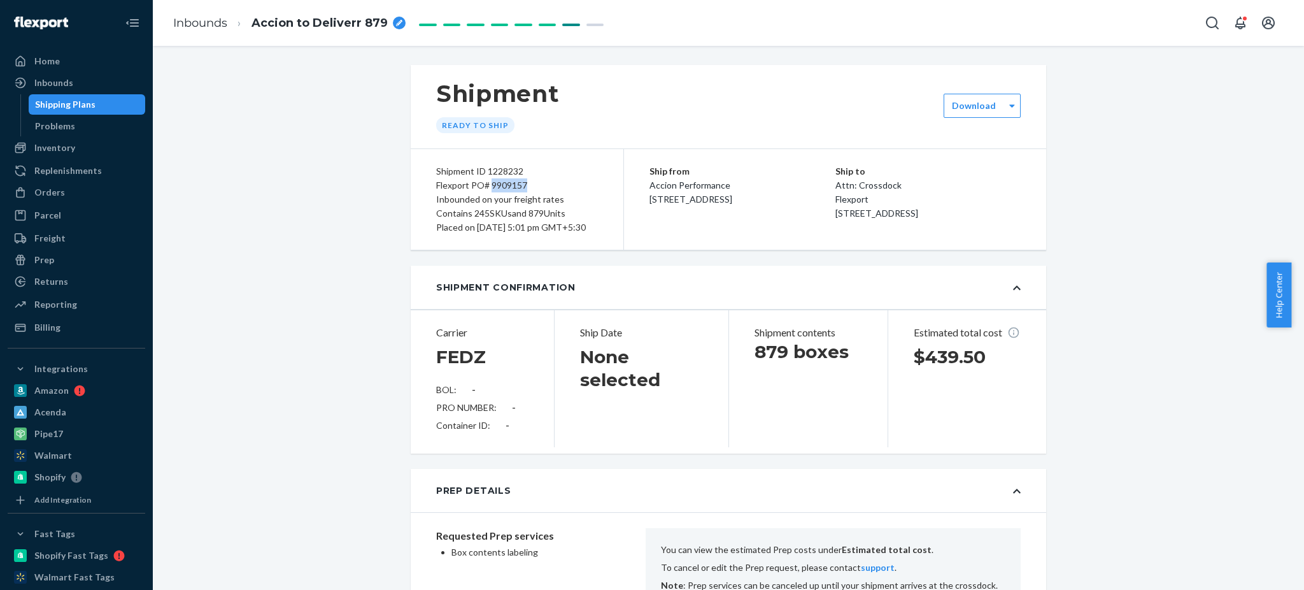
click at [495, 187] on div "Flexport PO# 9909157" at bounding box center [517, 185] width 162 height 14
copy div "9909157"
drag, startPoint x: 430, startPoint y: 218, endPoint x: 565, endPoint y: 210, distance: 135.3
click at [565, 210] on div "Contains 245 SKUs and 879 Units" at bounding box center [517, 213] width 162 height 14
copy div "Contains 245 SKUs and 879 Units"
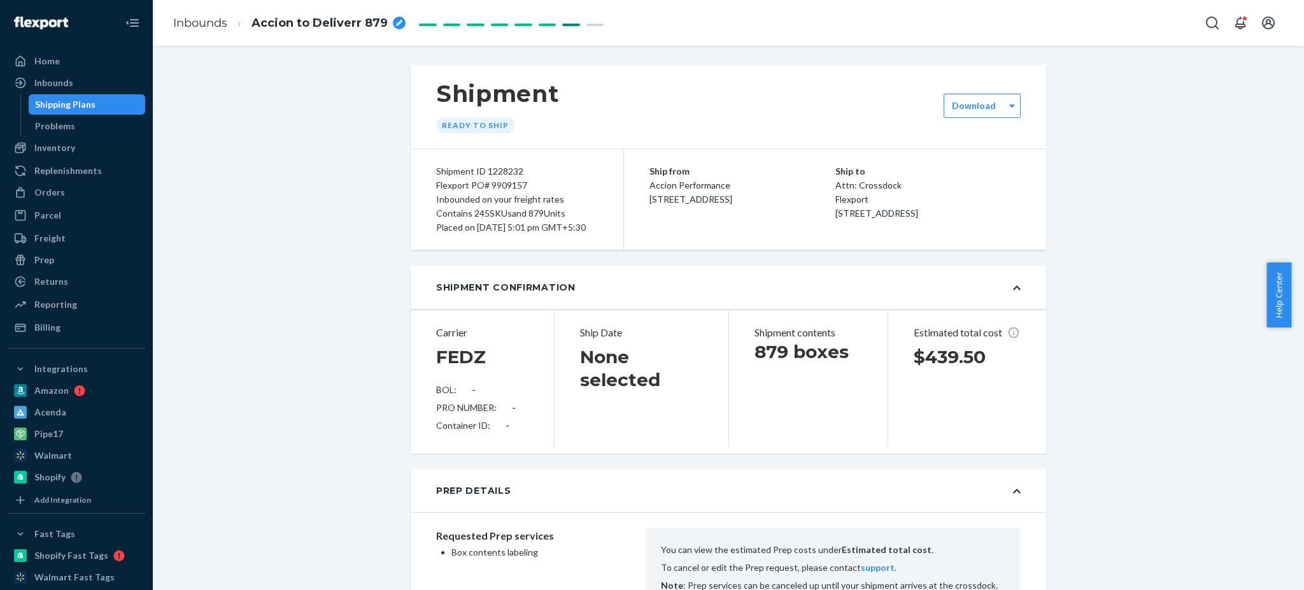
click at [516, 187] on div "Flexport PO# 9909157" at bounding box center [517, 185] width 162 height 14
copy div "9909157"
click at [494, 171] on div "Shipment ID 1228232" at bounding box center [517, 171] width 162 height 14
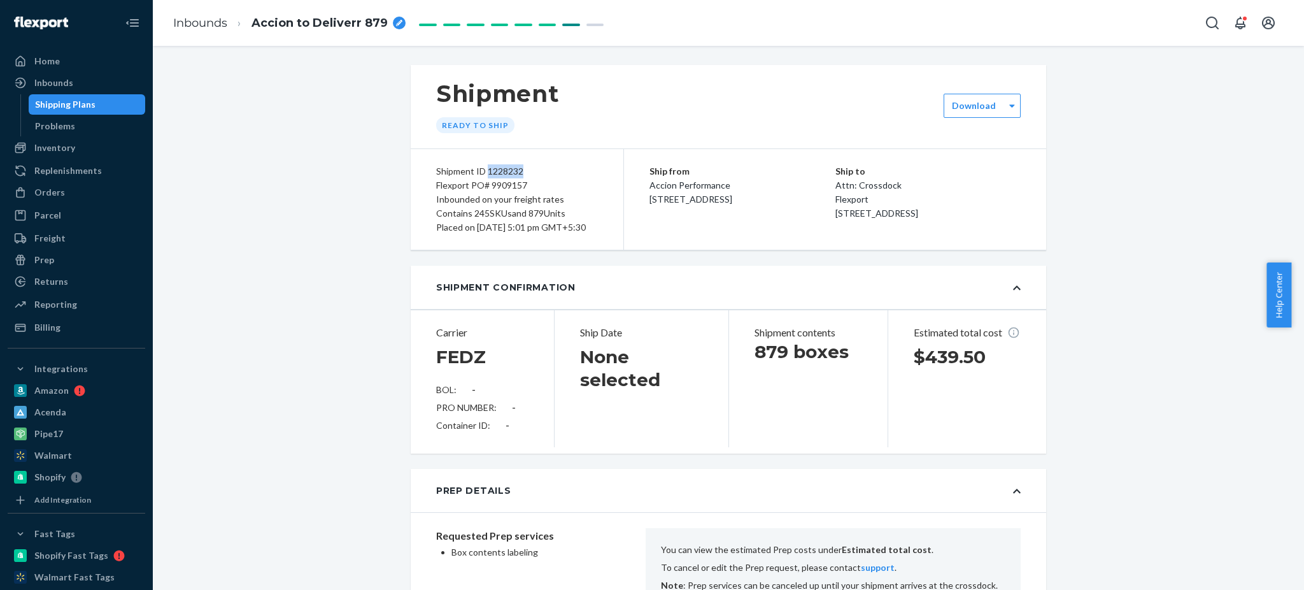
copy div "1228232"
click at [58, 103] on div "Shipping Plans" at bounding box center [65, 104] width 61 height 13
